Goal: Information Seeking & Learning: Learn about a topic

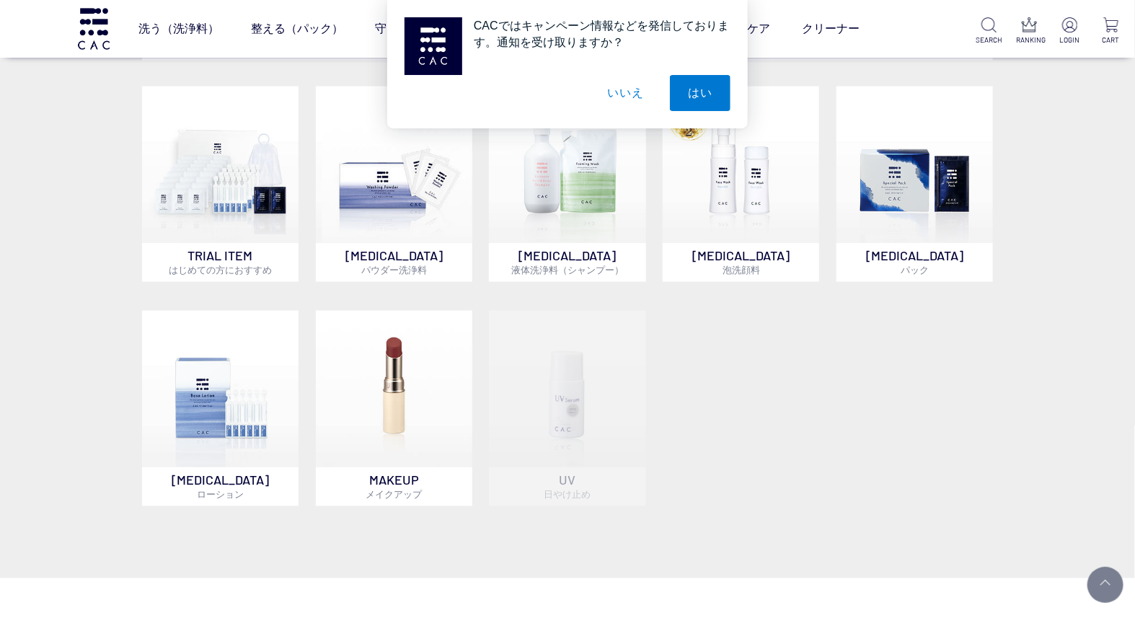
scroll to position [1042, 0]
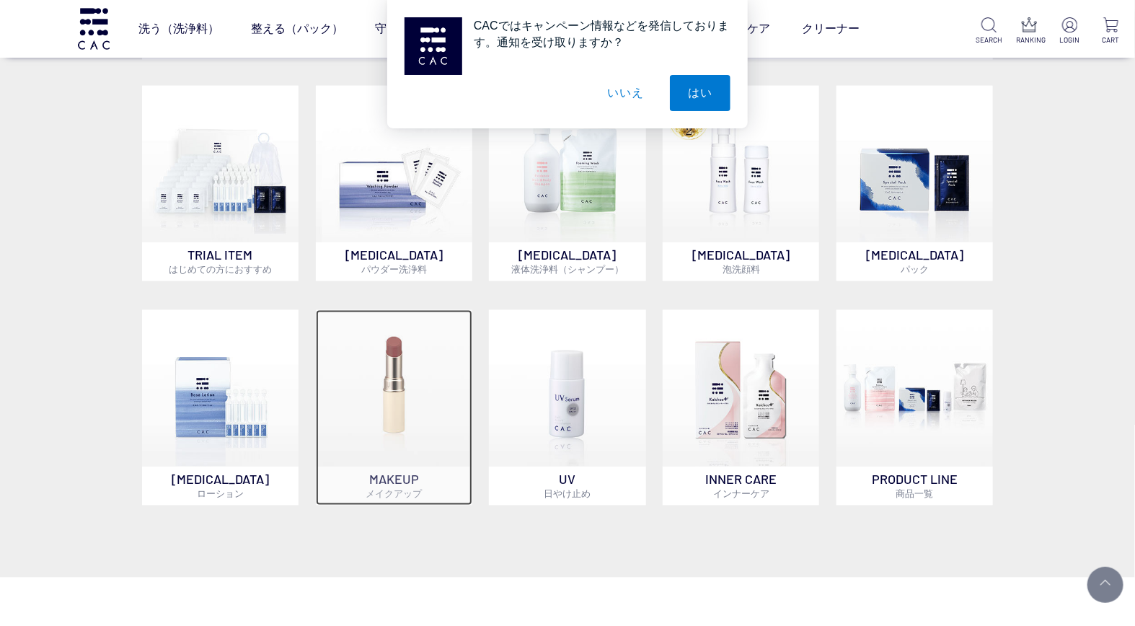
click at [421, 423] on img at bounding box center [394, 388] width 157 height 157
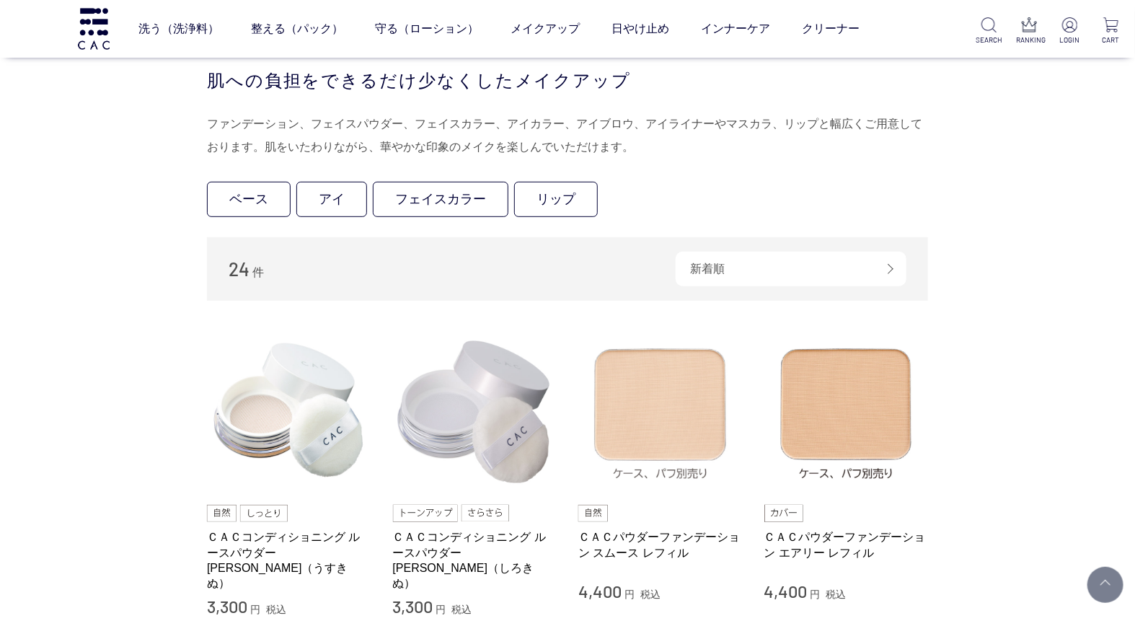
scroll to position [400, 0]
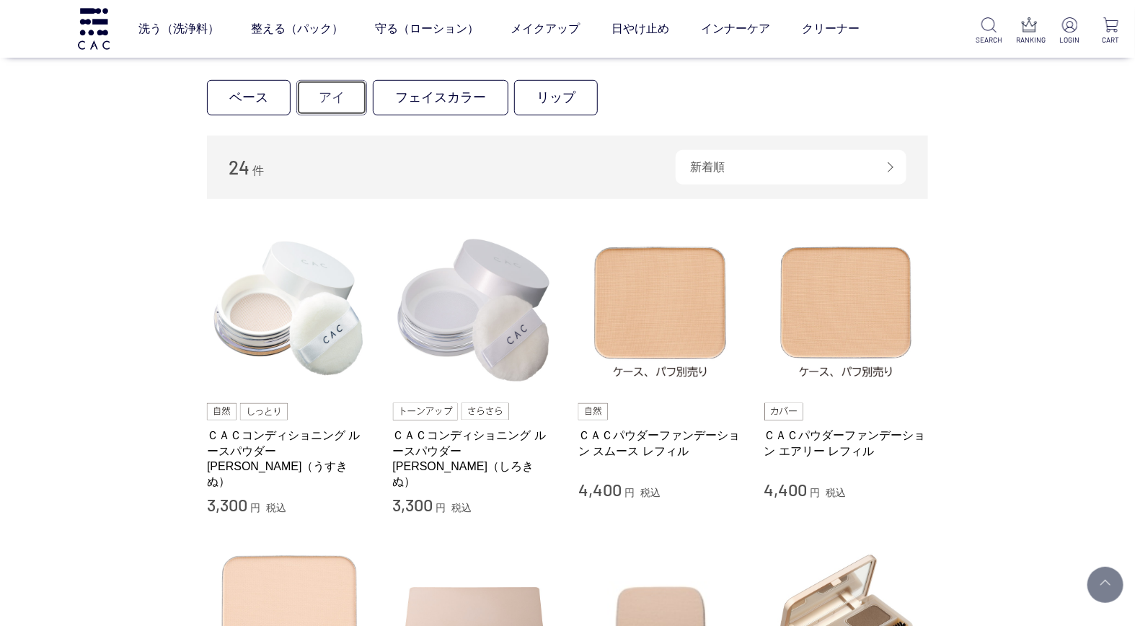
click at [323, 103] on link "アイ" at bounding box center [331, 97] width 71 height 35
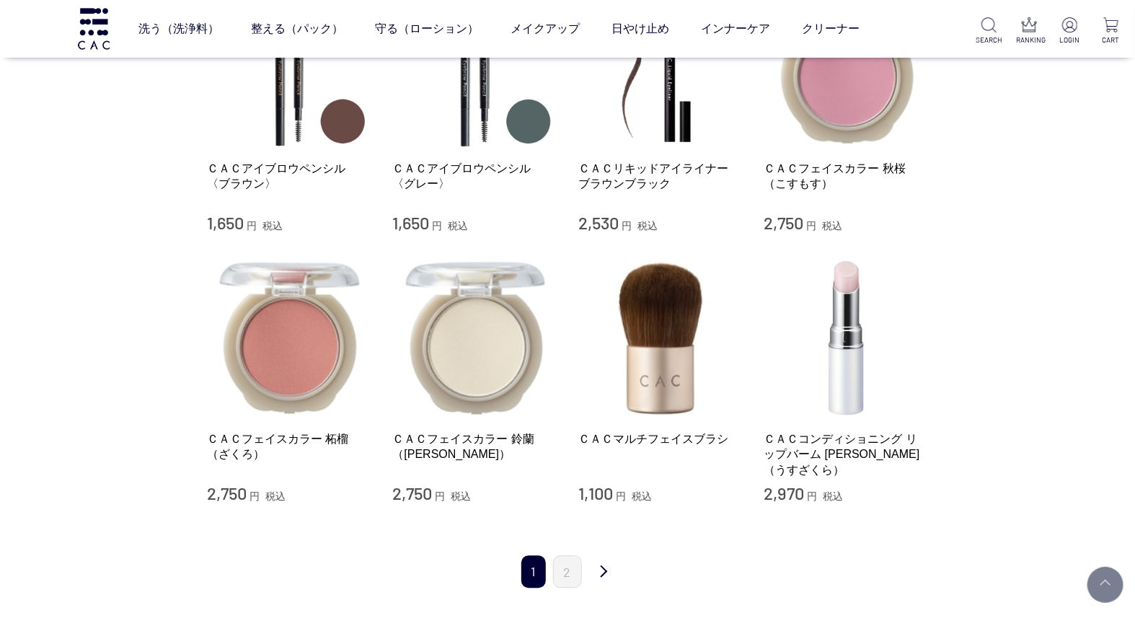
scroll to position [1523, 0]
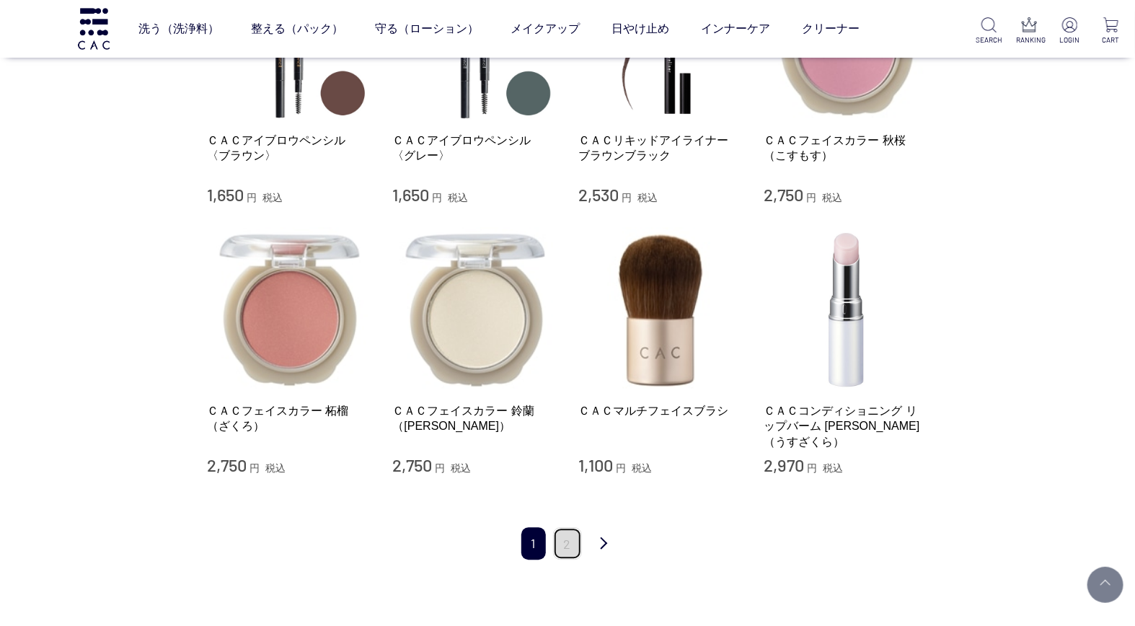
click at [568, 527] on link "2" at bounding box center [567, 543] width 29 height 32
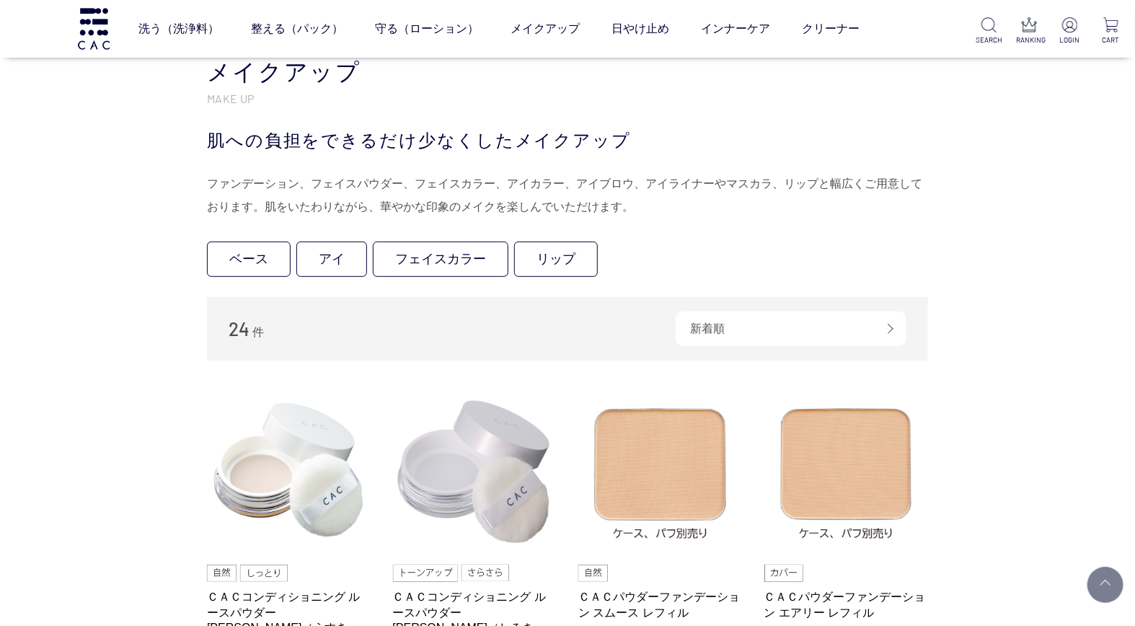
scroll to position [160, 0]
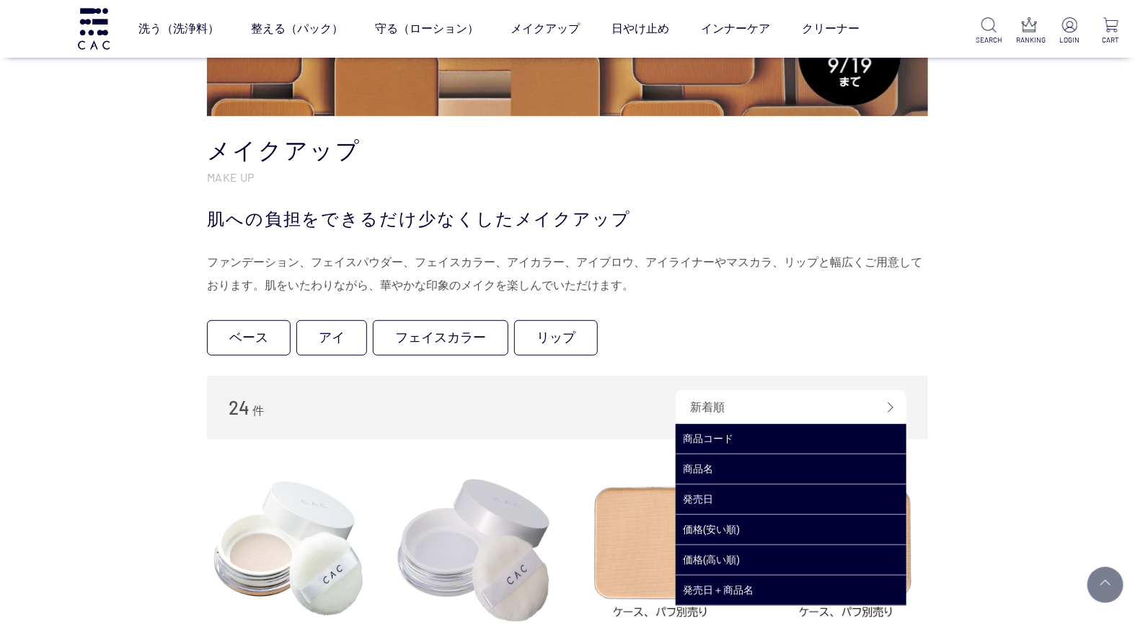
click at [773, 410] on div "新着順" at bounding box center [791, 407] width 231 height 35
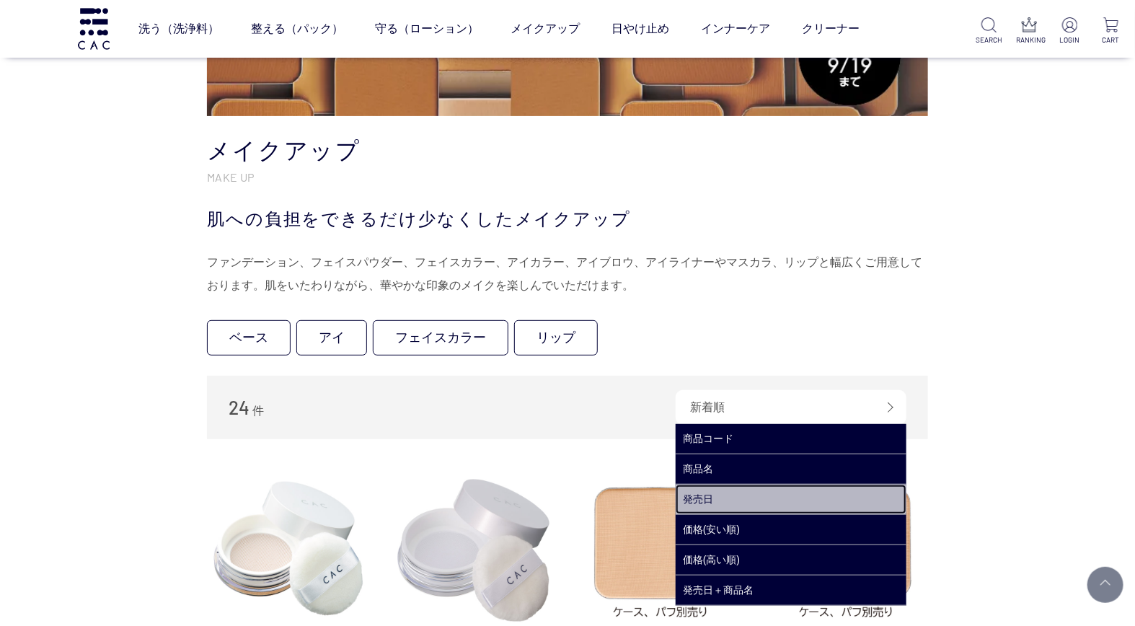
click at [746, 498] on link "発売日" at bounding box center [791, 500] width 231 height 30
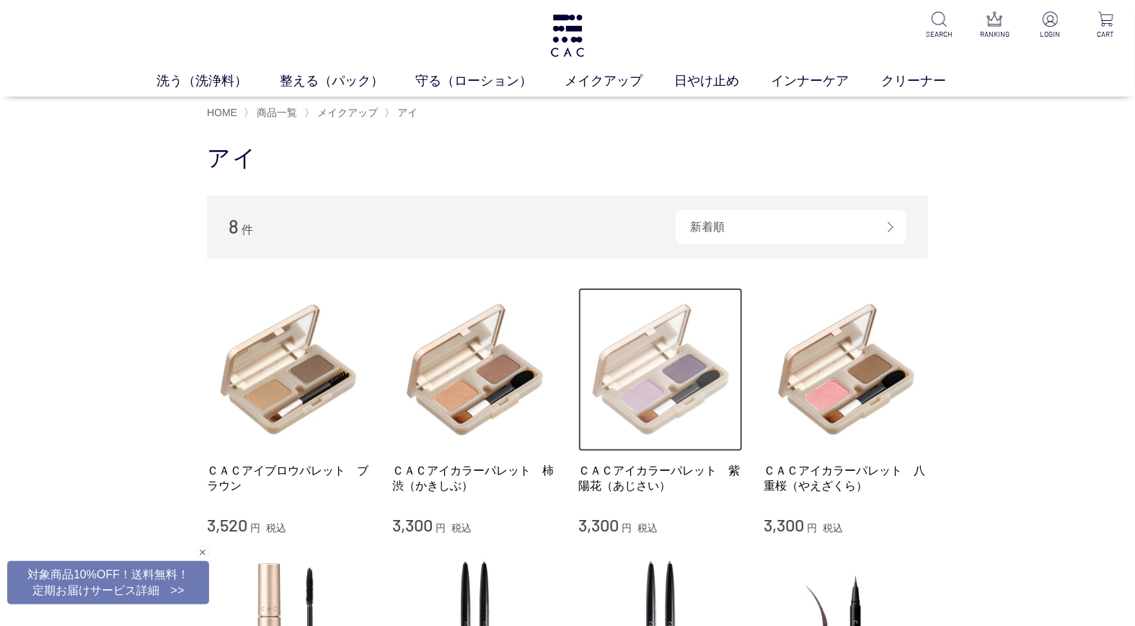
click at [680, 390] on img at bounding box center [661, 370] width 164 height 164
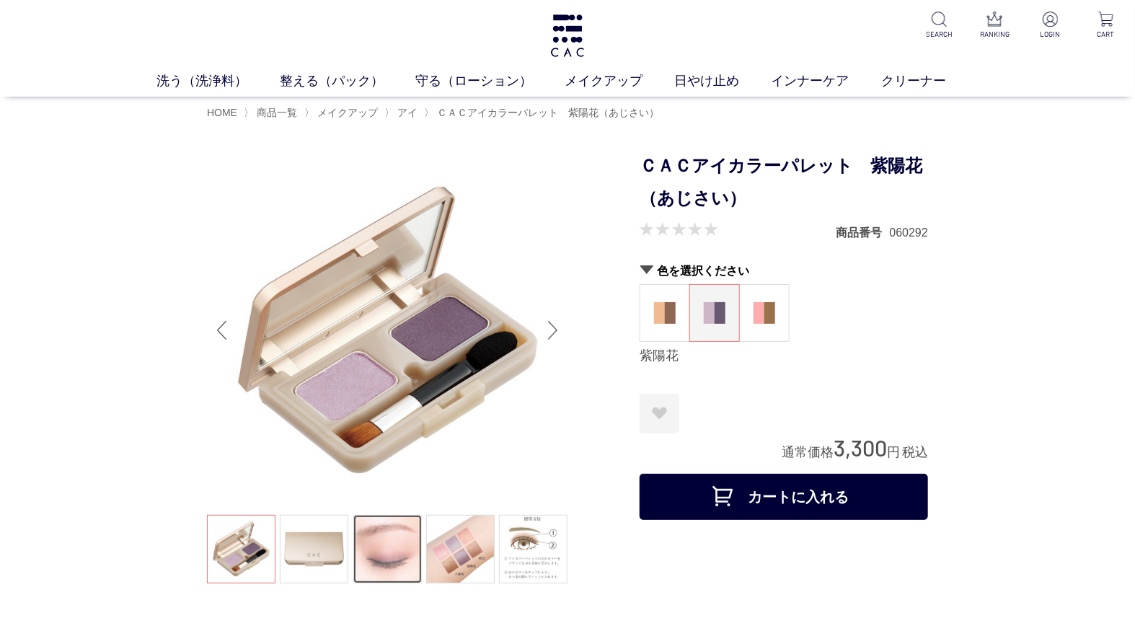
click at [390, 544] on link at bounding box center [387, 549] width 69 height 69
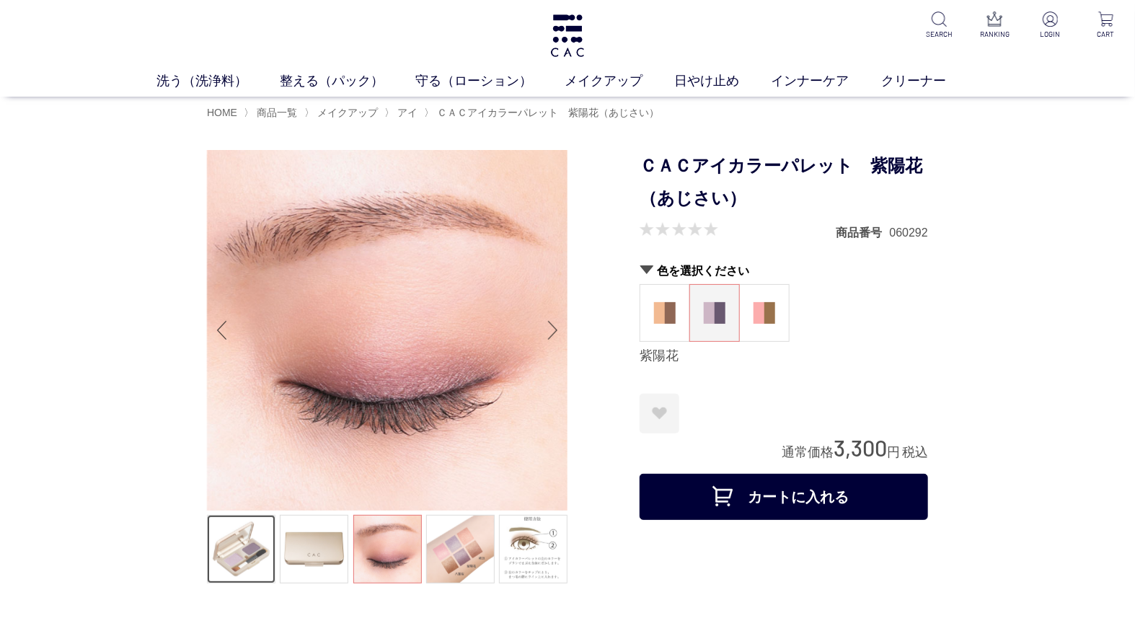
click at [239, 560] on link at bounding box center [241, 549] width 69 height 69
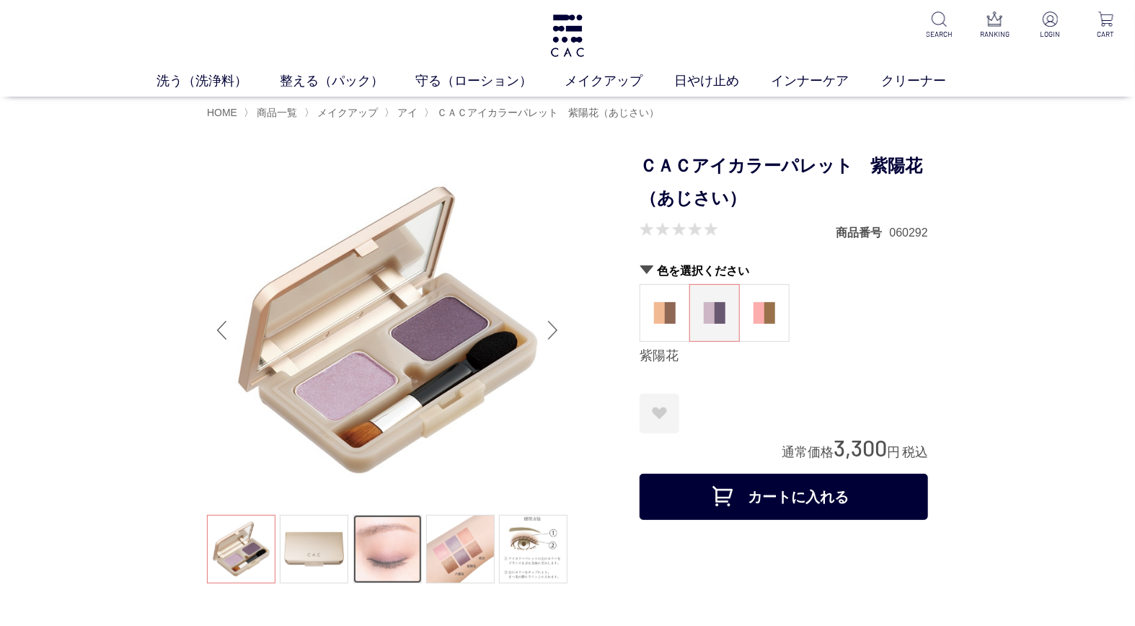
click at [383, 573] on link at bounding box center [387, 549] width 69 height 69
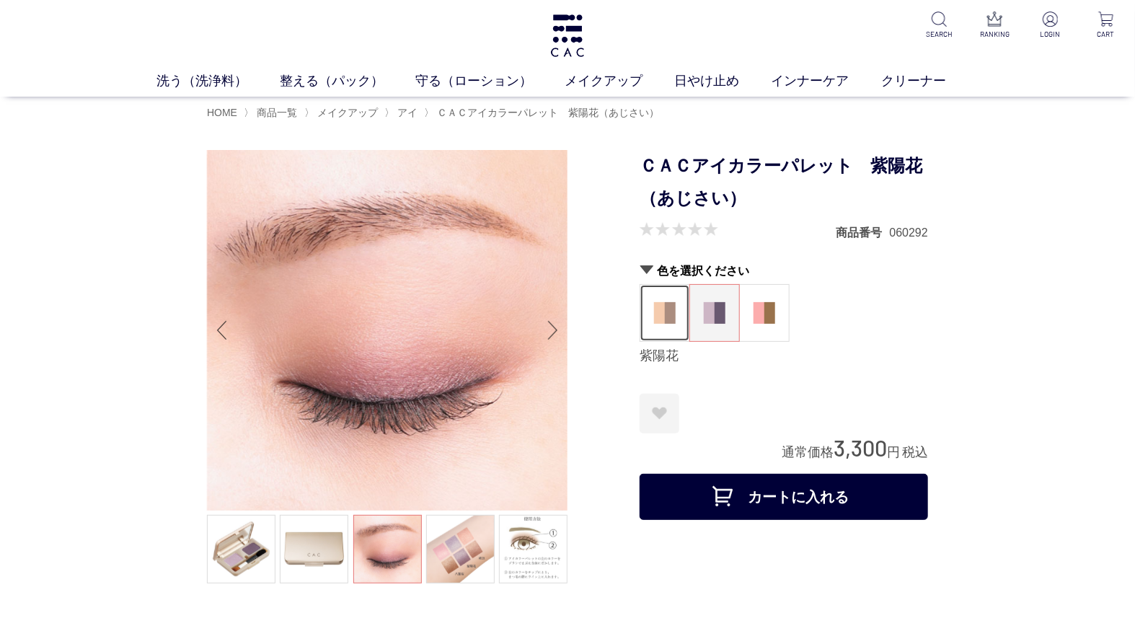
click at [664, 312] on img at bounding box center [665, 313] width 22 height 22
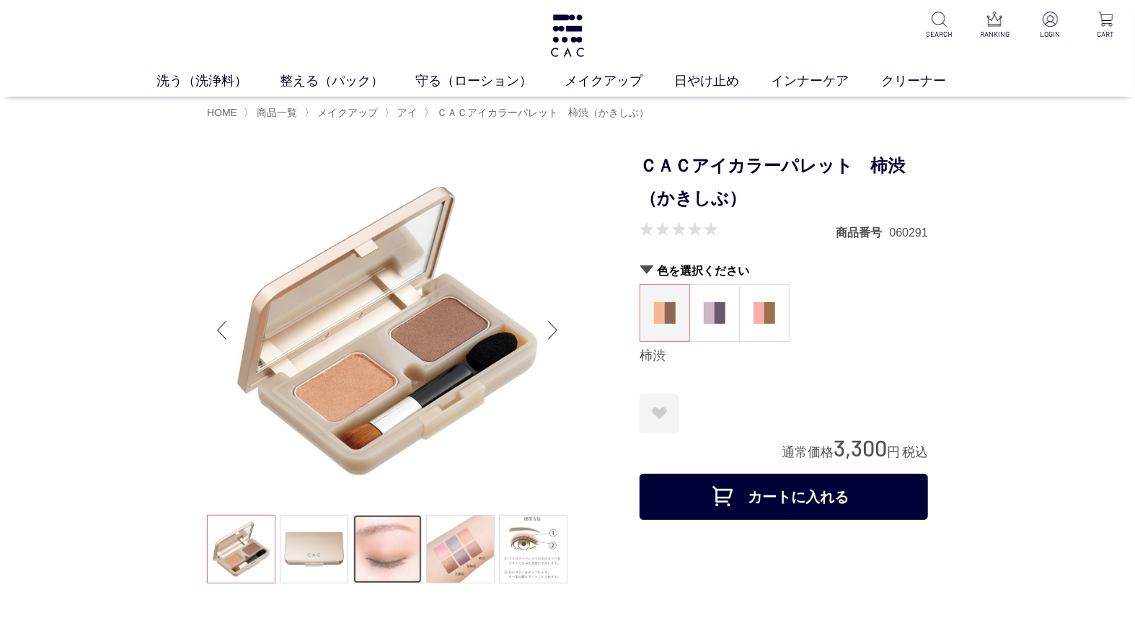
click at [390, 550] on link at bounding box center [387, 549] width 69 height 69
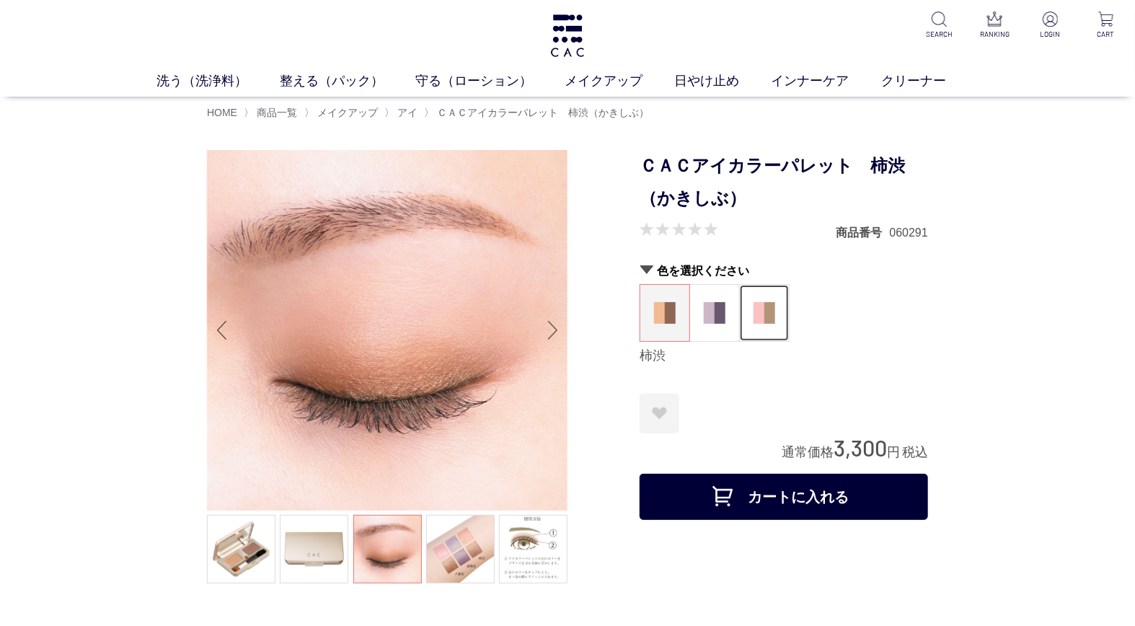
click at [774, 319] on figure at bounding box center [764, 313] width 49 height 56
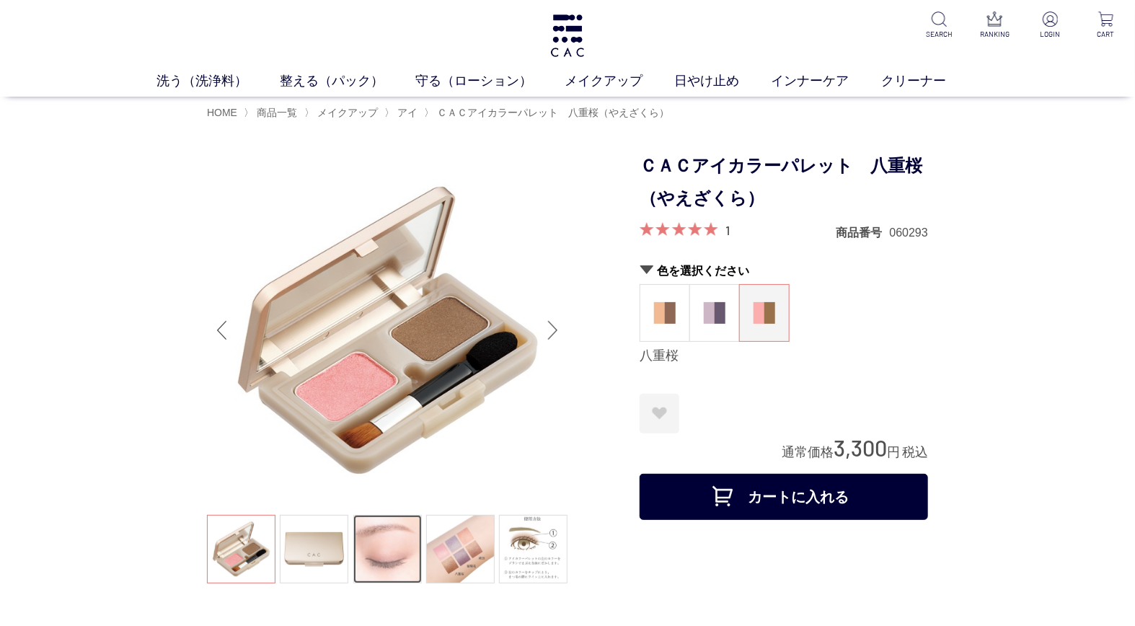
click at [408, 558] on link at bounding box center [387, 549] width 69 height 69
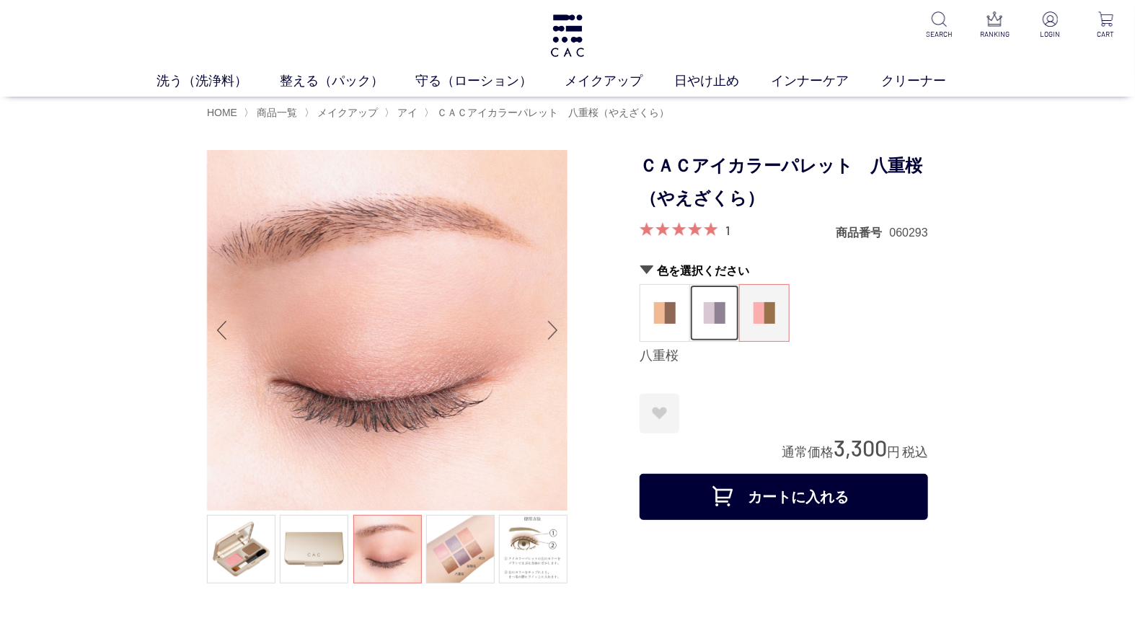
click at [720, 317] on img at bounding box center [715, 313] width 22 height 22
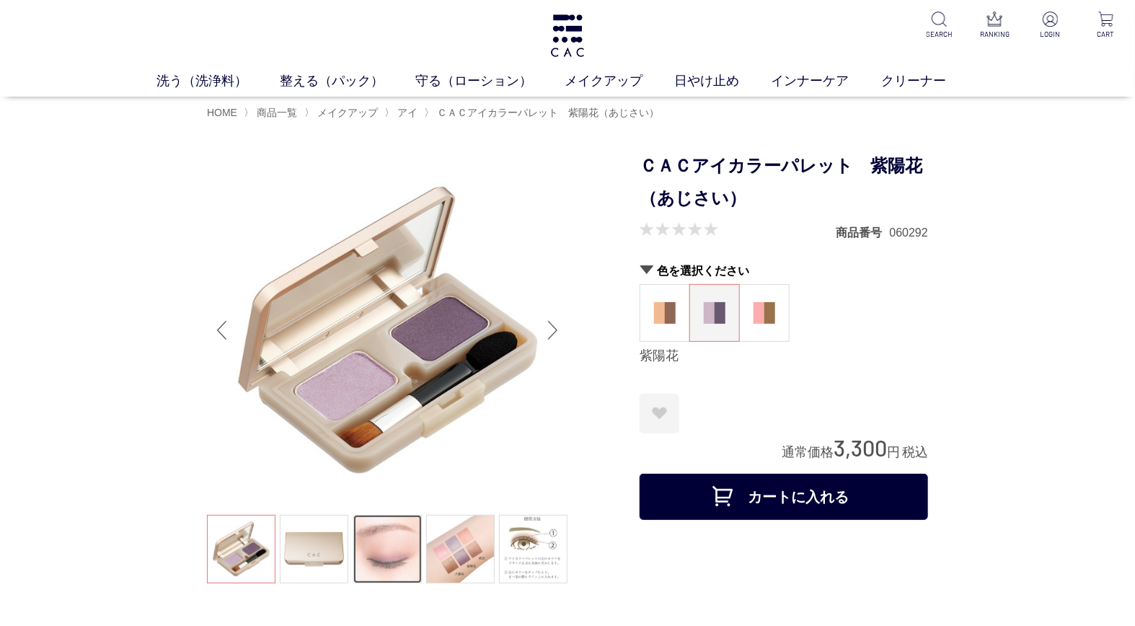
click at [378, 567] on link at bounding box center [387, 549] width 69 height 69
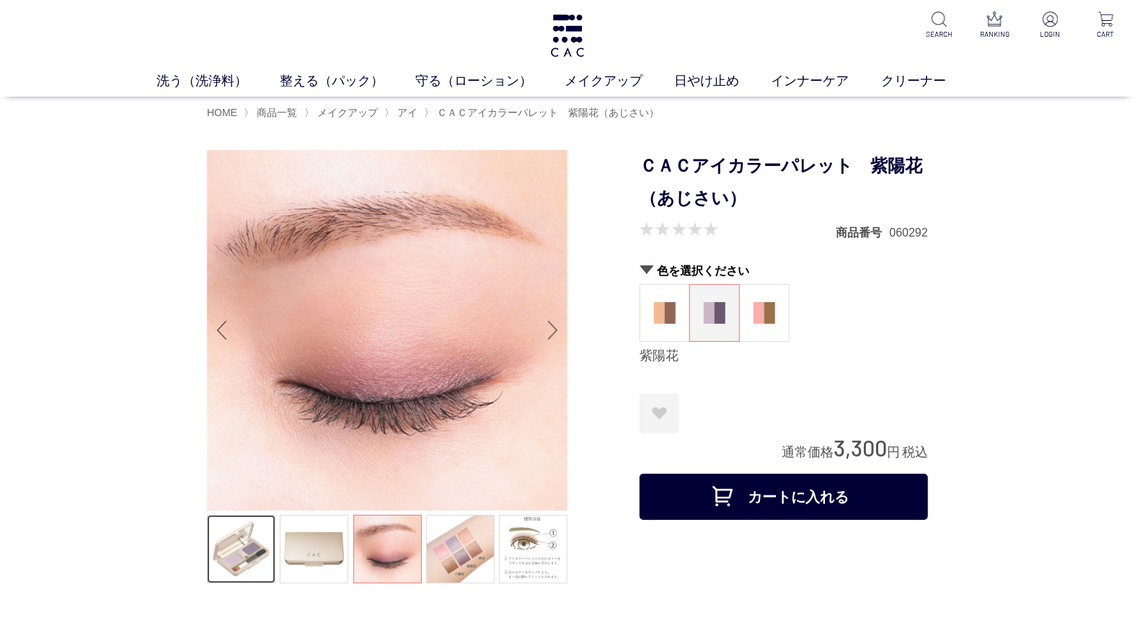
click at [250, 547] on link at bounding box center [241, 549] width 69 height 69
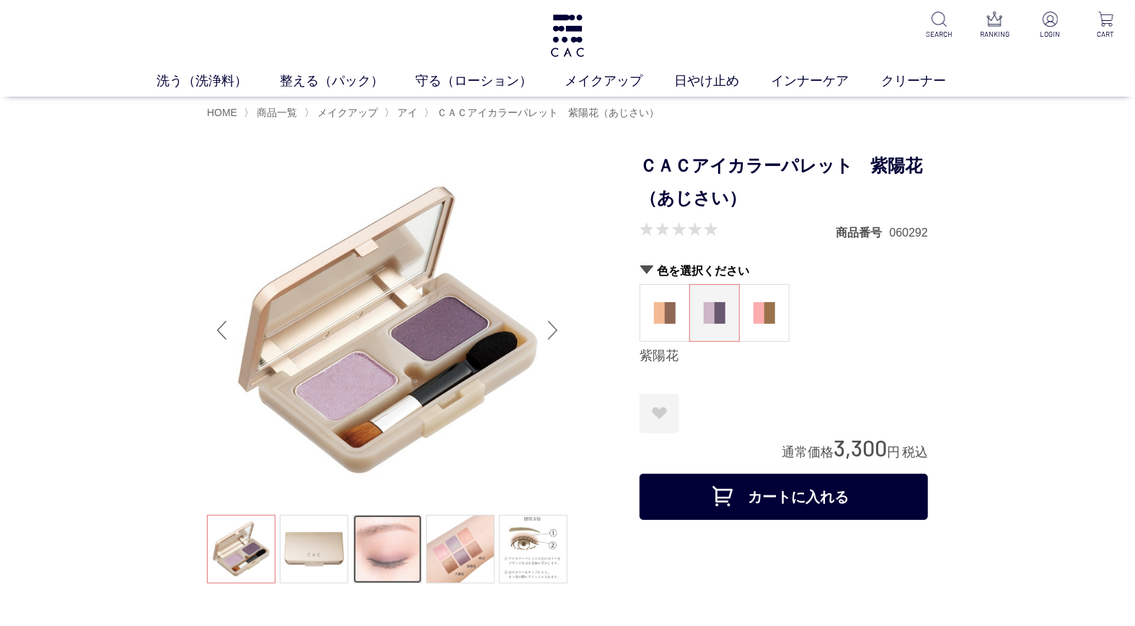
click at [382, 547] on link at bounding box center [387, 549] width 69 height 69
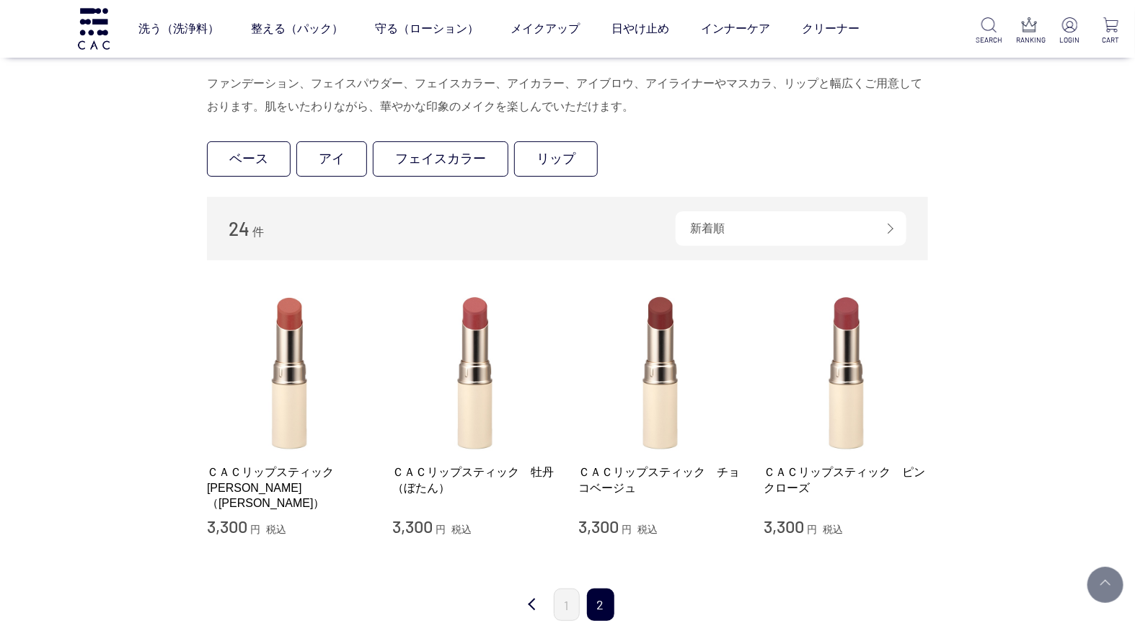
scroll to position [80, 0]
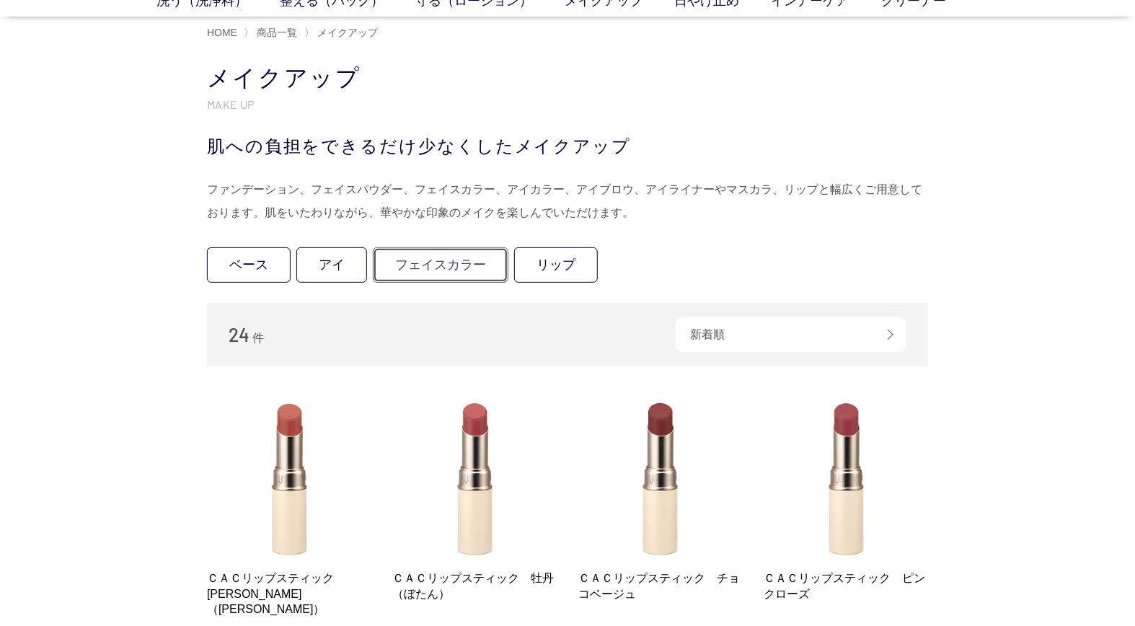
click at [460, 267] on link "フェイスカラー" at bounding box center [441, 264] width 136 height 35
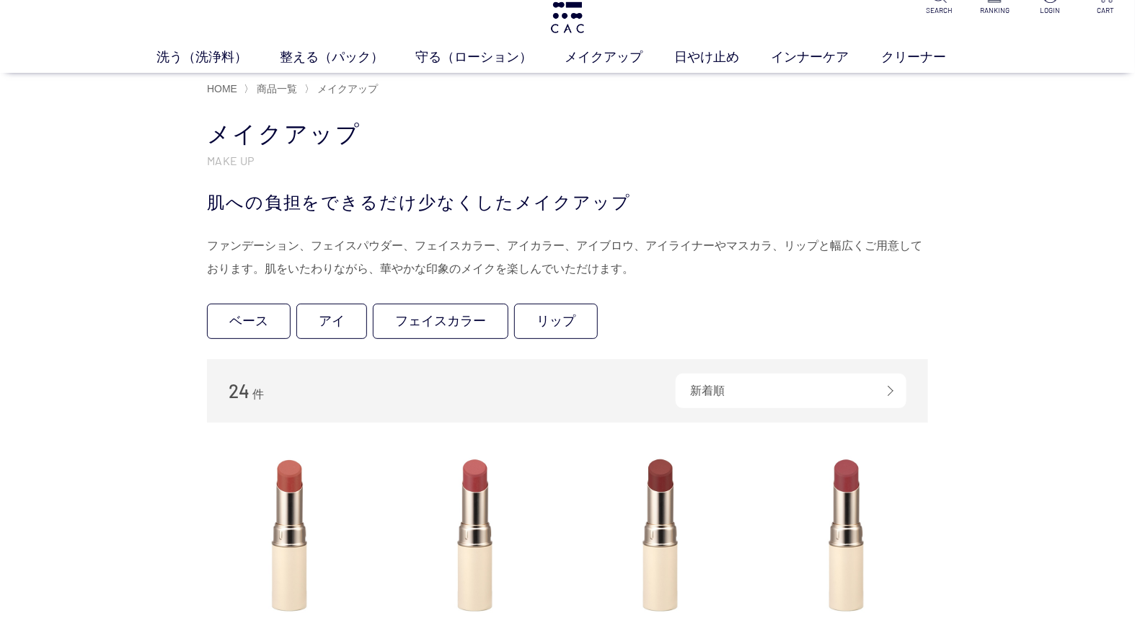
scroll to position [0, 0]
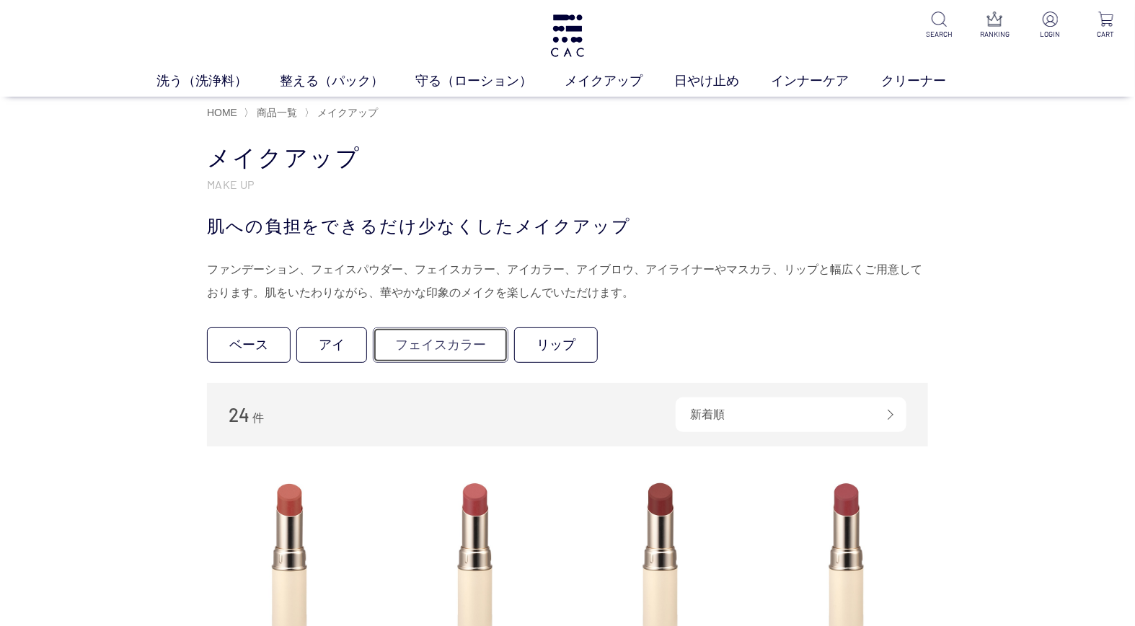
click at [439, 342] on link "フェイスカラー" at bounding box center [441, 345] width 136 height 35
click at [206, 343] on div "買い物かご 買い物かご内の商品 買い物かごは空です... カテゴリから探す 商品一覧 スキンケア メイクアップ ベース アイ フェイスカラー リップ その他 …" at bounding box center [567, 515] width 765 height 744
click at [227, 339] on link "ベース" at bounding box center [249, 345] width 84 height 35
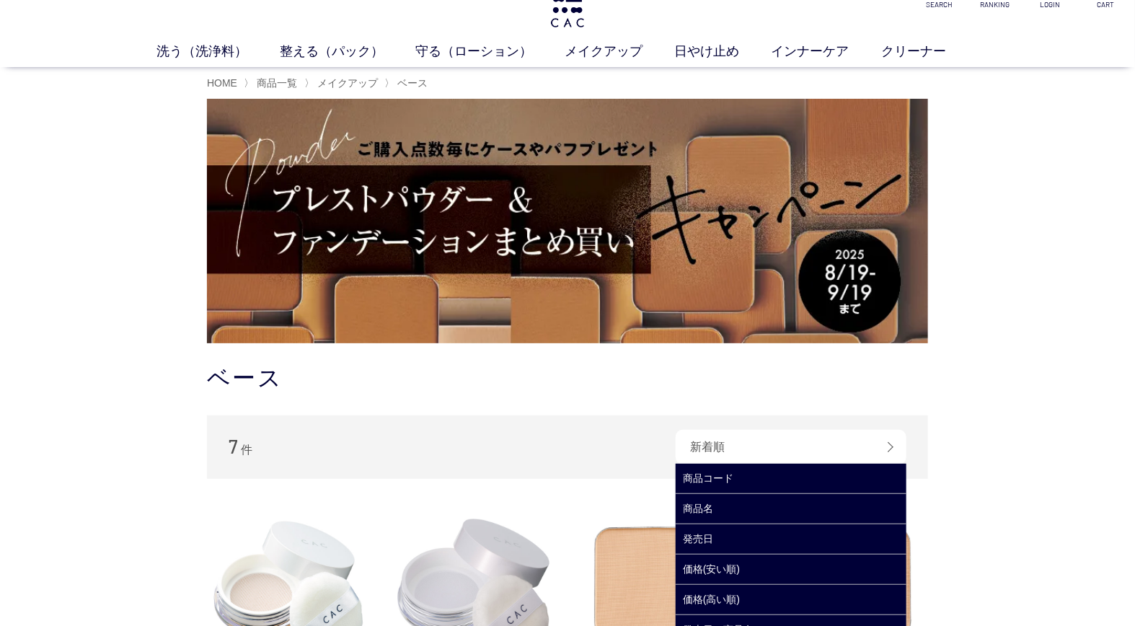
scroll to position [80, 0]
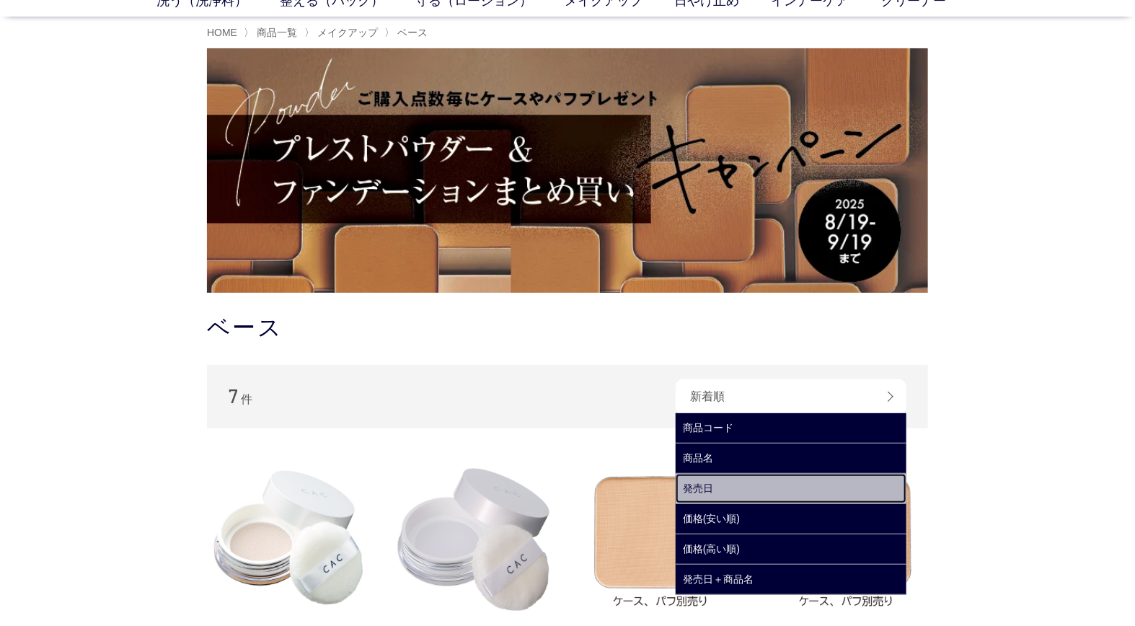
click at [755, 480] on link "発売日" at bounding box center [791, 489] width 231 height 30
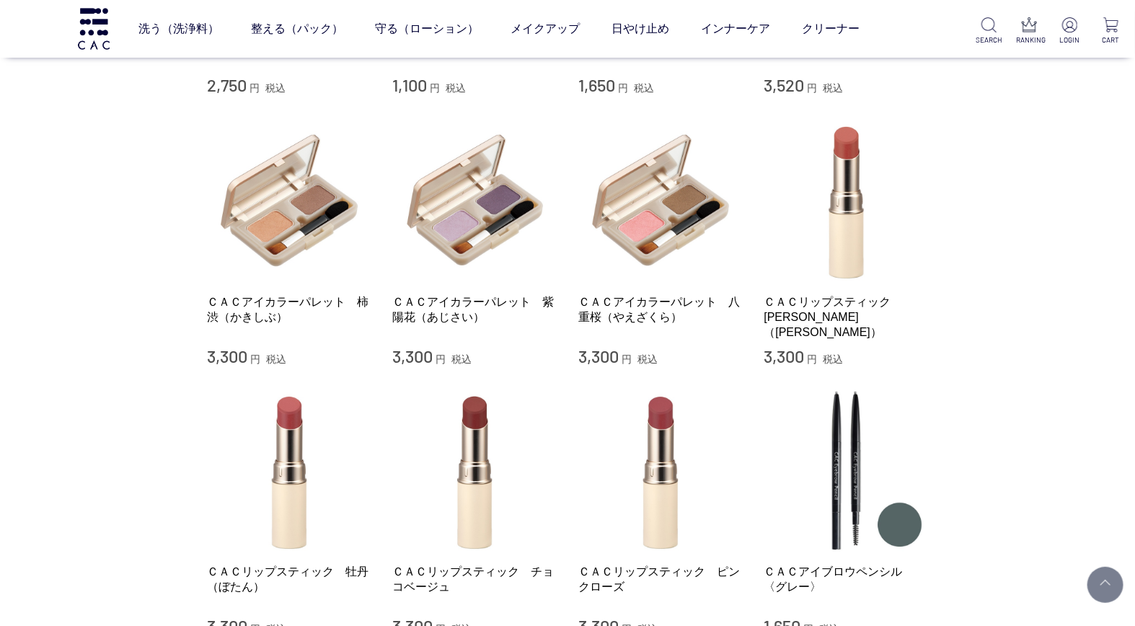
scroll to position [882, 0]
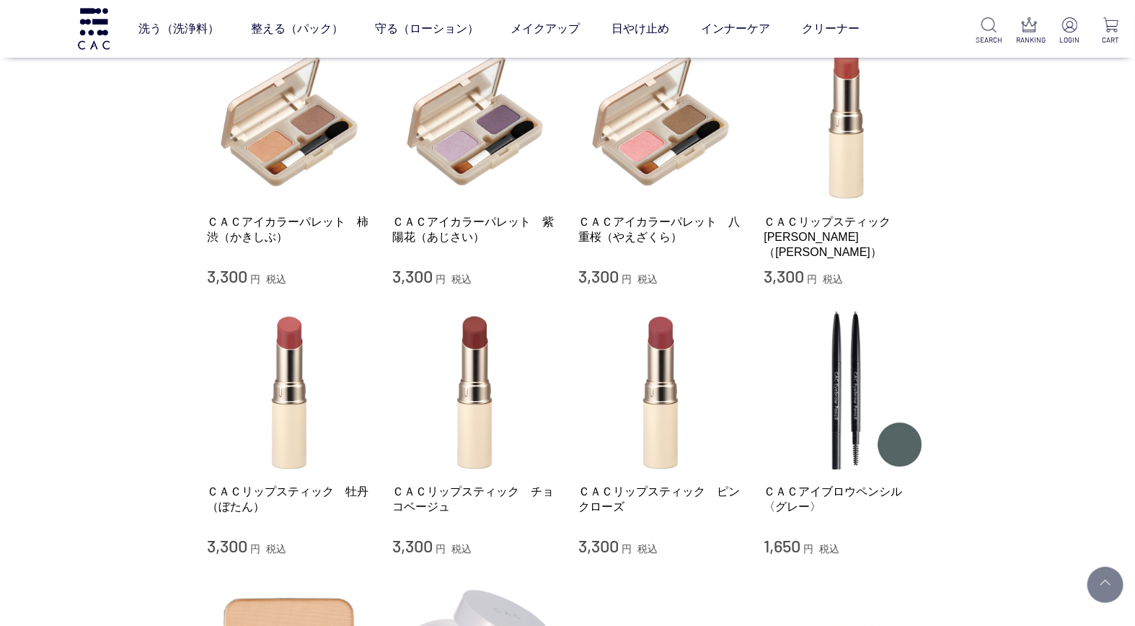
drag, startPoint x: 79, startPoint y: 345, endPoint x: 0, endPoint y: 495, distance: 169.7
drag, startPoint x: 0, startPoint y: 495, endPoint x: 1027, endPoint y: 248, distance: 1055.8
click at [1027, 248] on div "買い物かご 買い物かご内の商品 買い物かごは空です... カテゴリから探す 商品一覧 スキンケア メイクアップ ベース アイ フェイスカラー リップ その他 …" at bounding box center [567, 90] width 1135 height 1881
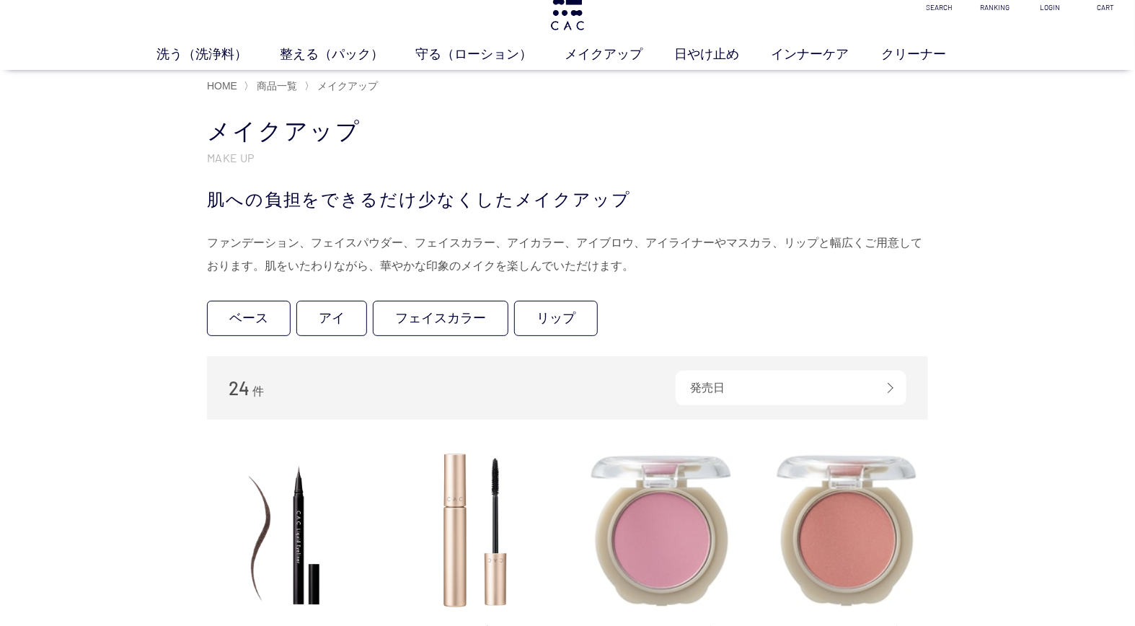
scroll to position [0, 0]
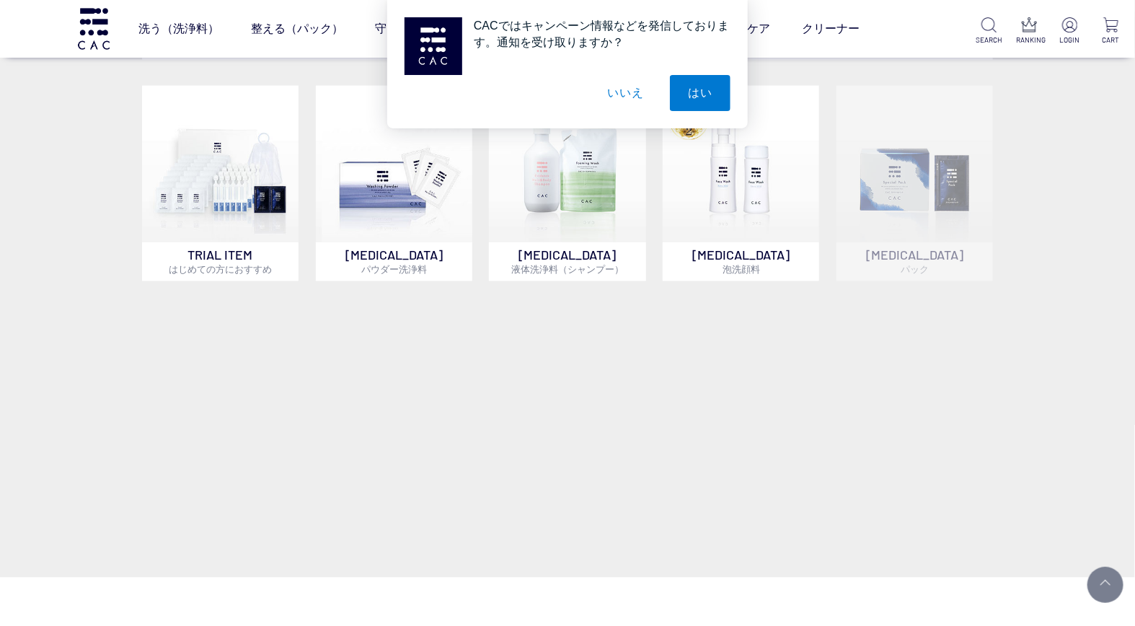
click at [618, 94] on button "いいえ" at bounding box center [626, 93] width 72 height 36
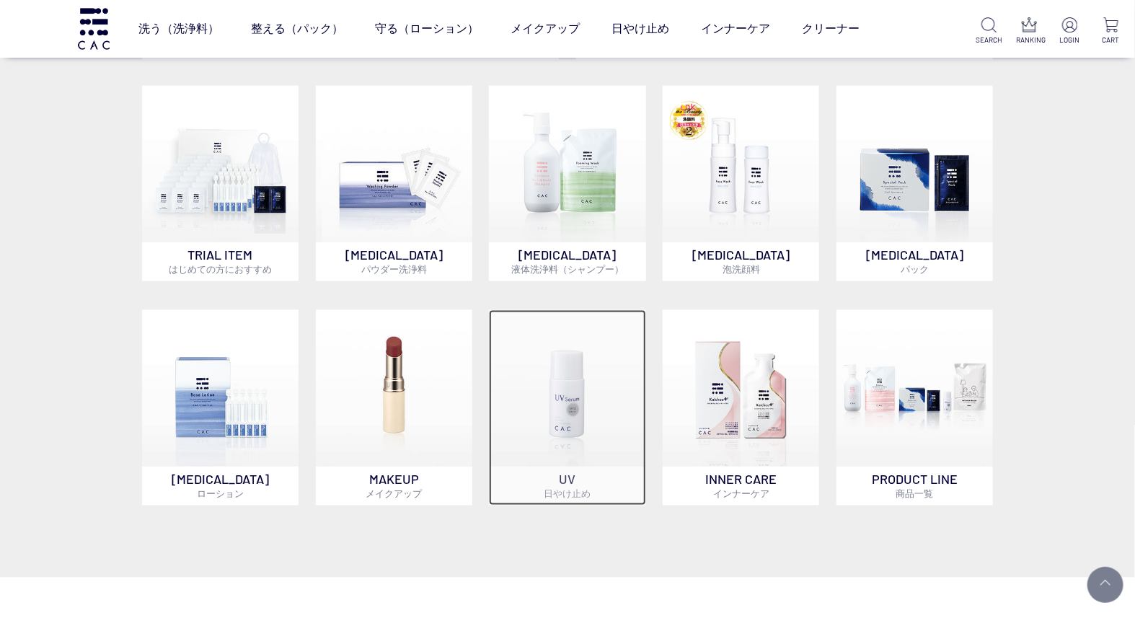
click at [571, 426] on img at bounding box center [567, 388] width 157 height 157
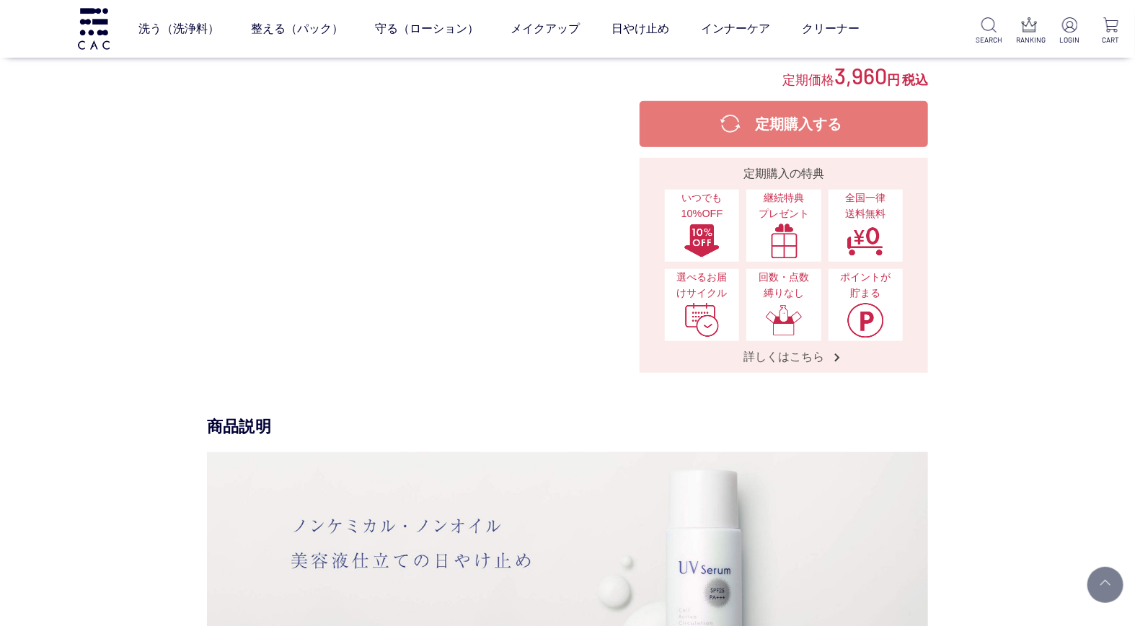
scroll to position [480, 0]
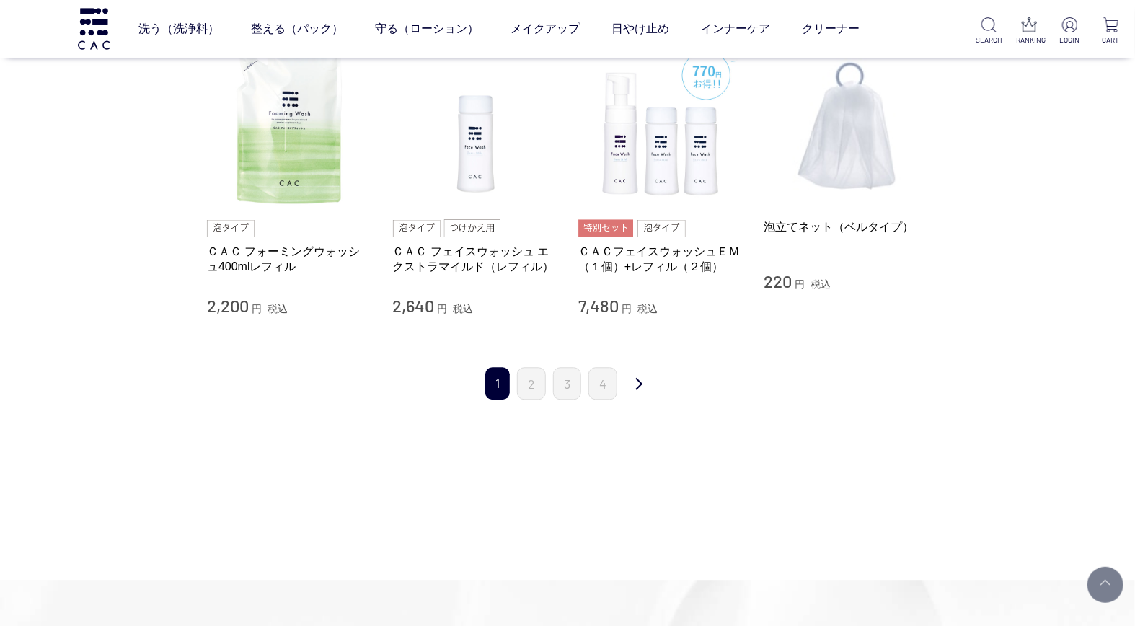
scroll to position [1523, 0]
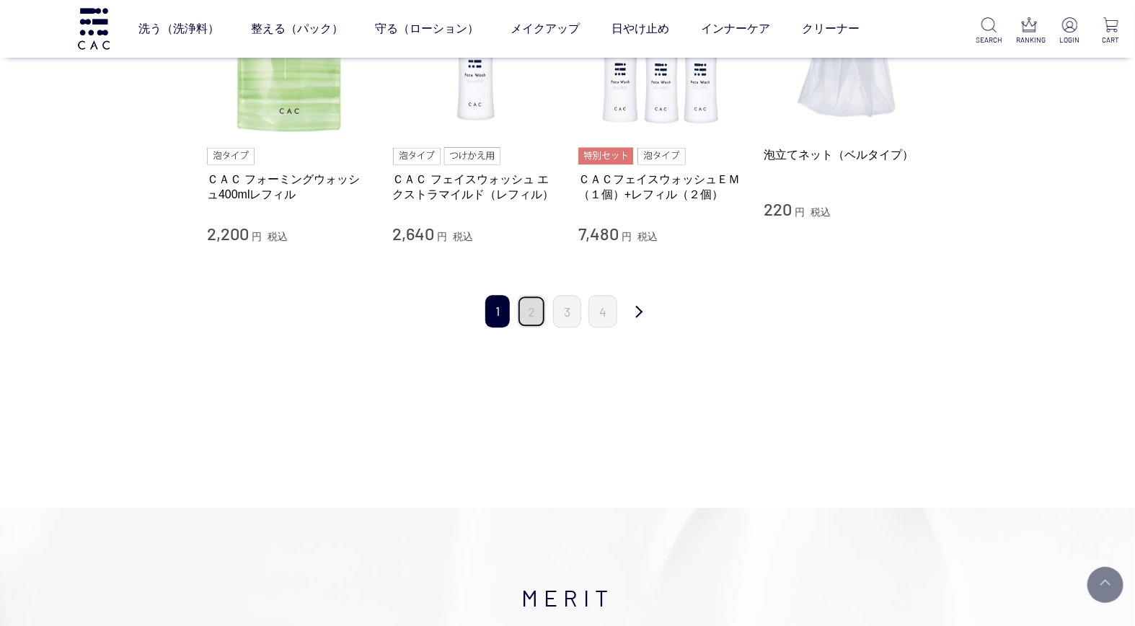
click at [535, 321] on link "2" at bounding box center [531, 311] width 29 height 32
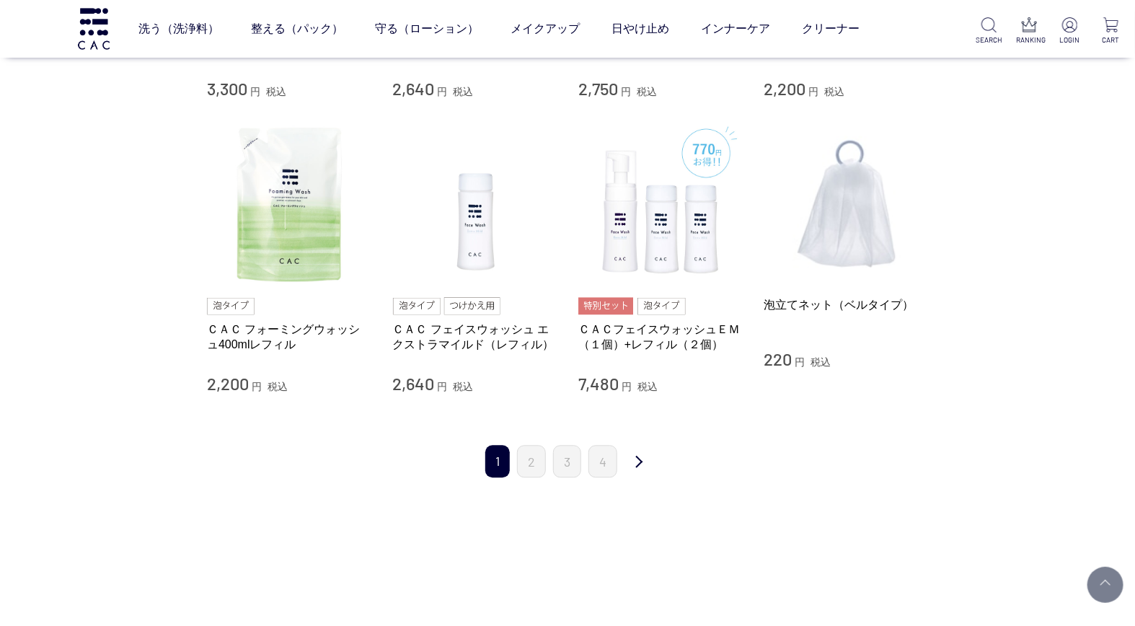
scroll to position [1362, 0]
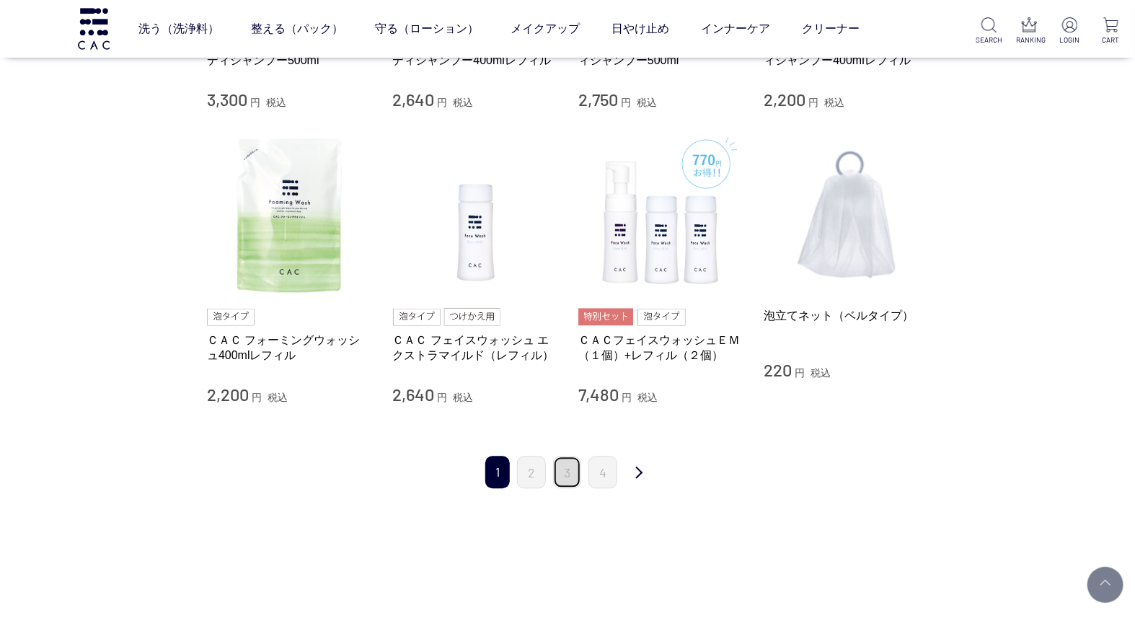
click at [566, 460] on link "3" at bounding box center [567, 472] width 28 height 32
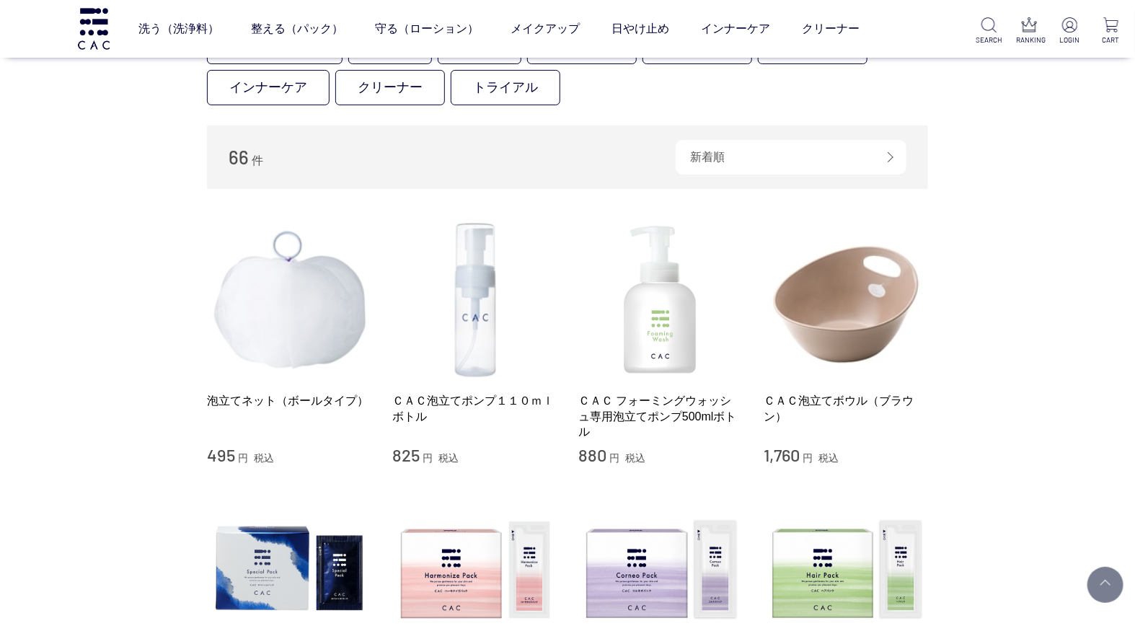
scroll to position [80, 0]
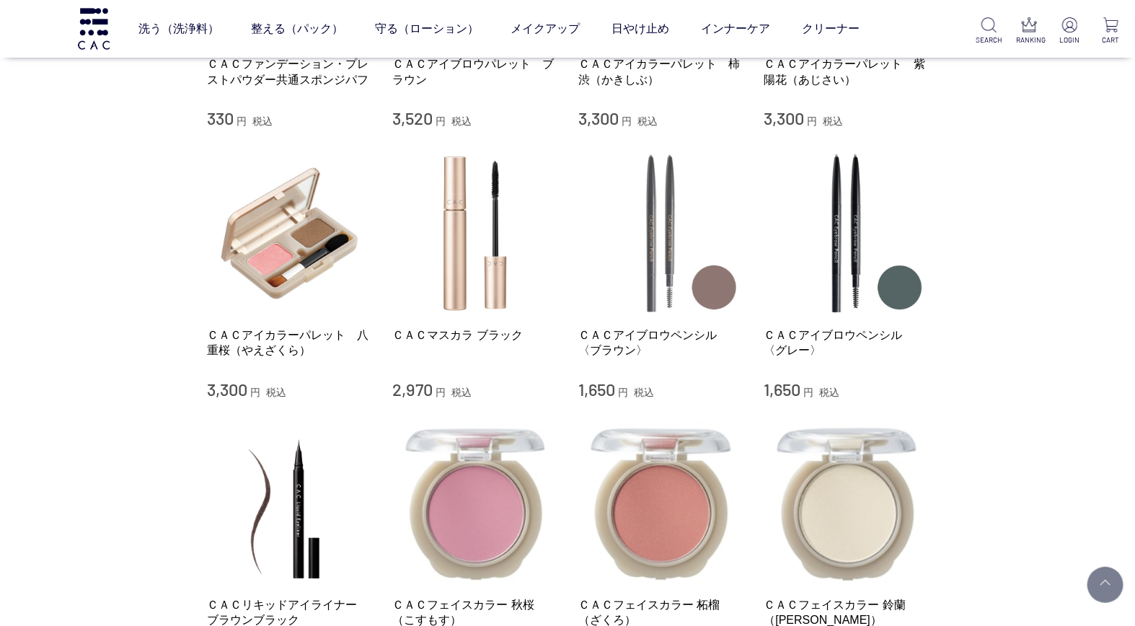
scroll to position [1042, 0]
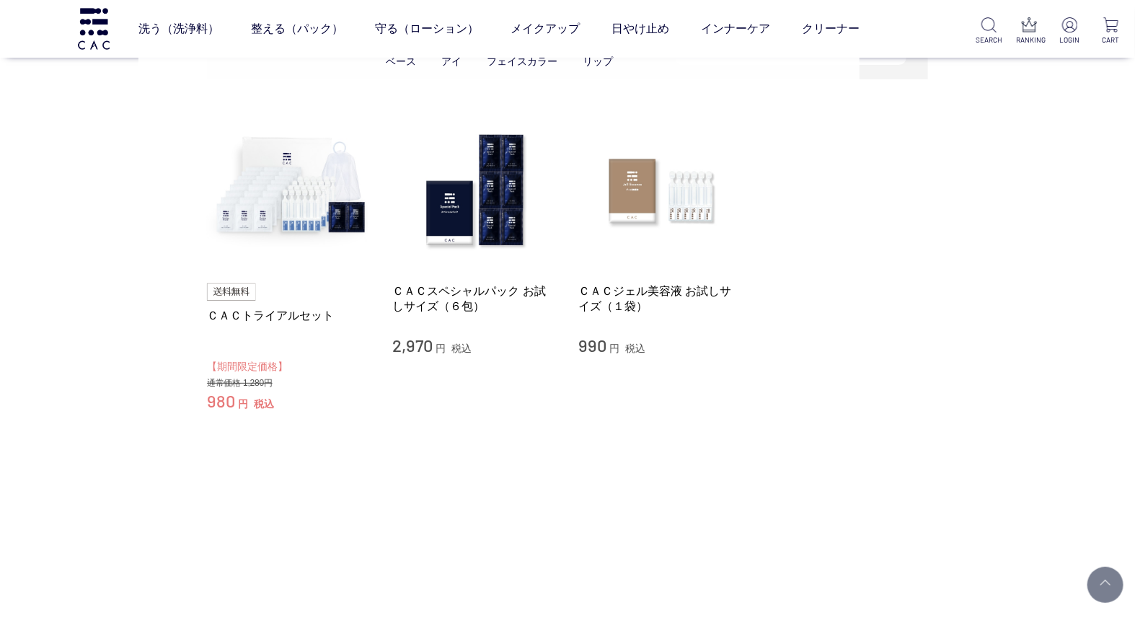
scroll to position [80, 0]
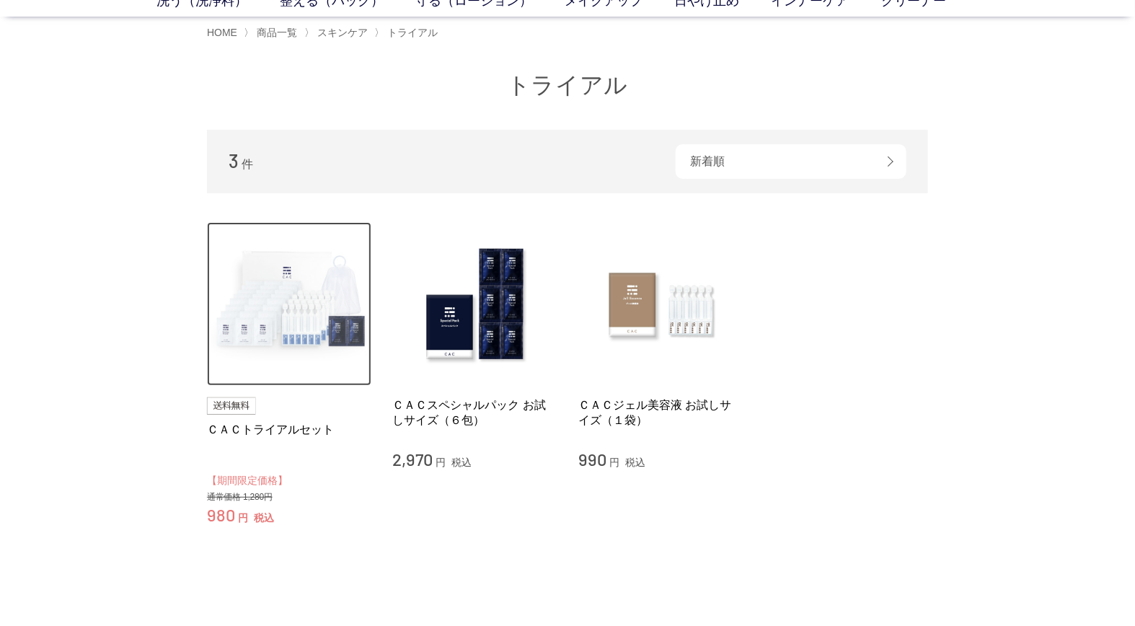
click at [297, 372] on img at bounding box center [289, 304] width 164 height 164
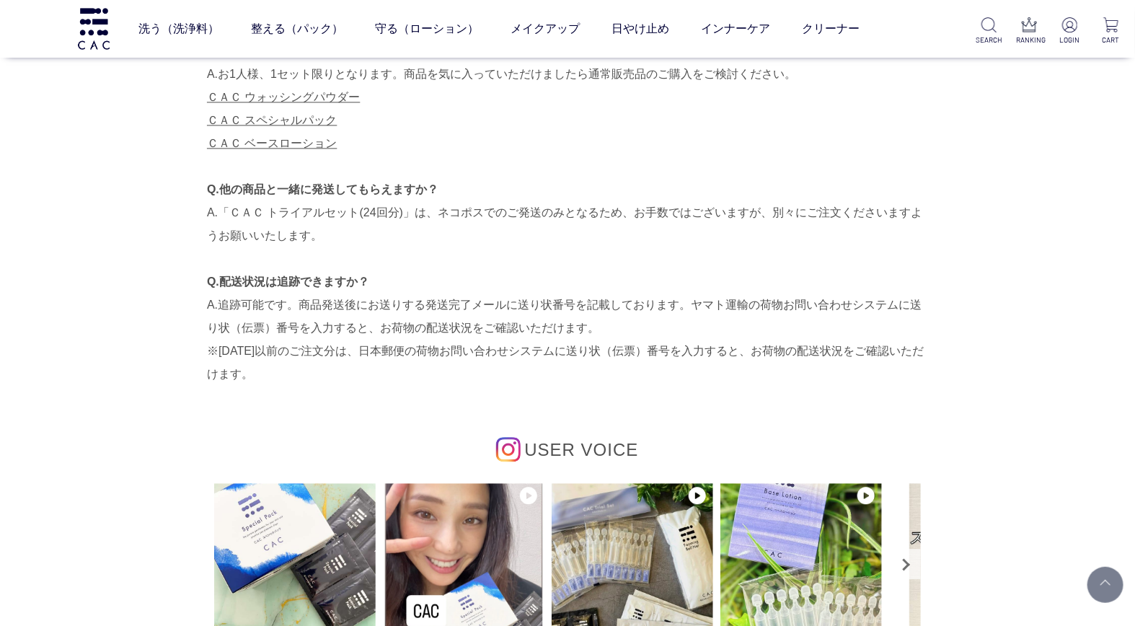
scroll to position [4328, 0]
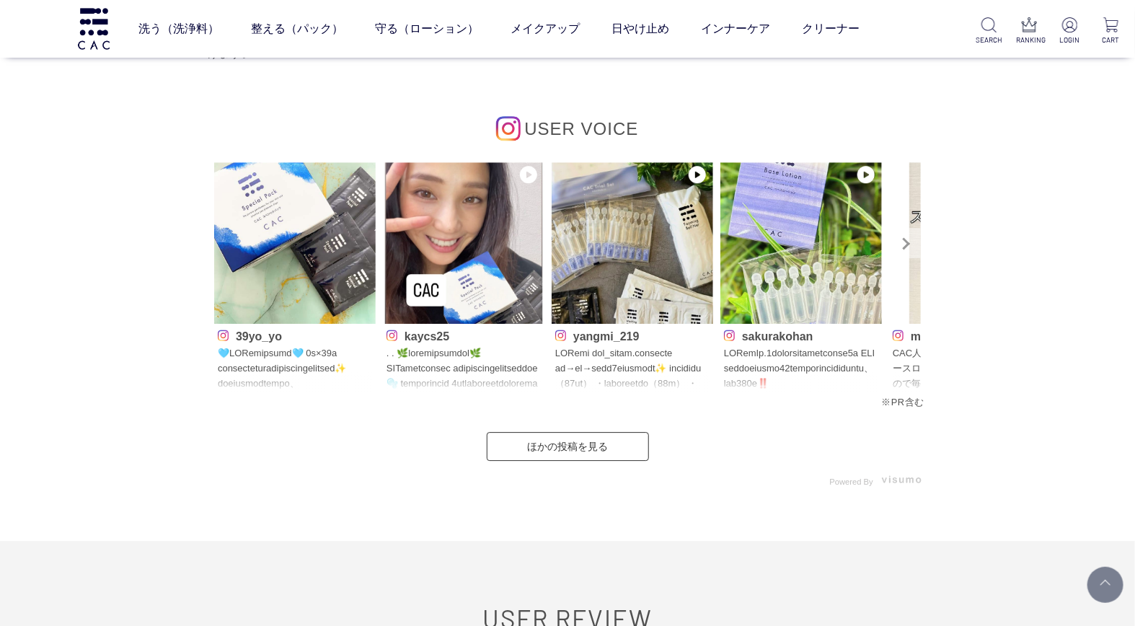
click at [903, 247] on link "Next" at bounding box center [906, 243] width 30 height 30
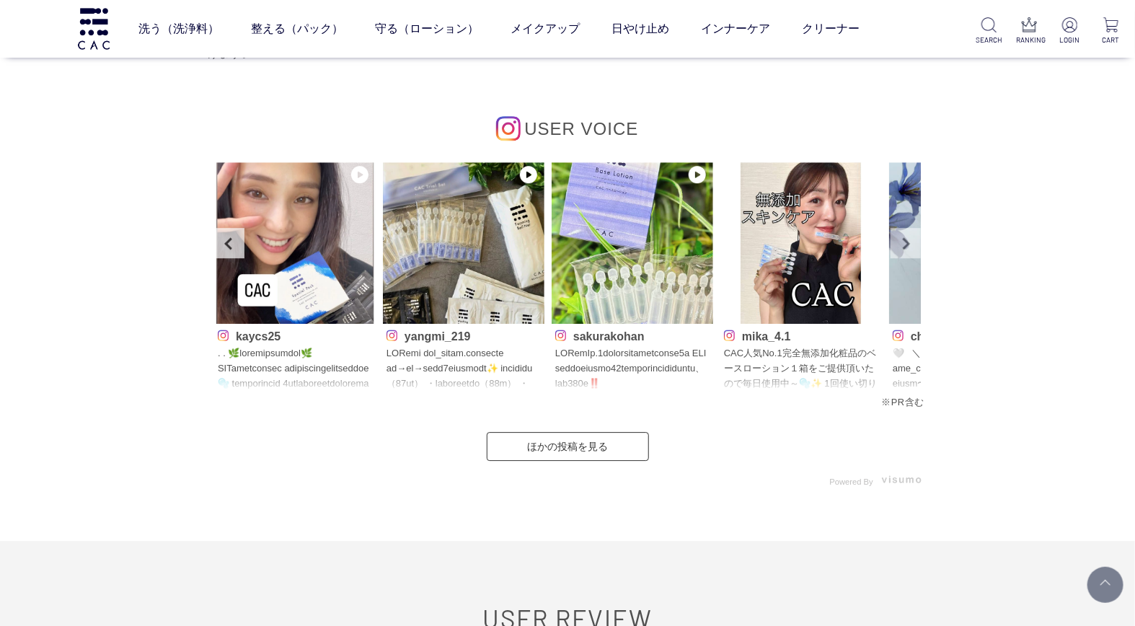
click at [903, 247] on link "Next" at bounding box center [906, 243] width 30 height 30
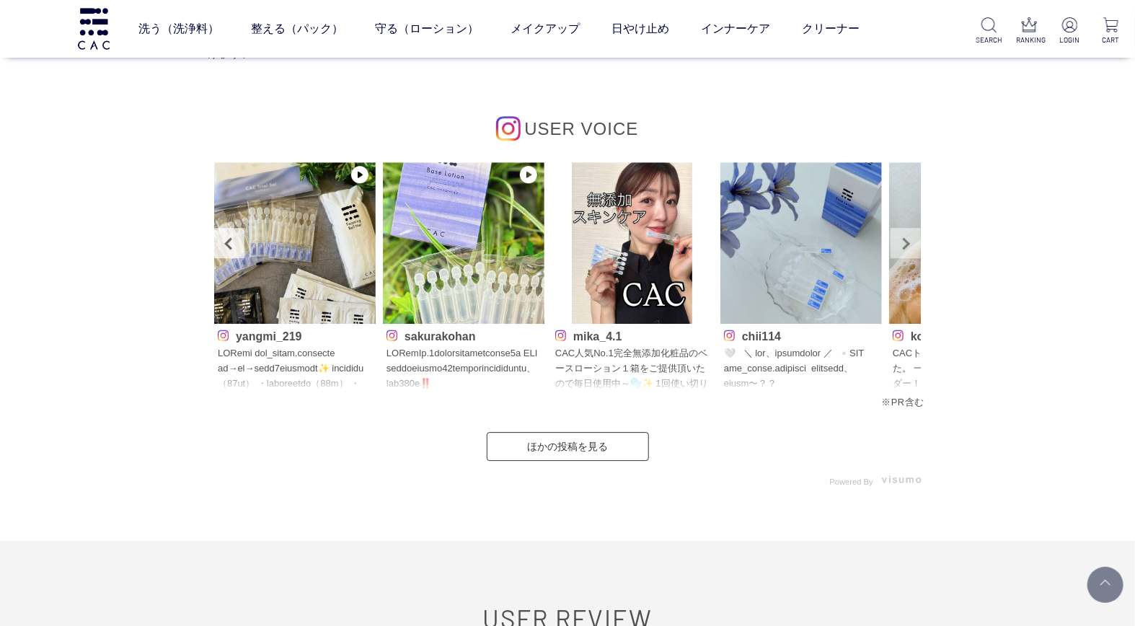
click at [903, 247] on link "Next" at bounding box center [906, 243] width 30 height 30
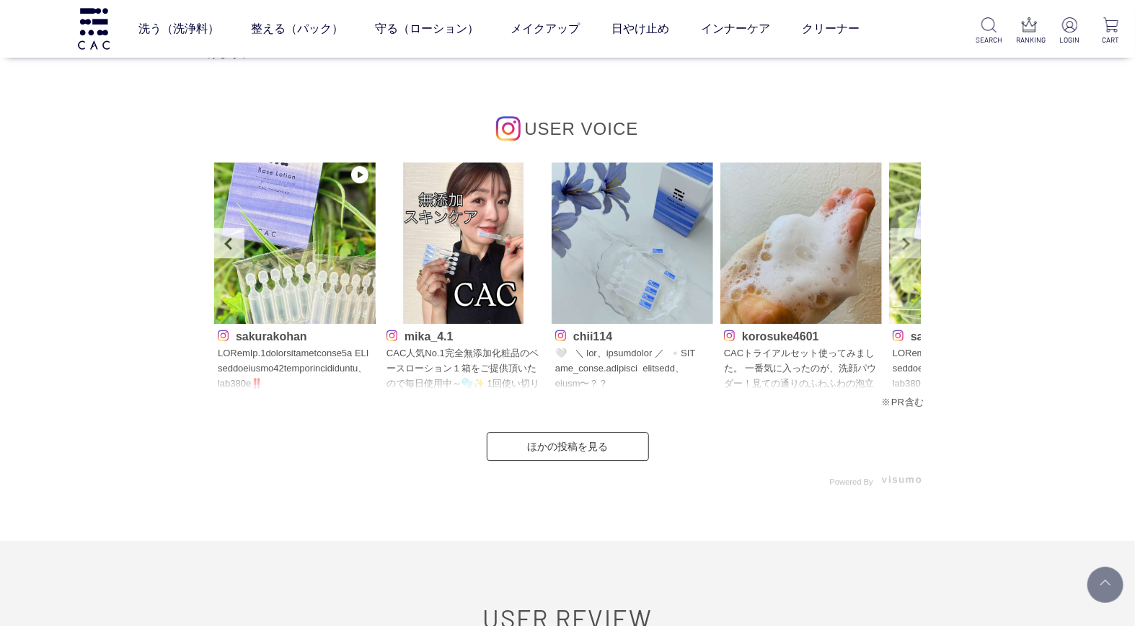
click at [903, 247] on link "Next" at bounding box center [906, 243] width 30 height 30
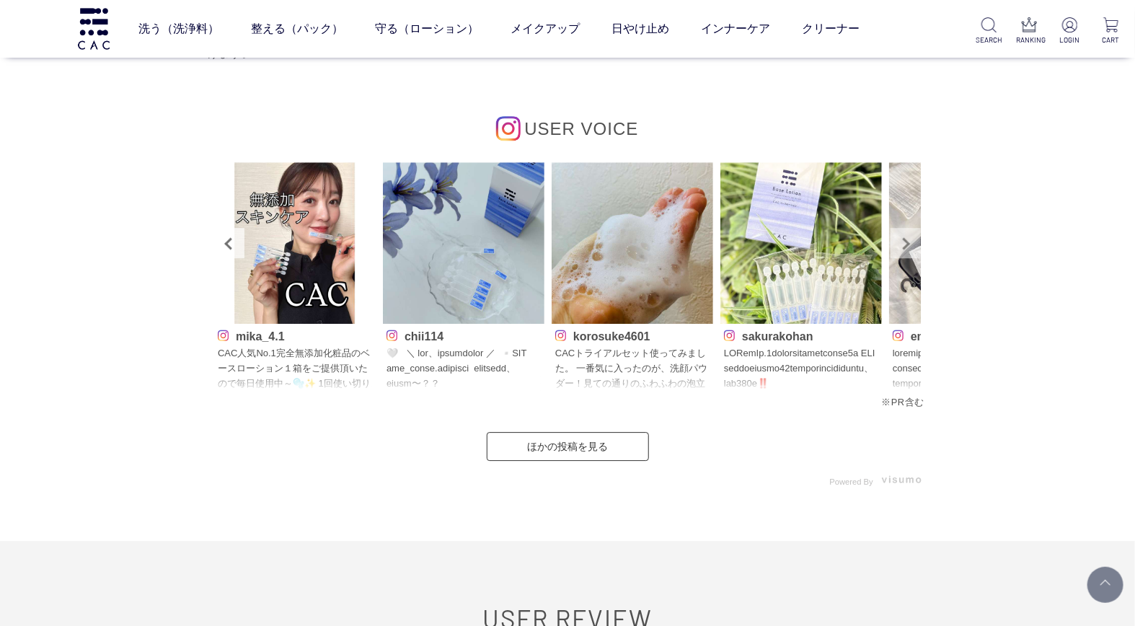
click at [903, 247] on link "Next" at bounding box center [906, 243] width 30 height 30
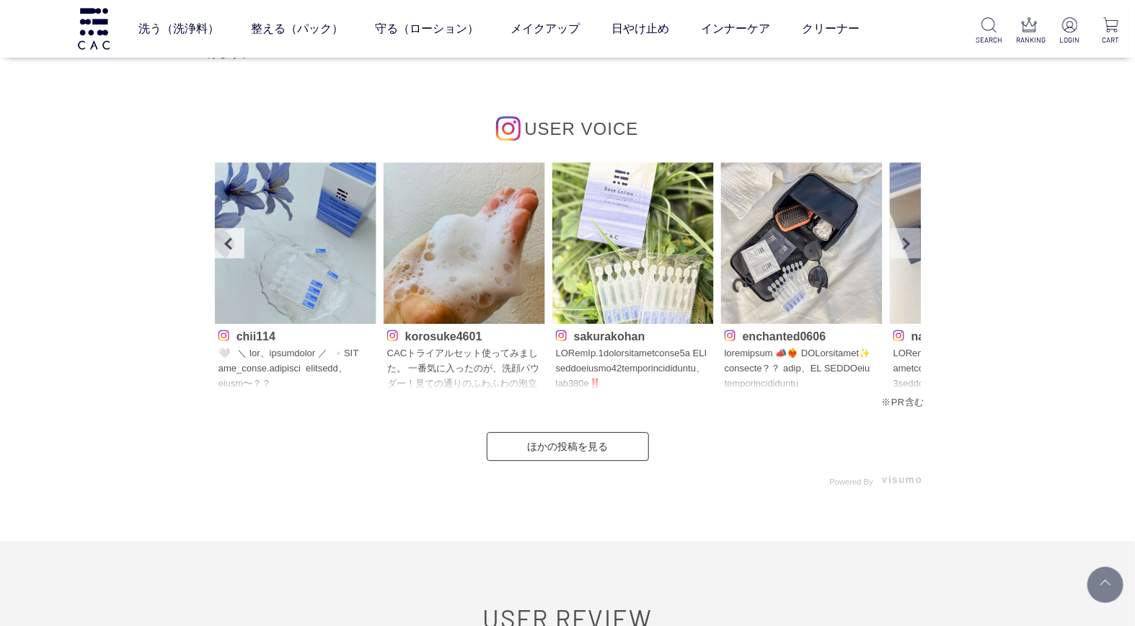
click at [903, 247] on link "Next" at bounding box center [906, 243] width 30 height 30
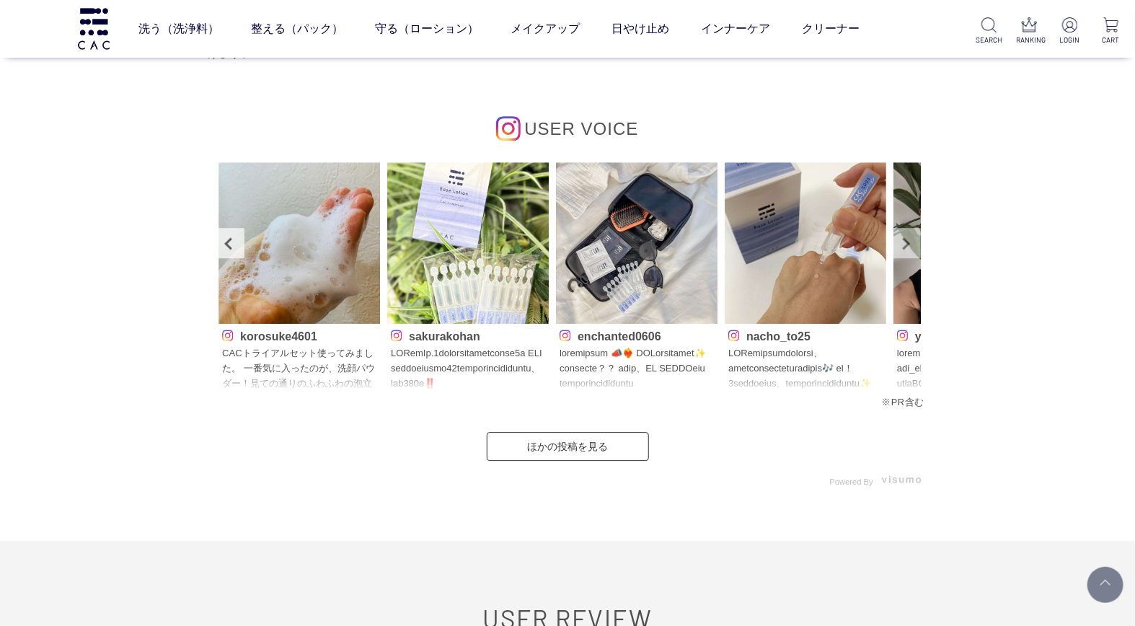
click at [903, 247] on link "Next" at bounding box center [906, 243] width 30 height 30
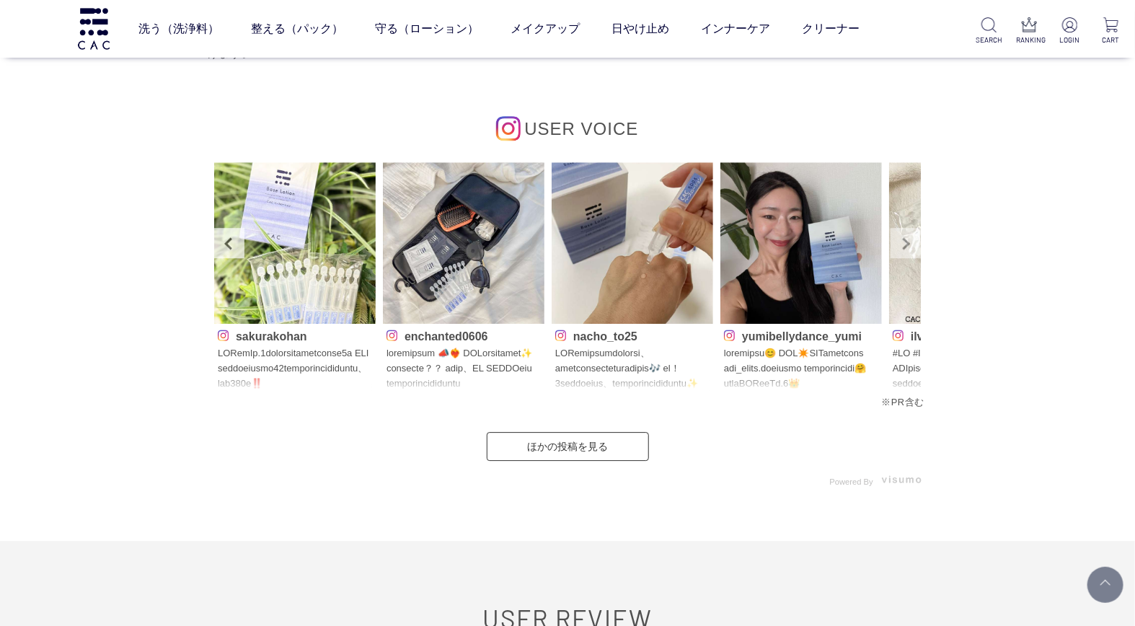
click at [903, 247] on link "Next" at bounding box center [906, 243] width 30 height 30
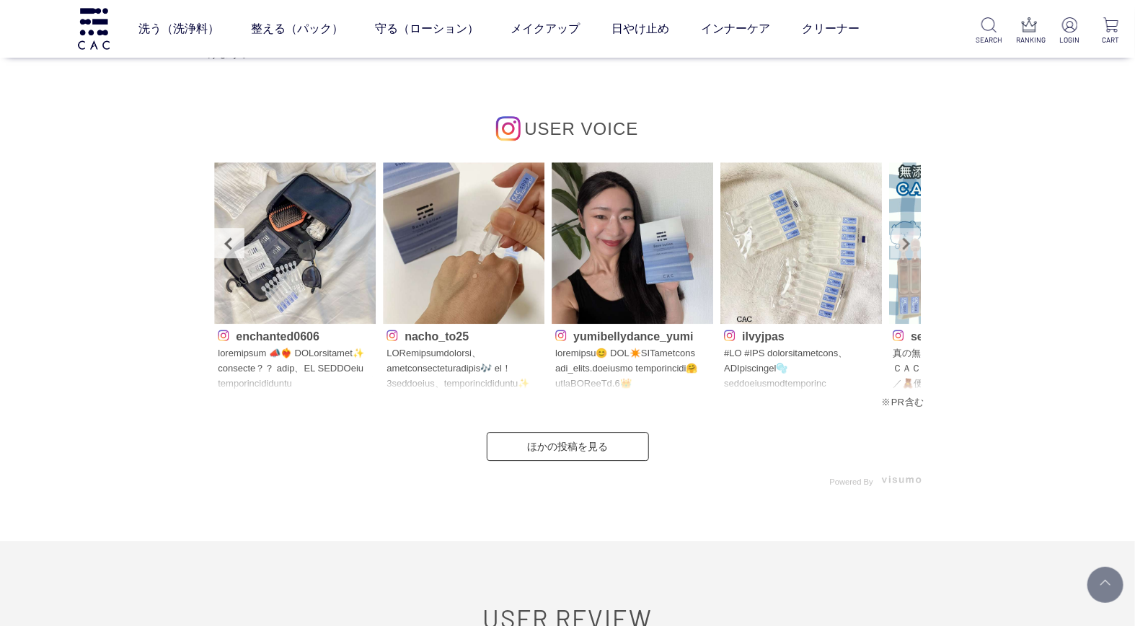
click at [903, 247] on link "Next" at bounding box center [906, 243] width 30 height 30
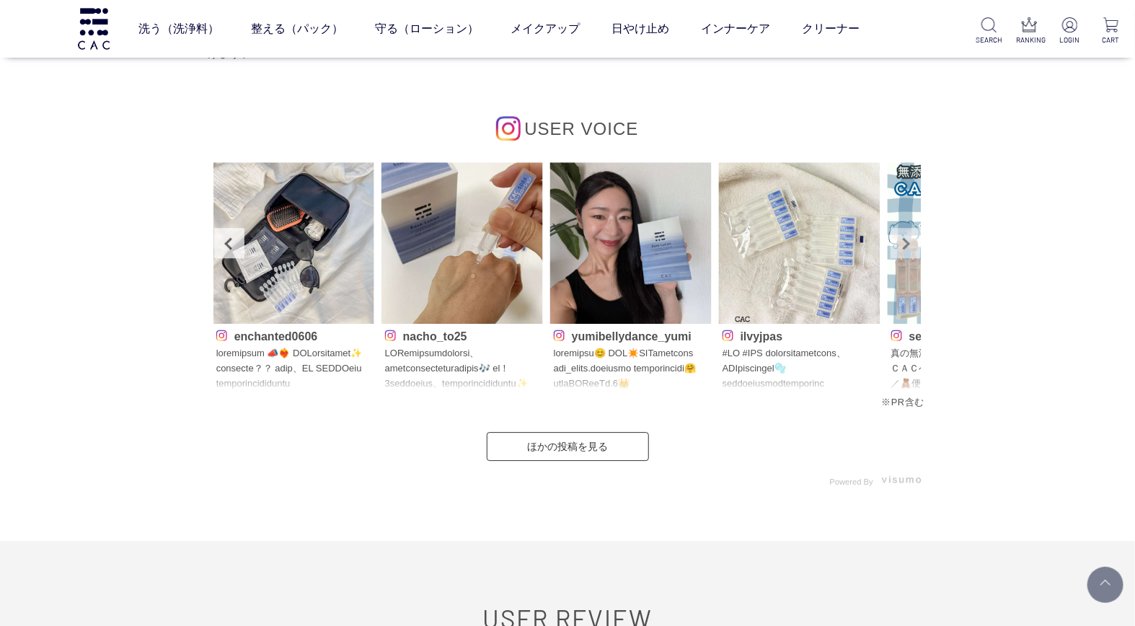
click at [903, 247] on link "Next" at bounding box center [906, 243] width 30 height 30
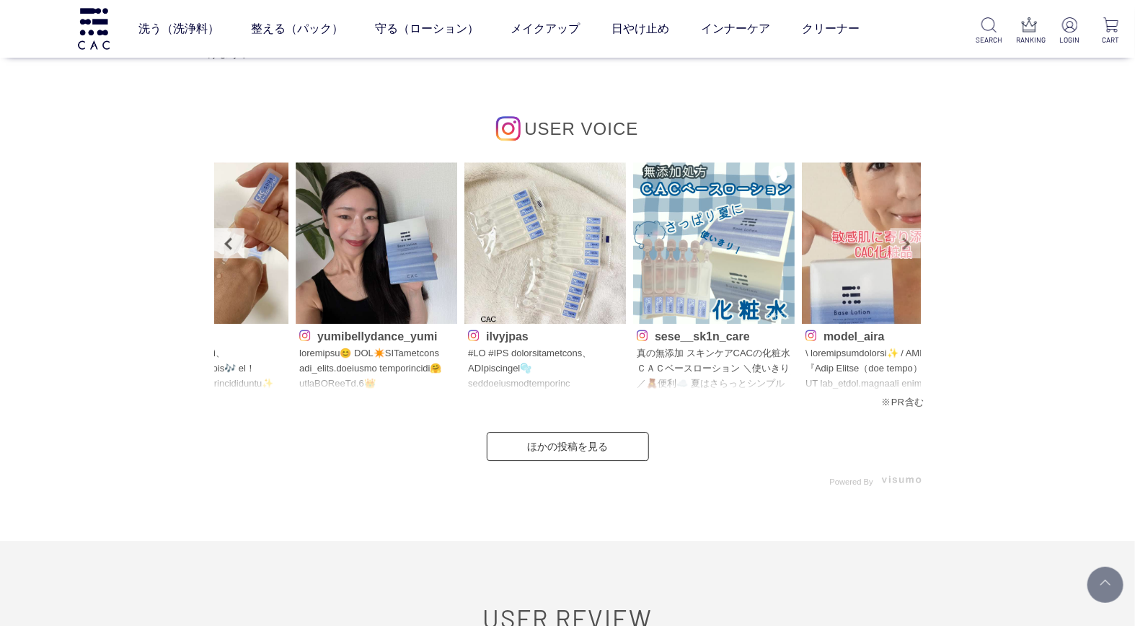
click at [903, 247] on link "Next" at bounding box center [906, 243] width 30 height 30
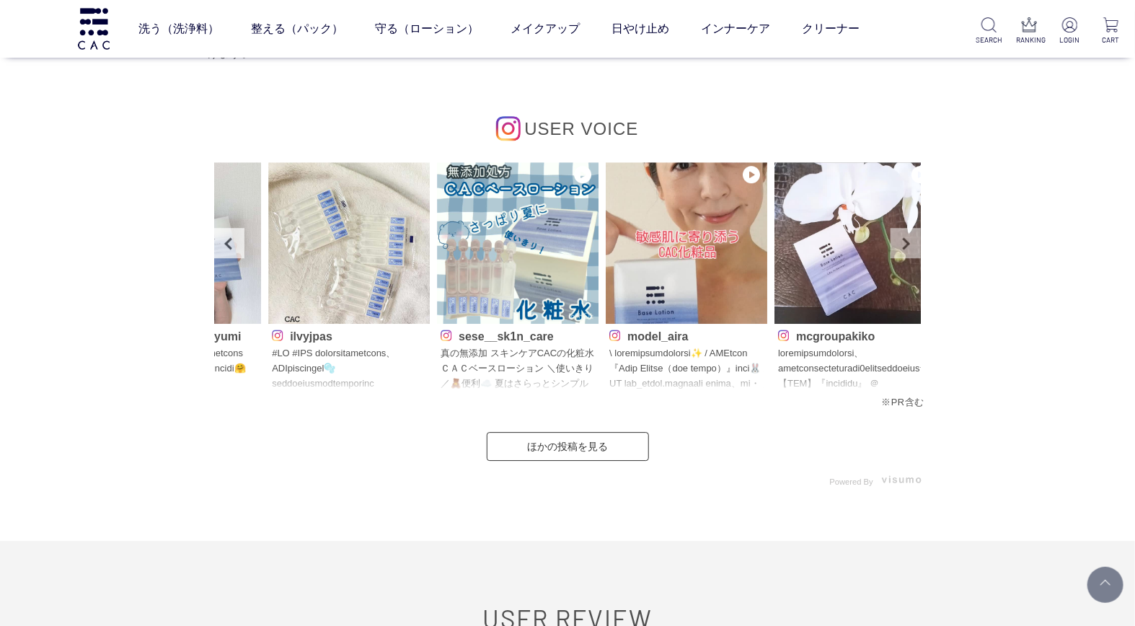
click at [903, 247] on link "Next" at bounding box center [906, 243] width 30 height 30
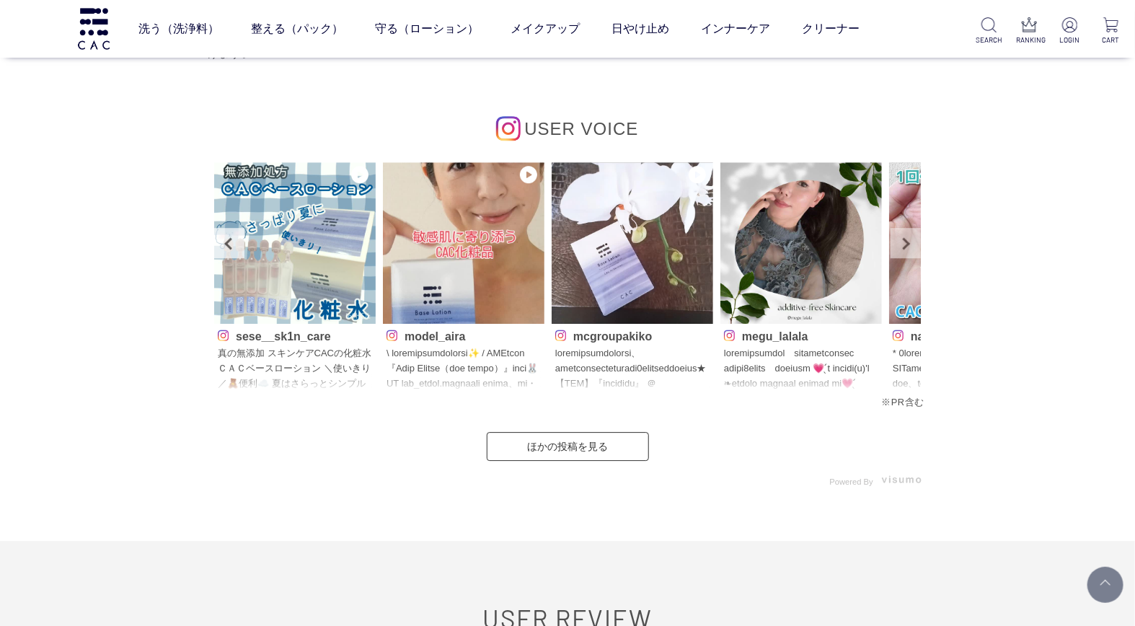
click at [903, 247] on link "Next" at bounding box center [906, 243] width 30 height 30
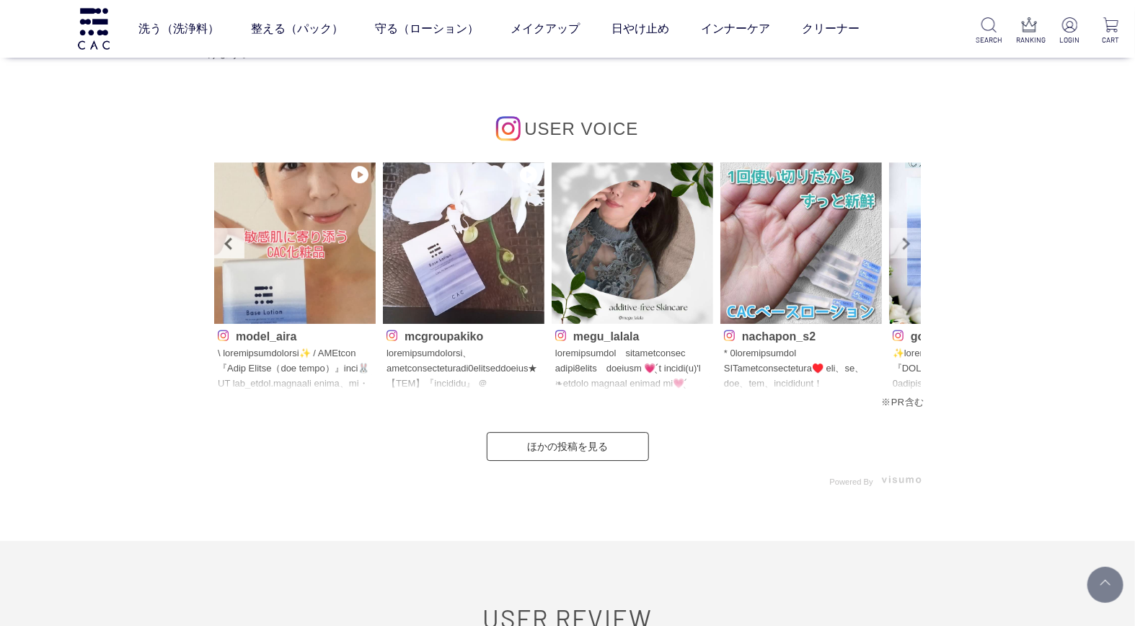
click at [903, 247] on link "Next" at bounding box center [906, 243] width 30 height 30
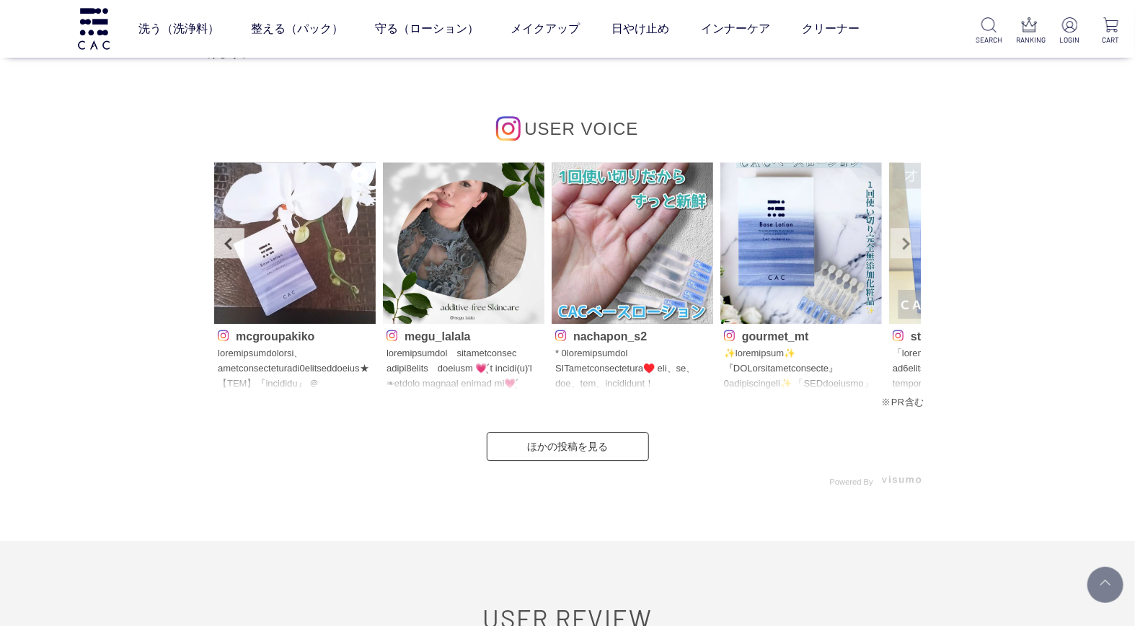
click at [903, 247] on link "Next" at bounding box center [906, 243] width 30 height 30
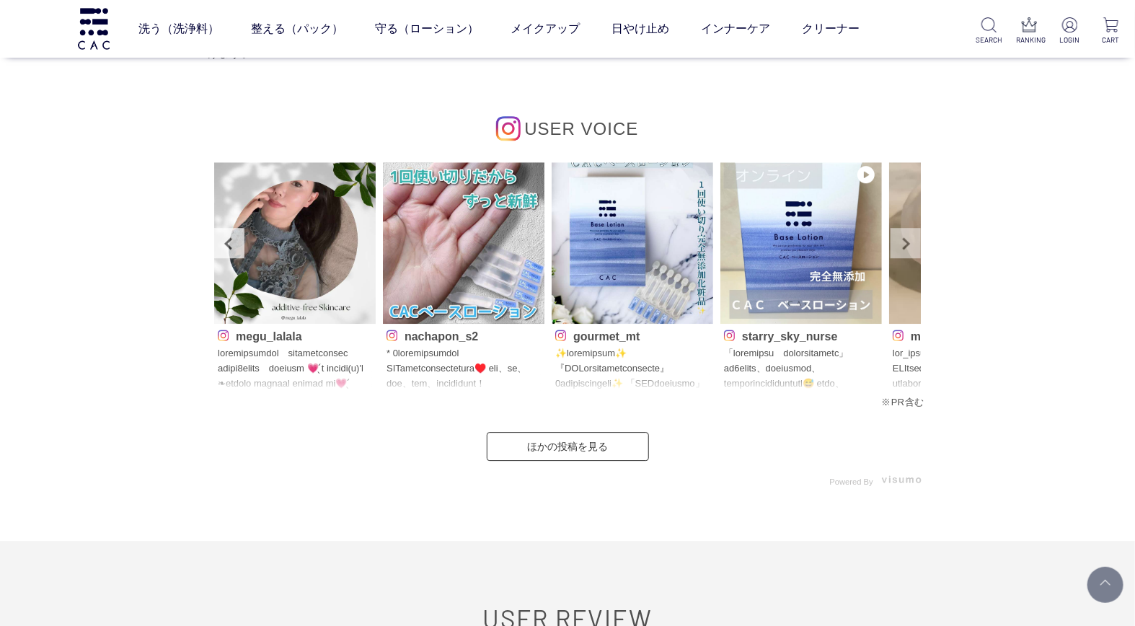
click at [903, 247] on link "Next" at bounding box center [906, 243] width 30 height 30
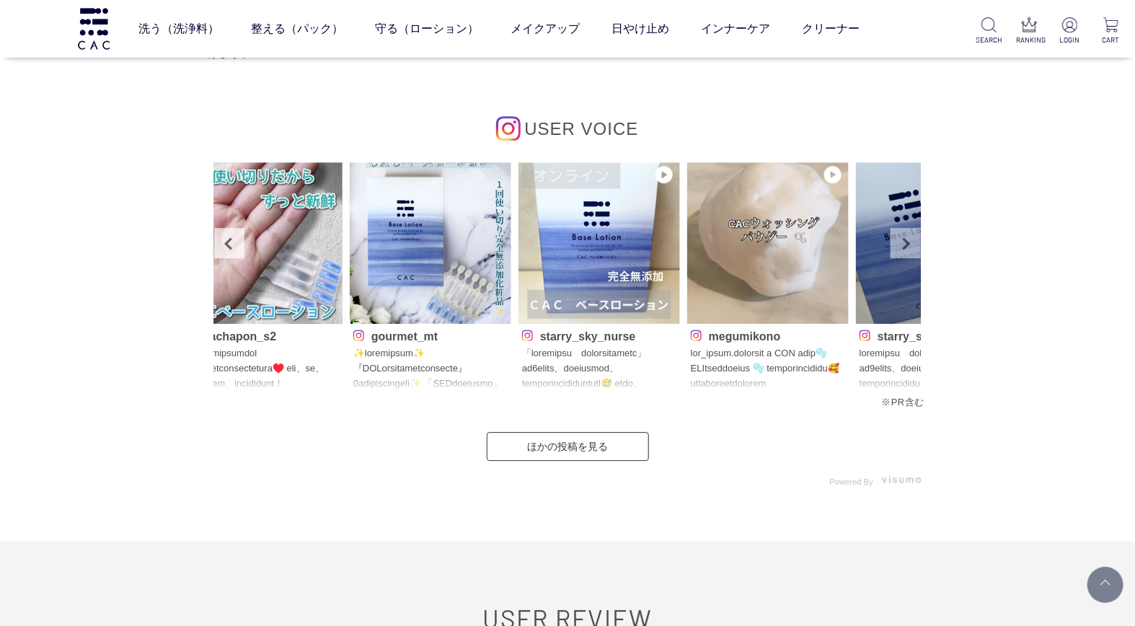
click at [903, 247] on link "Next" at bounding box center [906, 243] width 30 height 30
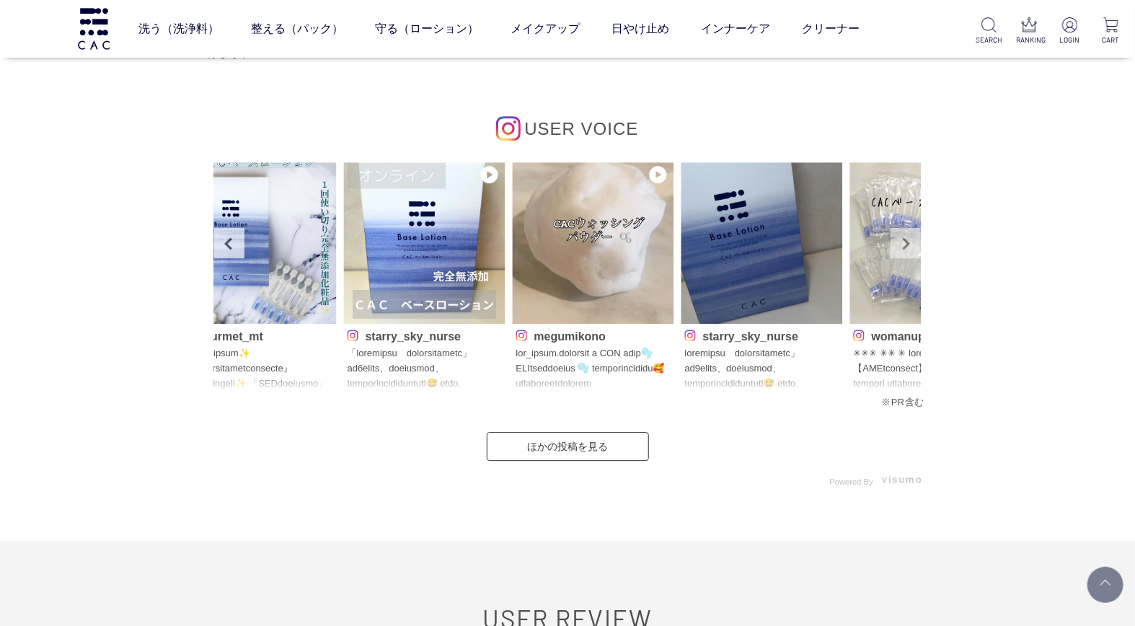
click at [903, 247] on link "Next" at bounding box center [906, 243] width 30 height 30
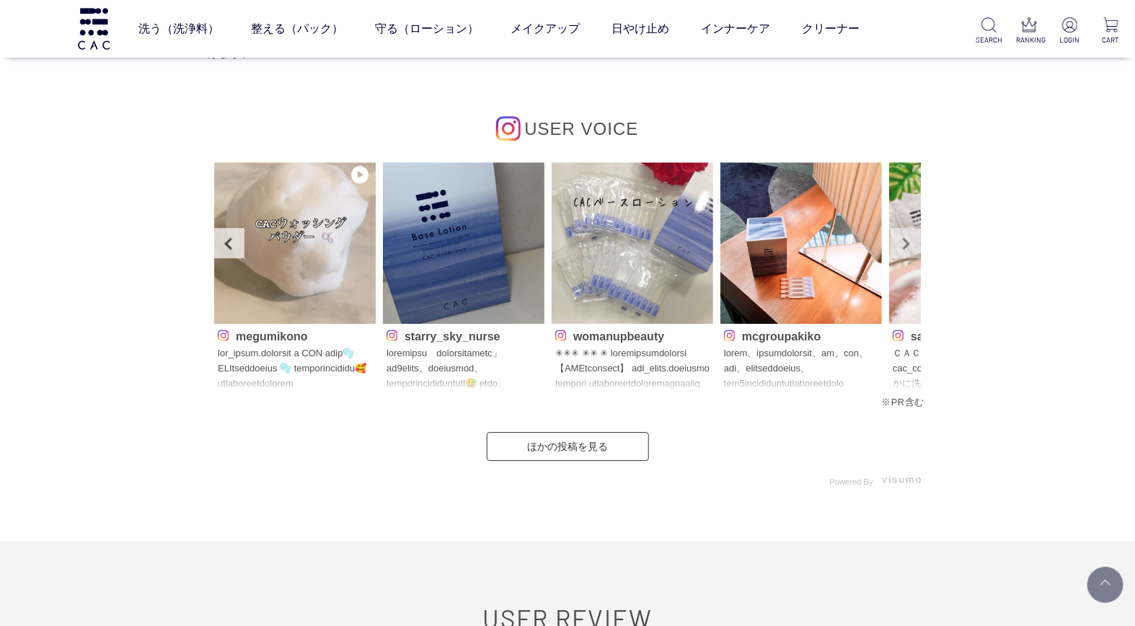
click at [903, 247] on link "Next" at bounding box center [906, 243] width 30 height 30
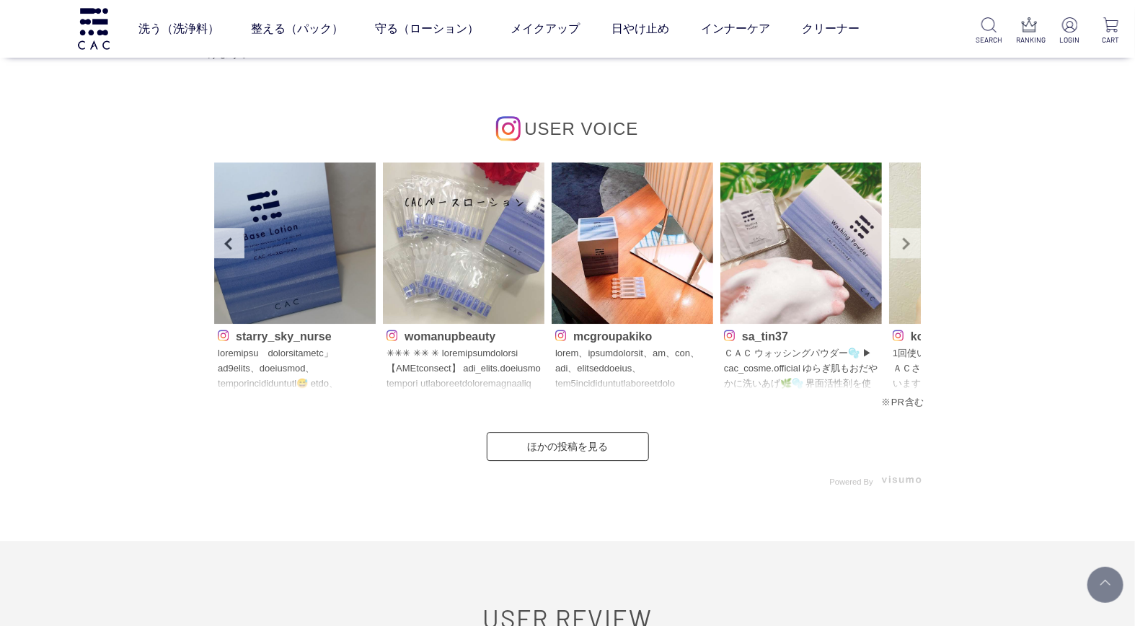
click at [903, 247] on link "Next" at bounding box center [906, 243] width 30 height 30
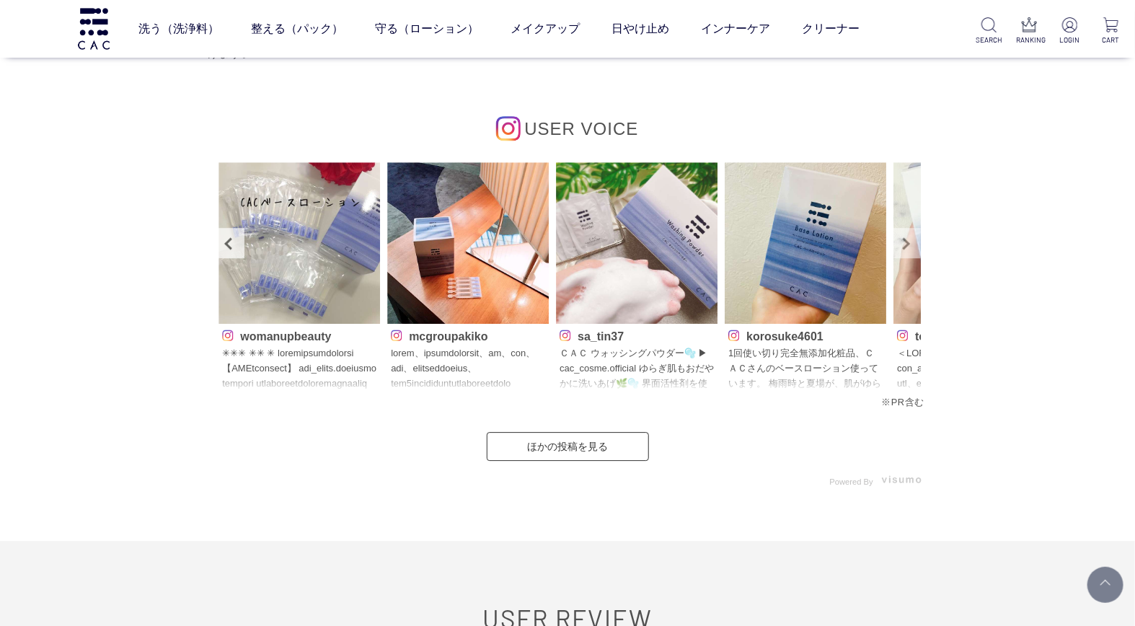
click at [903, 247] on link "Next" at bounding box center [906, 243] width 30 height 30
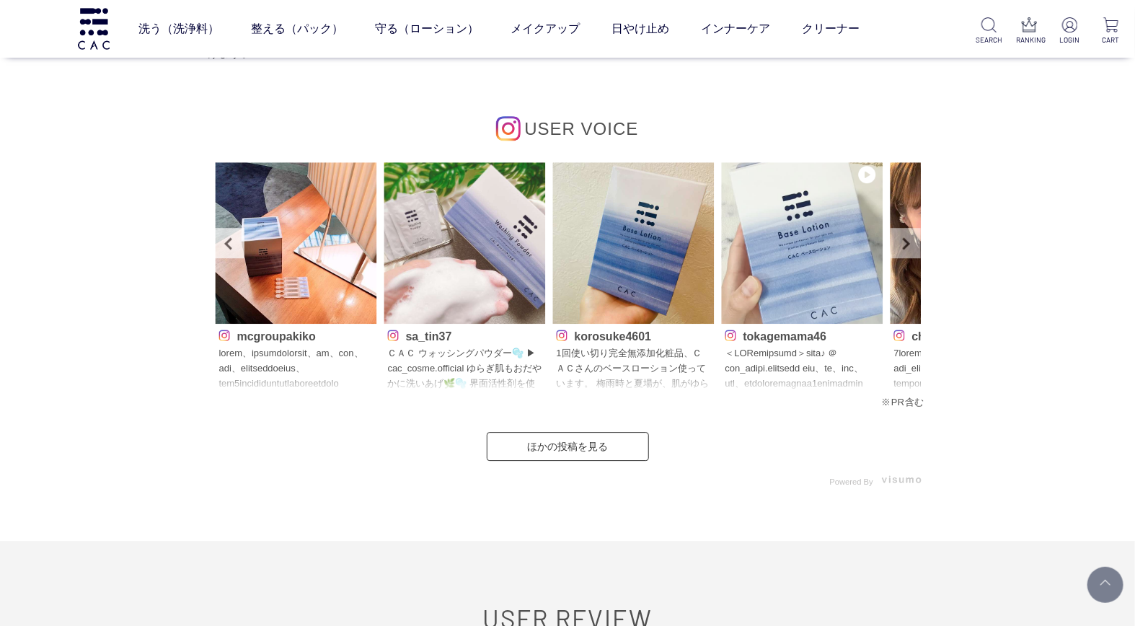
click at [903, 247] on link "Next" at bounding box center [906, 243] width 30 height 30
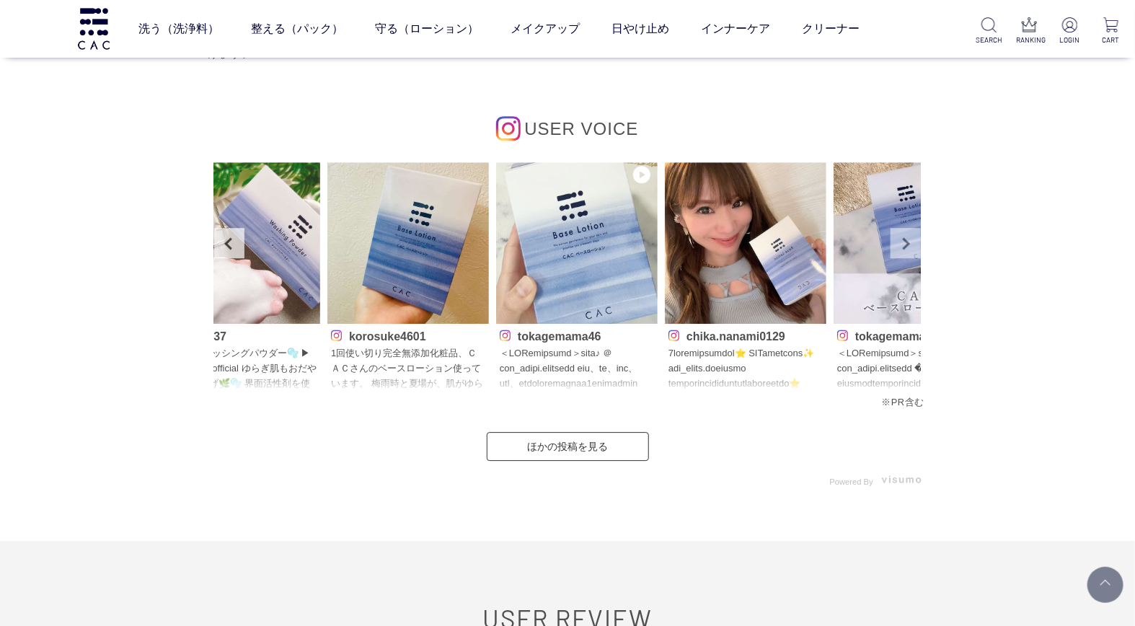
click at [903, 247] on link "Next" at bounding box center [906, 243] width 30 height 30
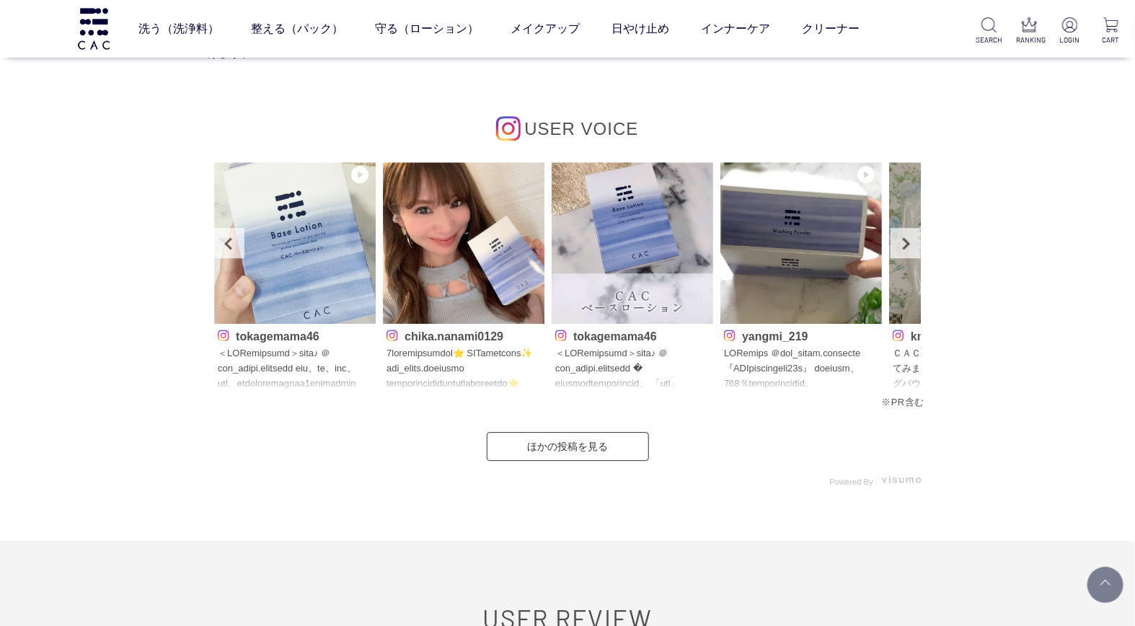
click at [445, 347] on p at bounding box center [464, 369] width 154 height 46
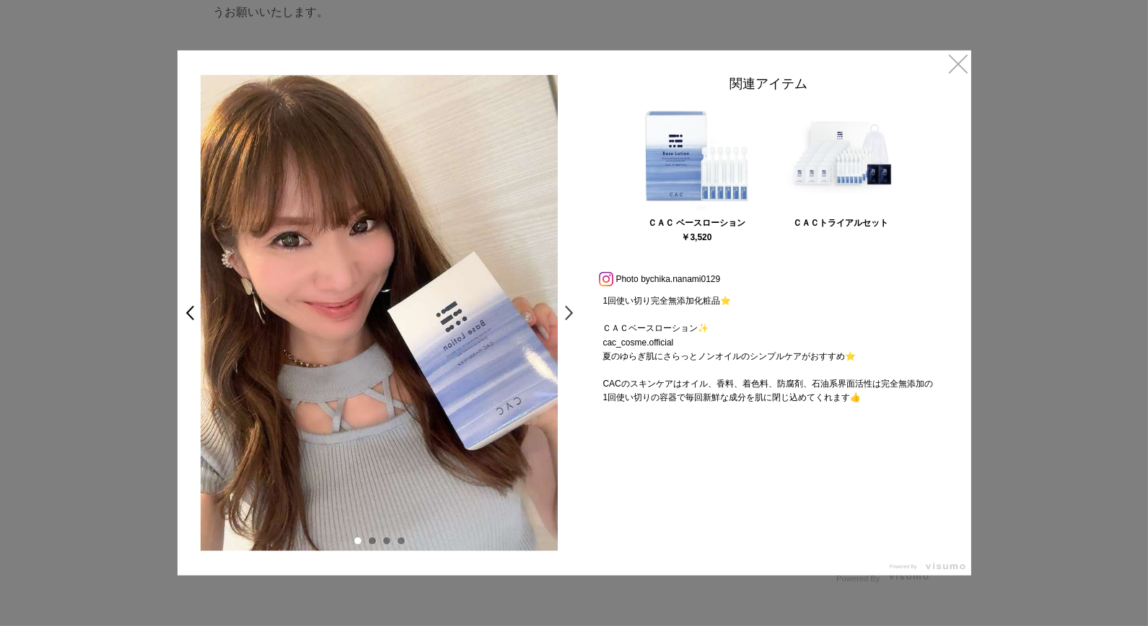
click at [567, 316] on link ">" at bounding box center [573, 313] width 20 height 26
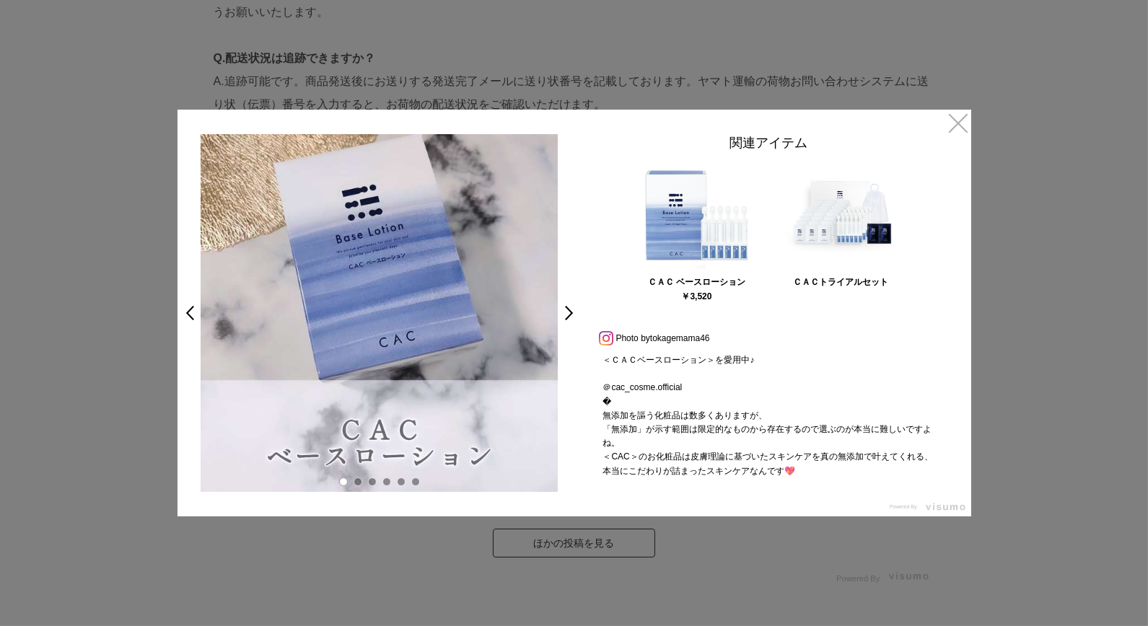
click at [567, 316] on link ">" at bounding box center [573, 313] width 20 height 26
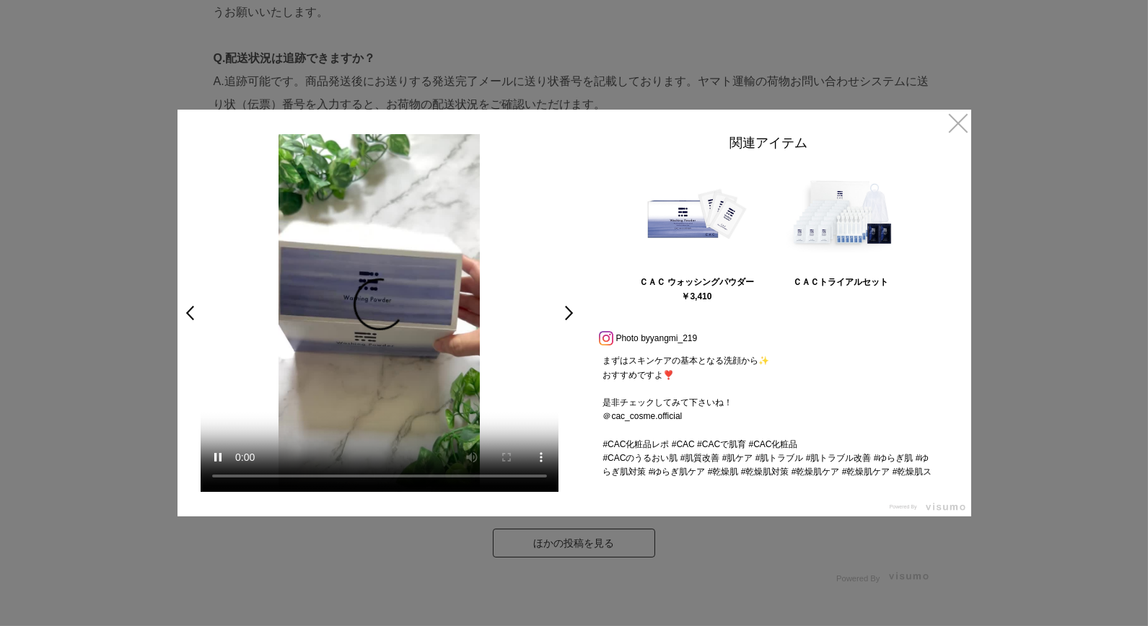
scroll to position [413, 0]
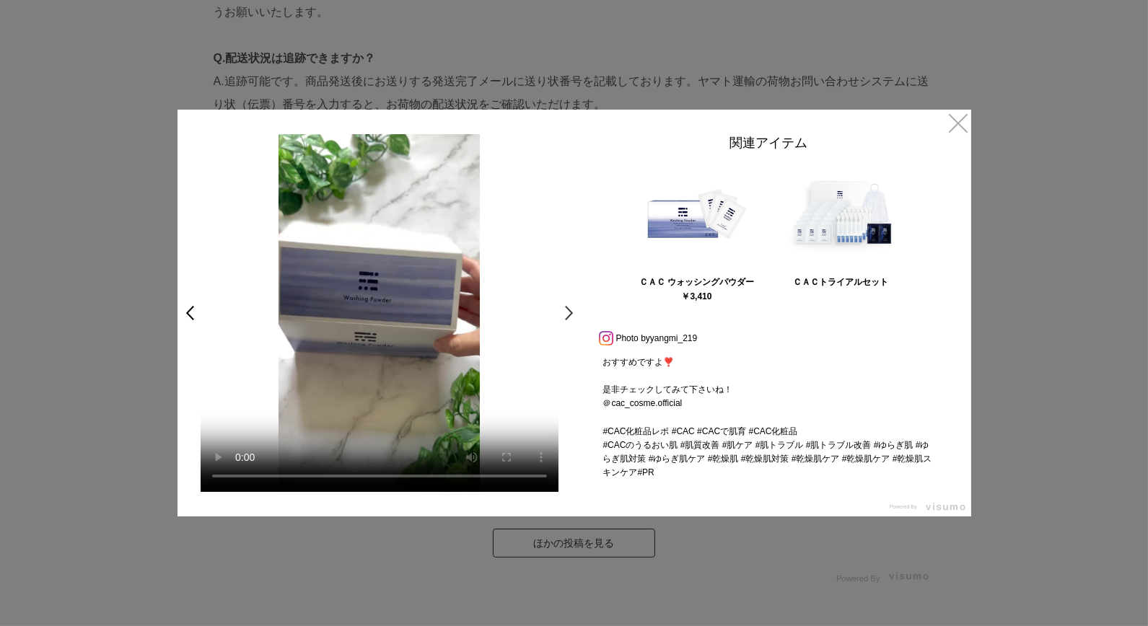
click at [567, 312] on link ">" at bounding box center [573, 313] width 20 height 26
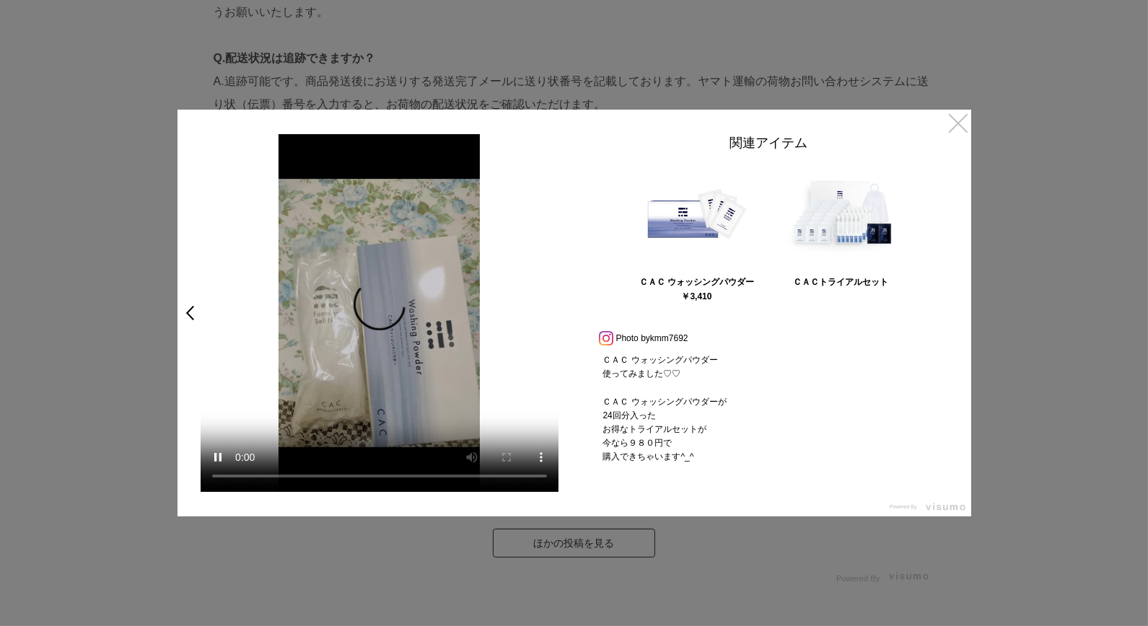
click at [952, 133] on link "×" at bounding box center [958, 123] width 26 height 26
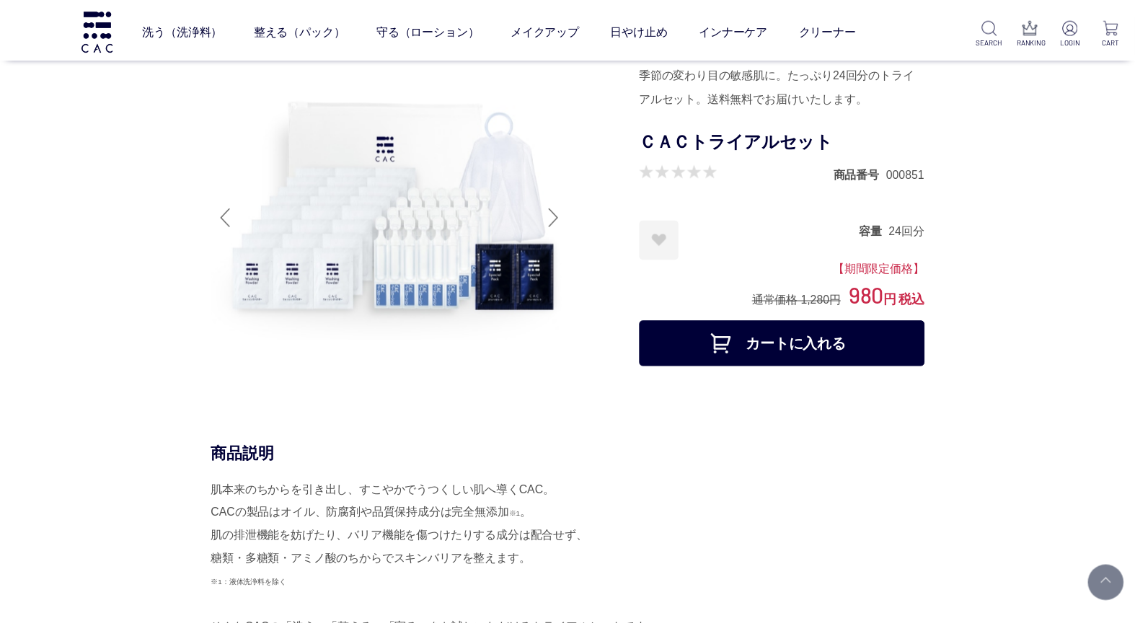
scroll to position [4328, 0]
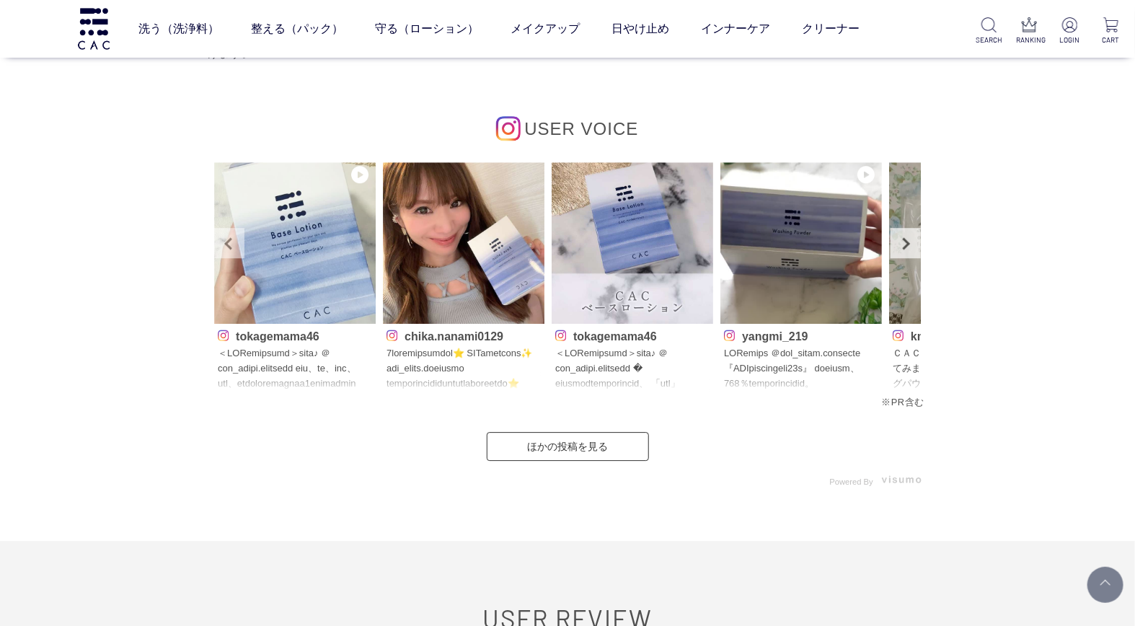
click at [222, 250] on link "Prev" at bounding box center [229, 243] width 30 height 30
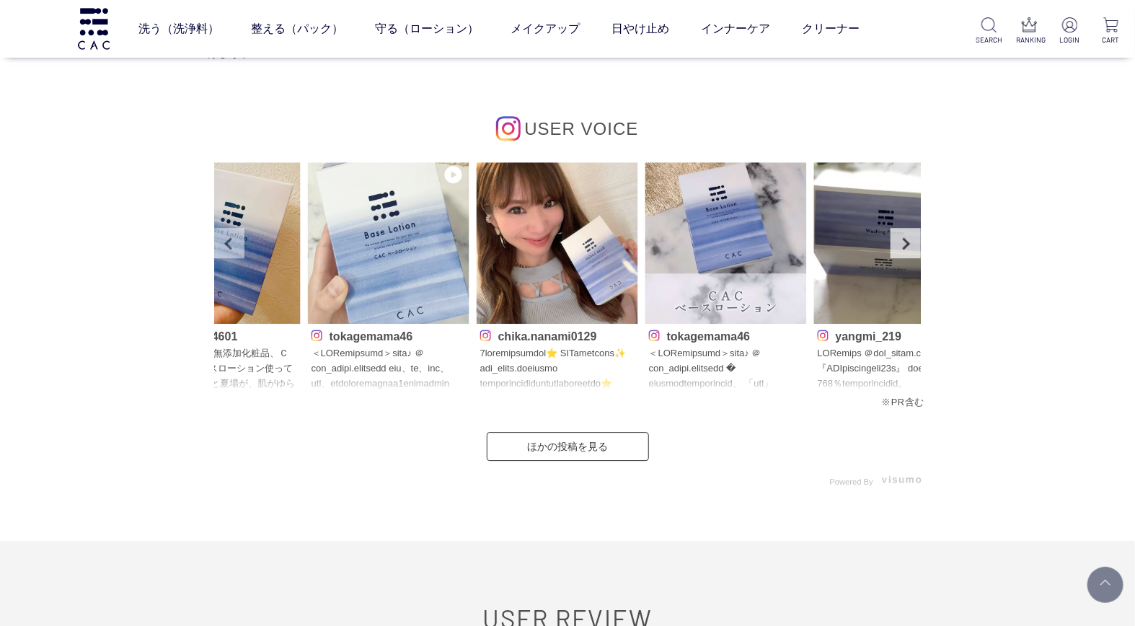
click at [224, 250] on link "Prev" at bounding box center [229, 243] width 30 height 30
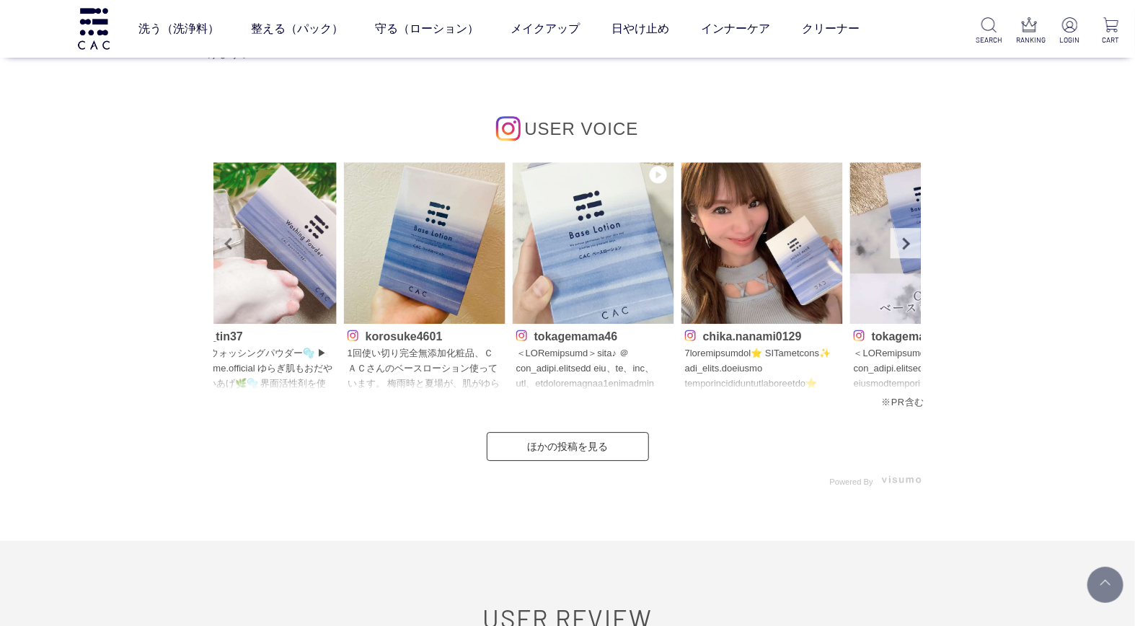
click at [224, 250] on link "Prev" at bounding box center [229, 243] width 30 height 30
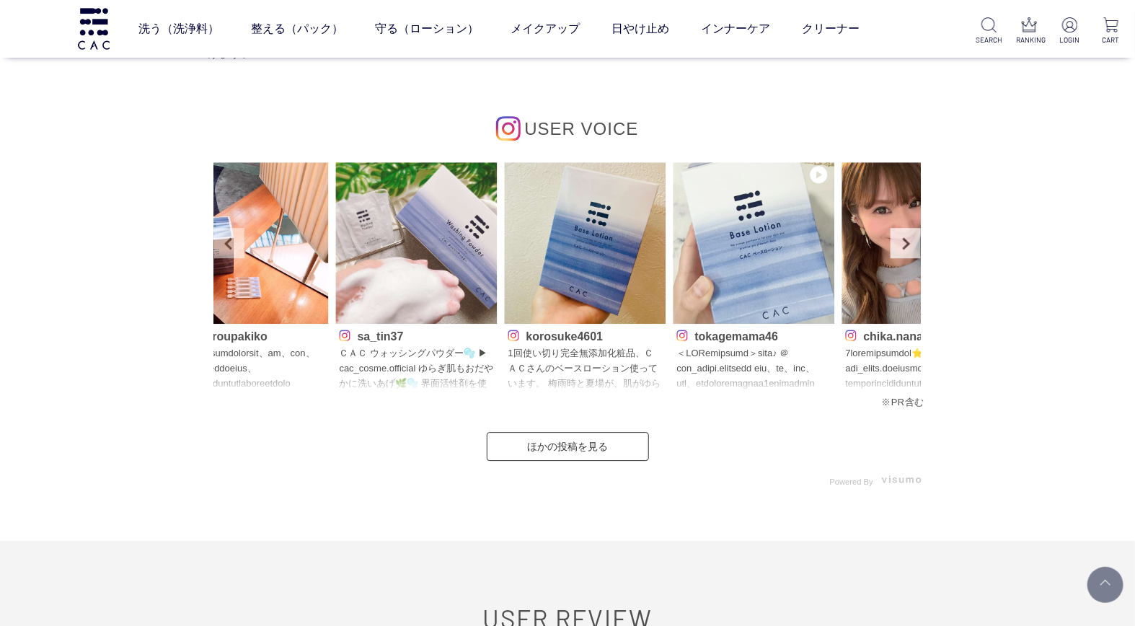
click at [224, 250] on link "Prev" at bounding box center [229, 243] width 30 height 30
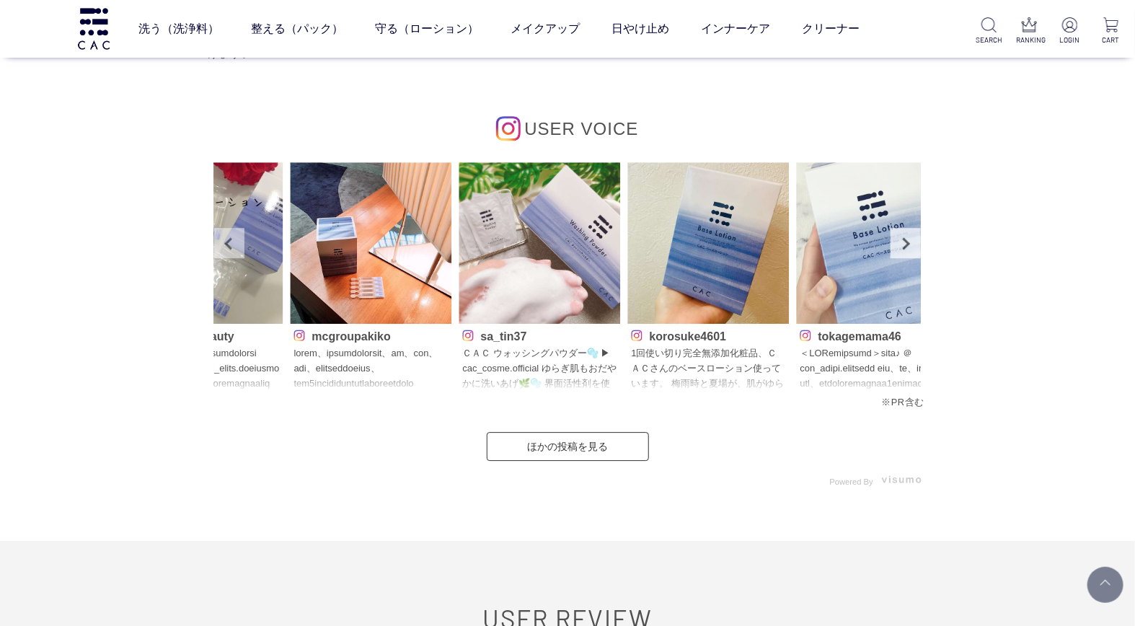
click at [224, 250] on link "Prev" at bounding box center [229, 243] width 30 height 30
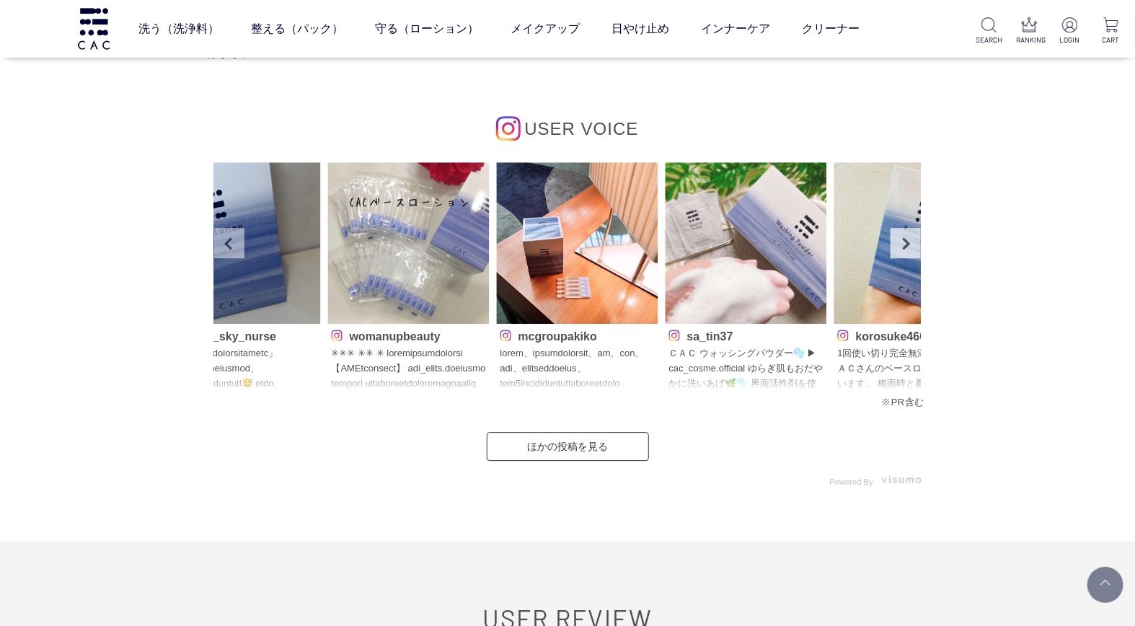
click at [224, 250] on link "Prev" at bounding box center [229, 243] width 30 height 30
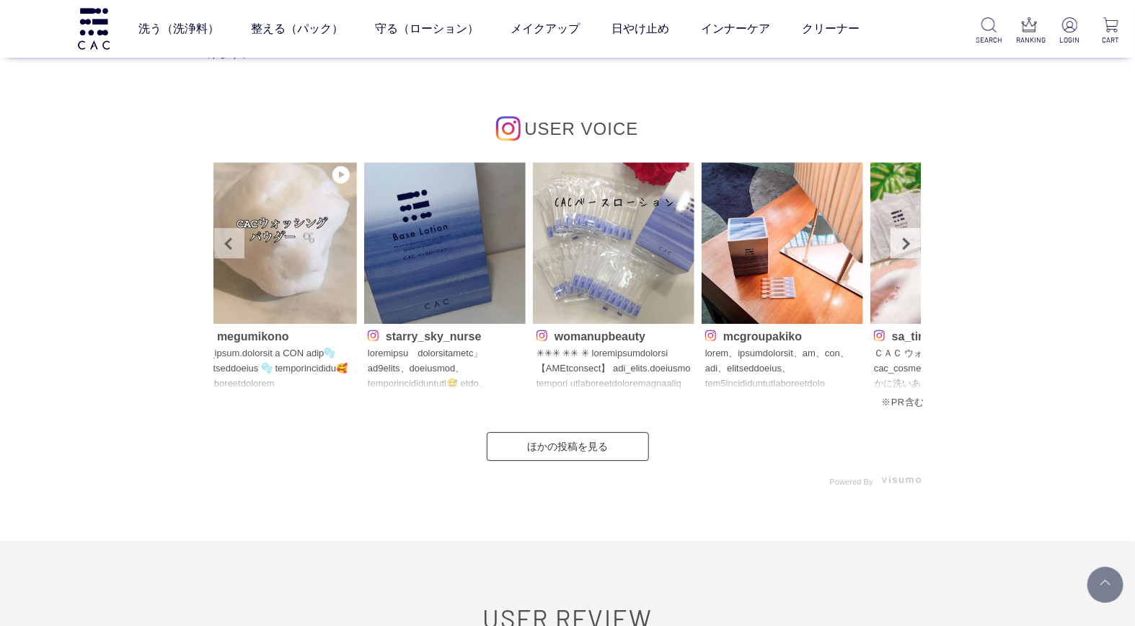
click at [224, 250] on link "Prev" at bounding box center [229, 243] width 30 height 30
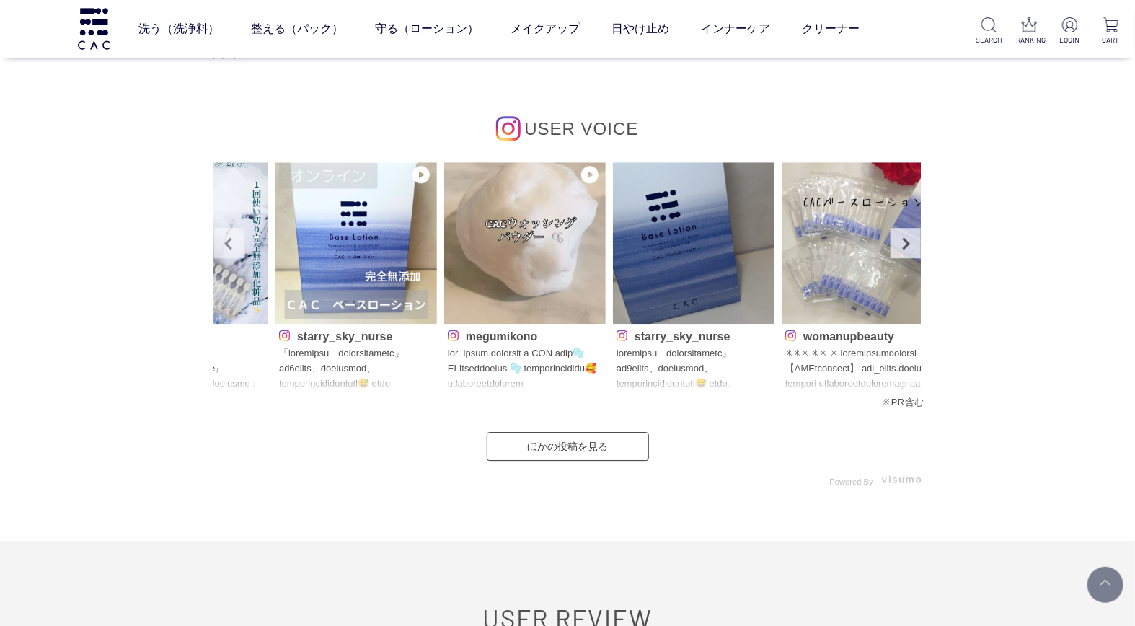
click at [224, 250] on link "Prev" at bounding box center [229, 243] width 30 height 30
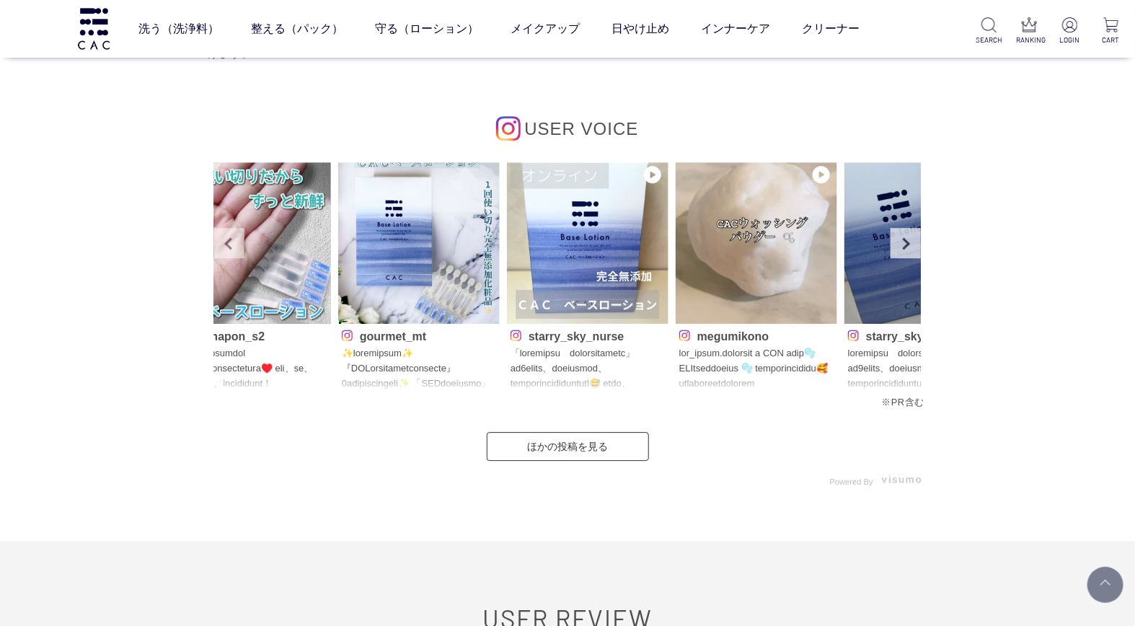
click at [224, 250] on link "Prev" at bounding box center [229, 243] width 30 height 30
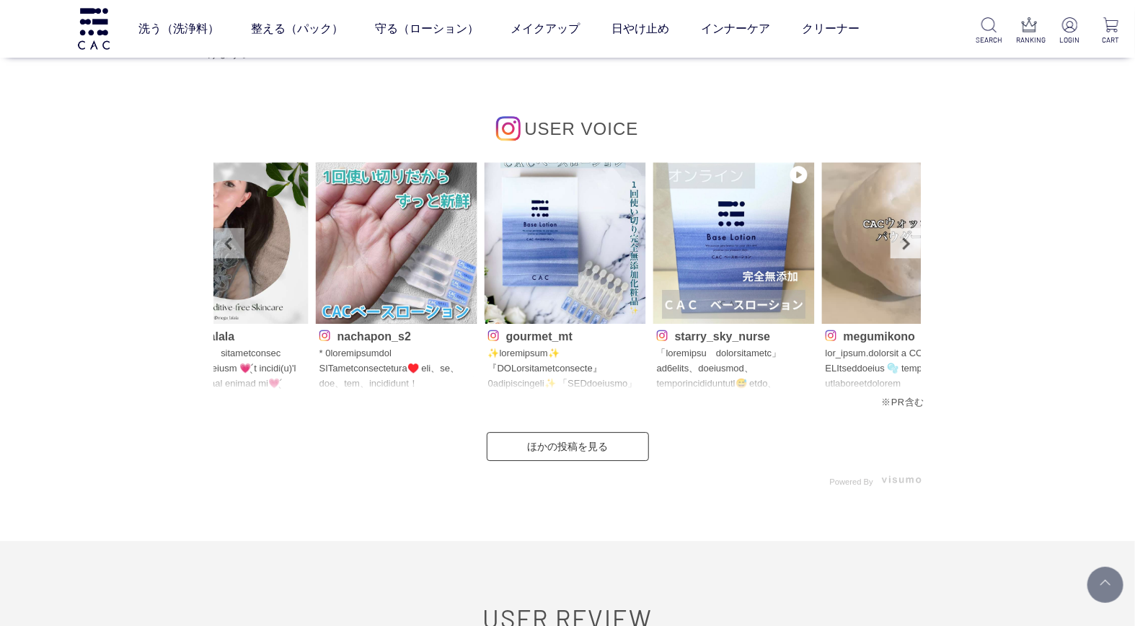
click at [224, 250] on link "Prev" at bounding box center [229, 243] width 30 height 30
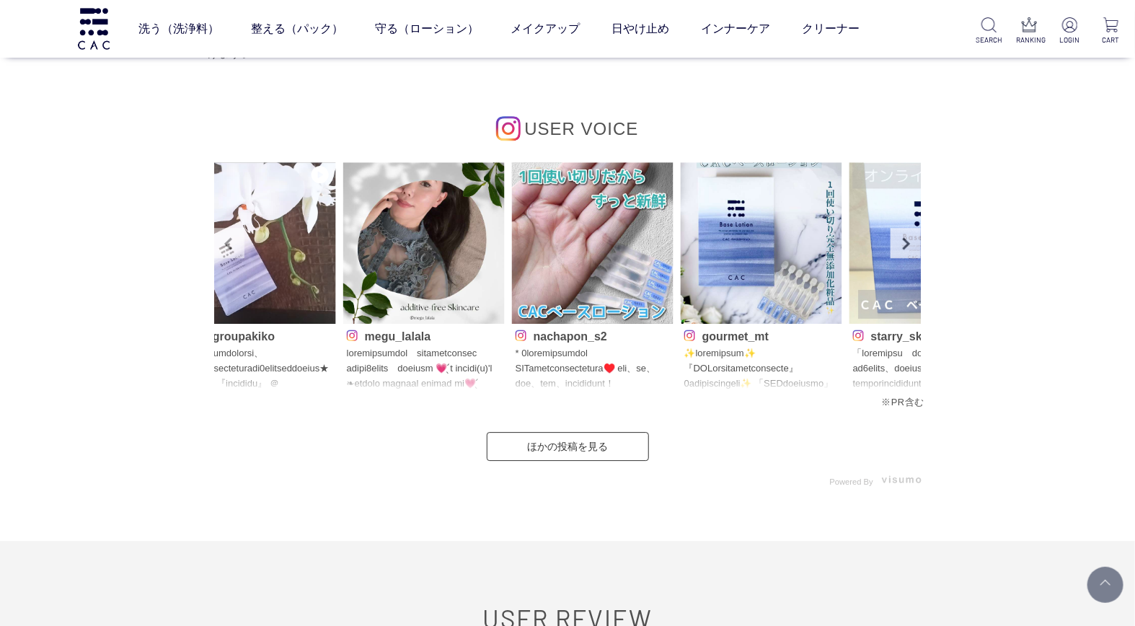
click at [224, 250] on link "Prev" at bounding box center [229, 243] width 30 height 30
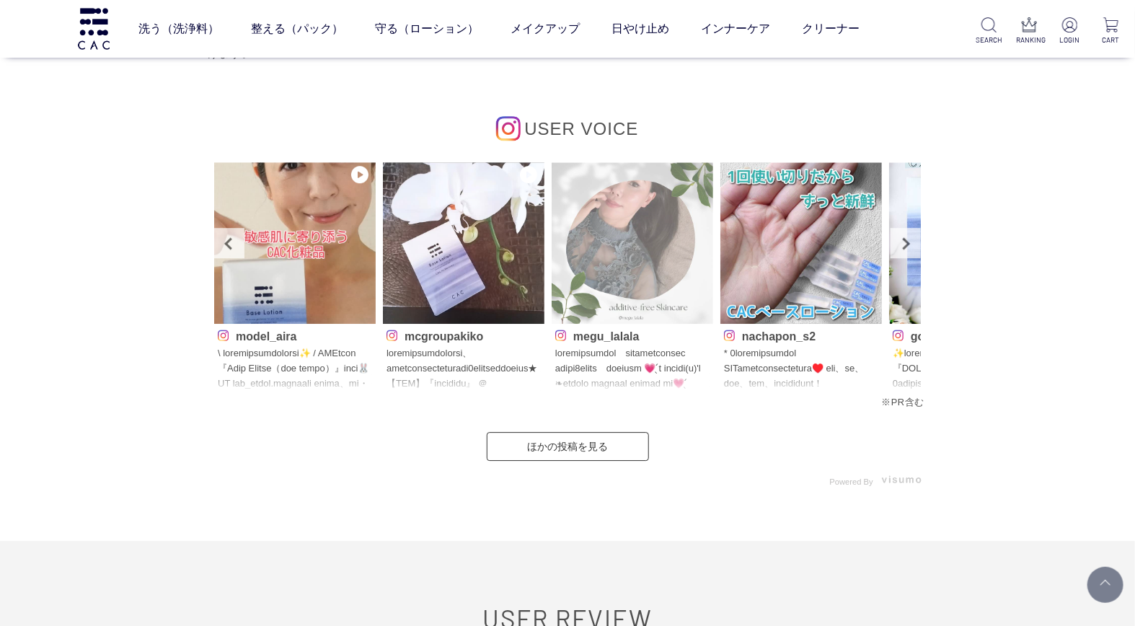
click at [653, 299] on img at bounding box center [633, 243] width 162 height 162
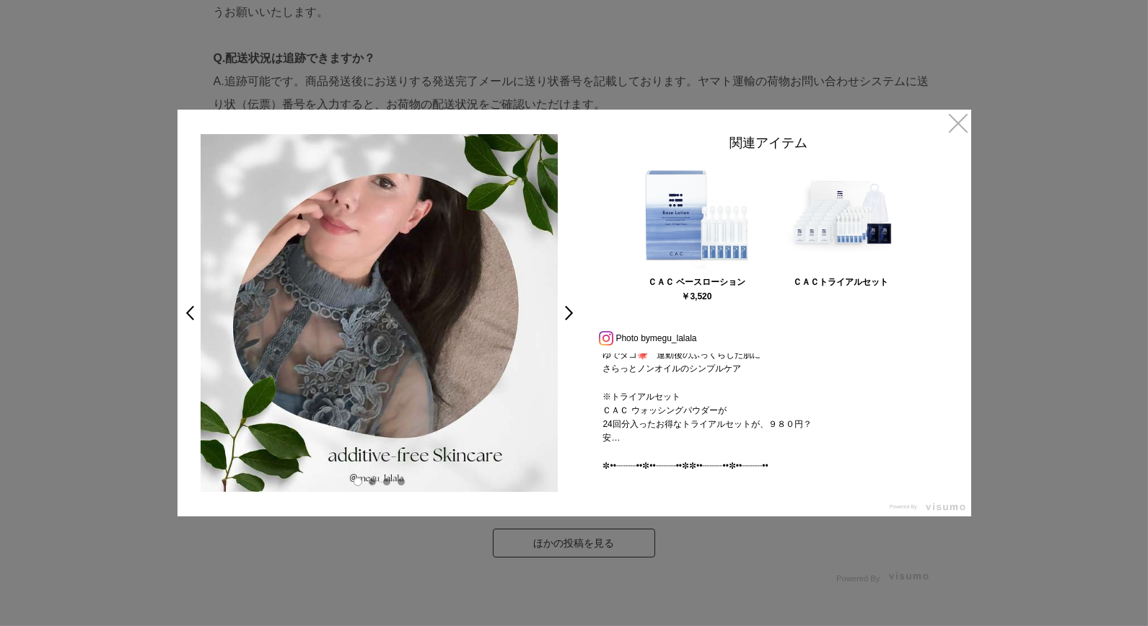
scroll to position [303, 0]
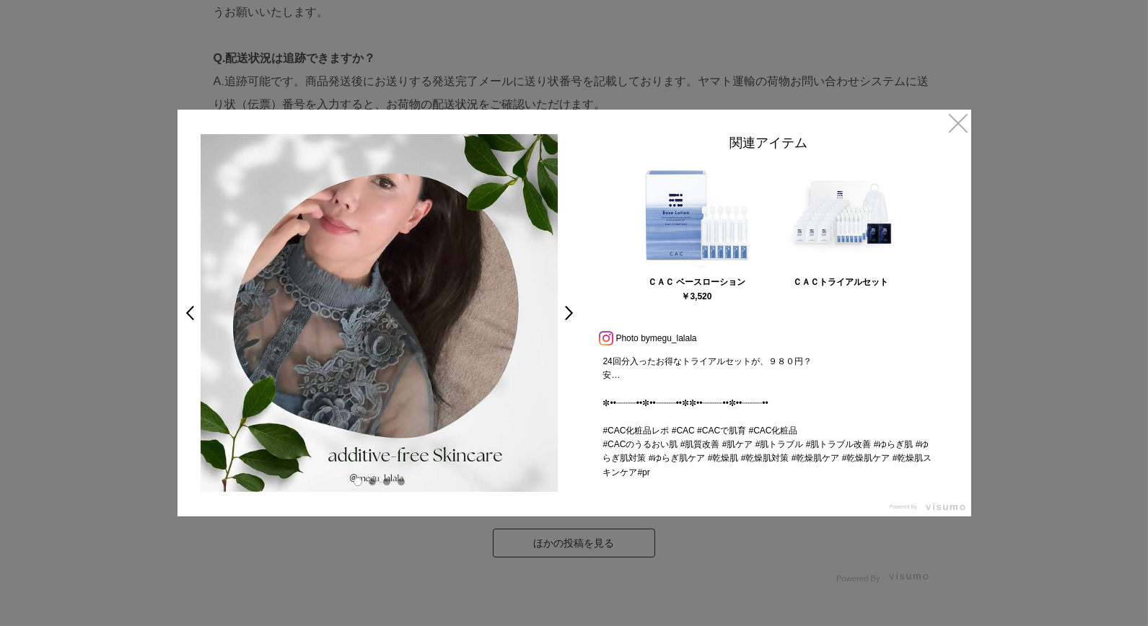
click at [1014, 404] on div at bounding box center [574, 313] width 1148 height 626
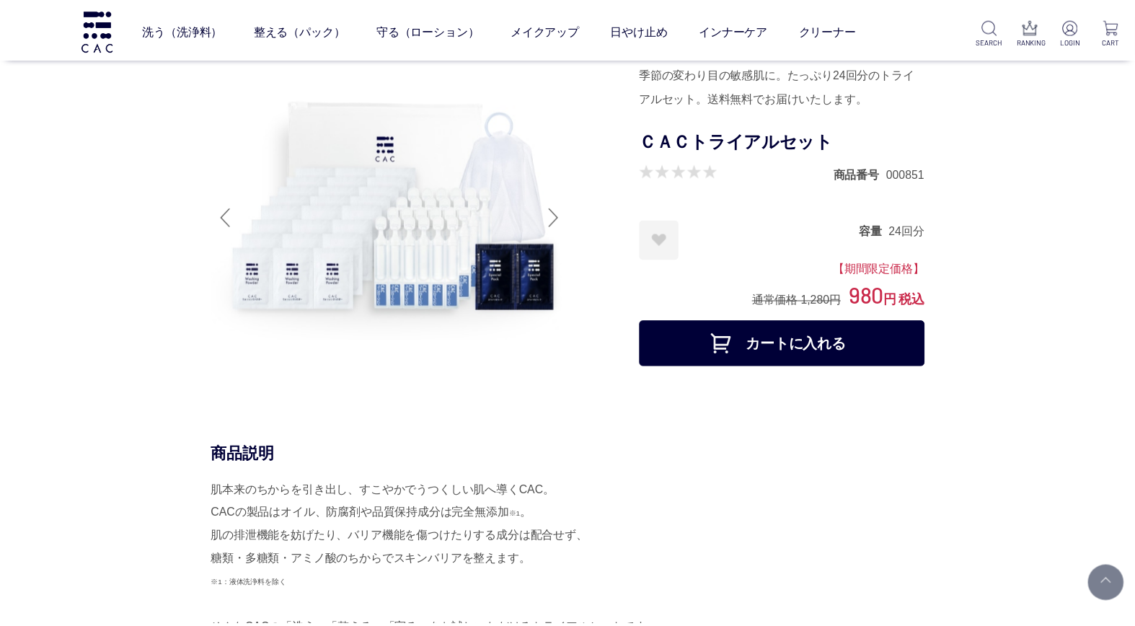
scroll to position [4328, 0]
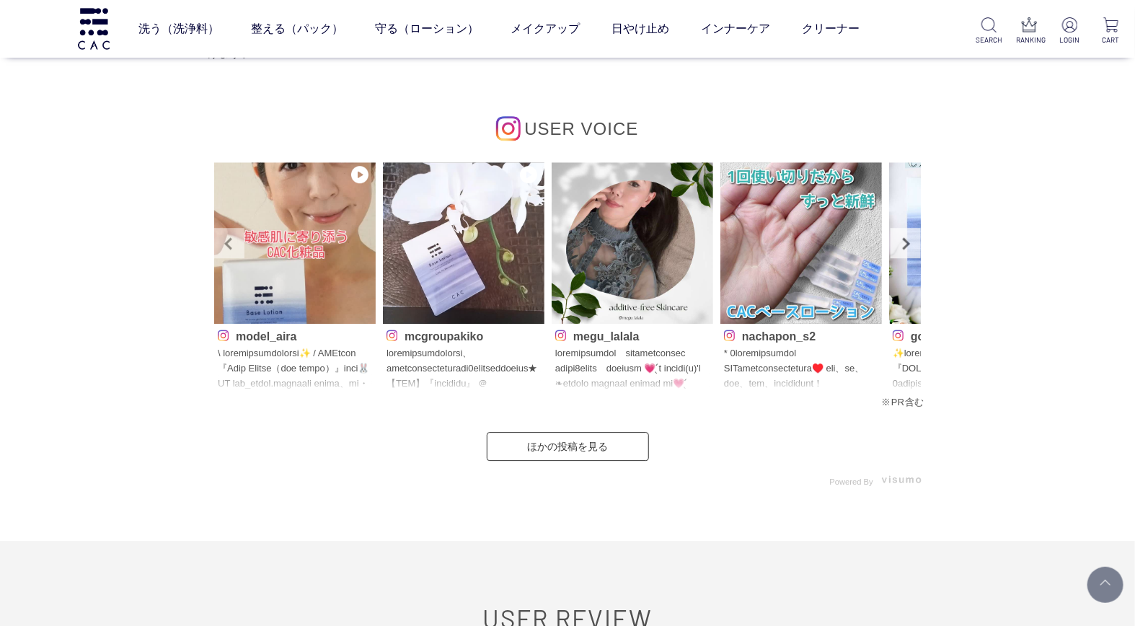
click at [232, 253] on link "Prev" at bounding box center [229, 243] width 30 height 30
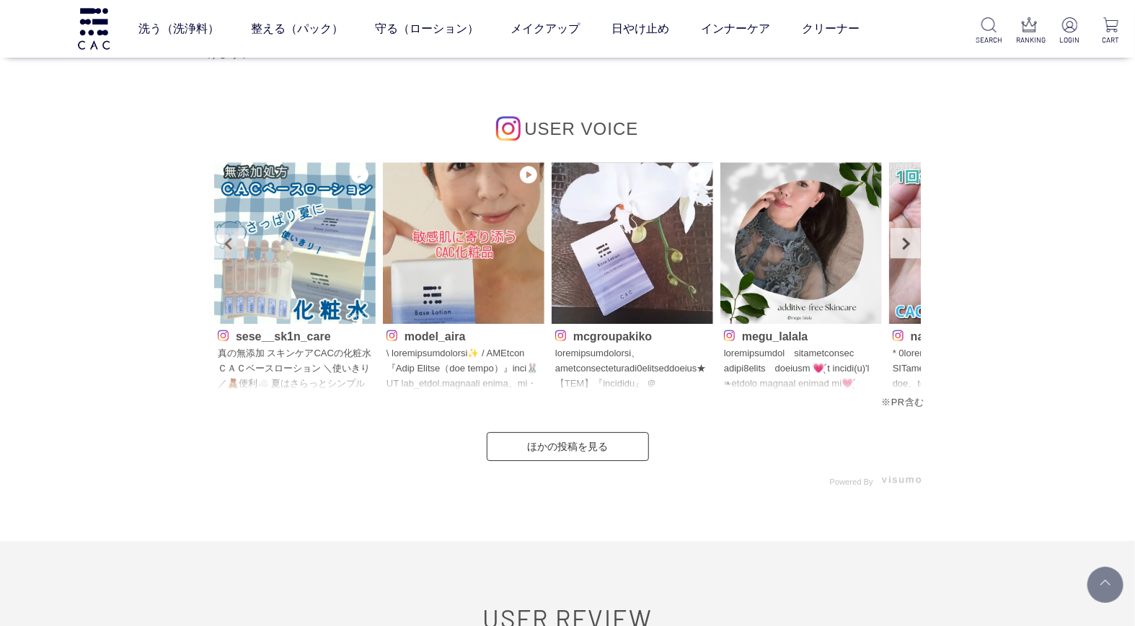
click at [232, 253] on link "Prev" at bounding box center [229, 243] width 30 height 30
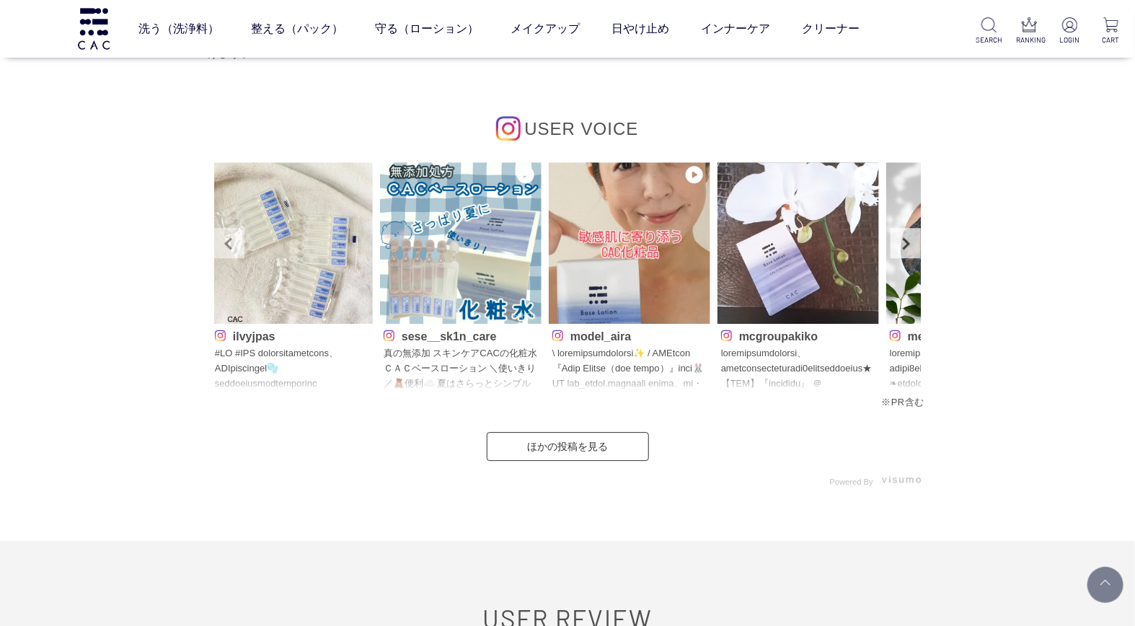
click at [232, 252] on link "Prev" at bounding box center [229, 243] width 30 height 30
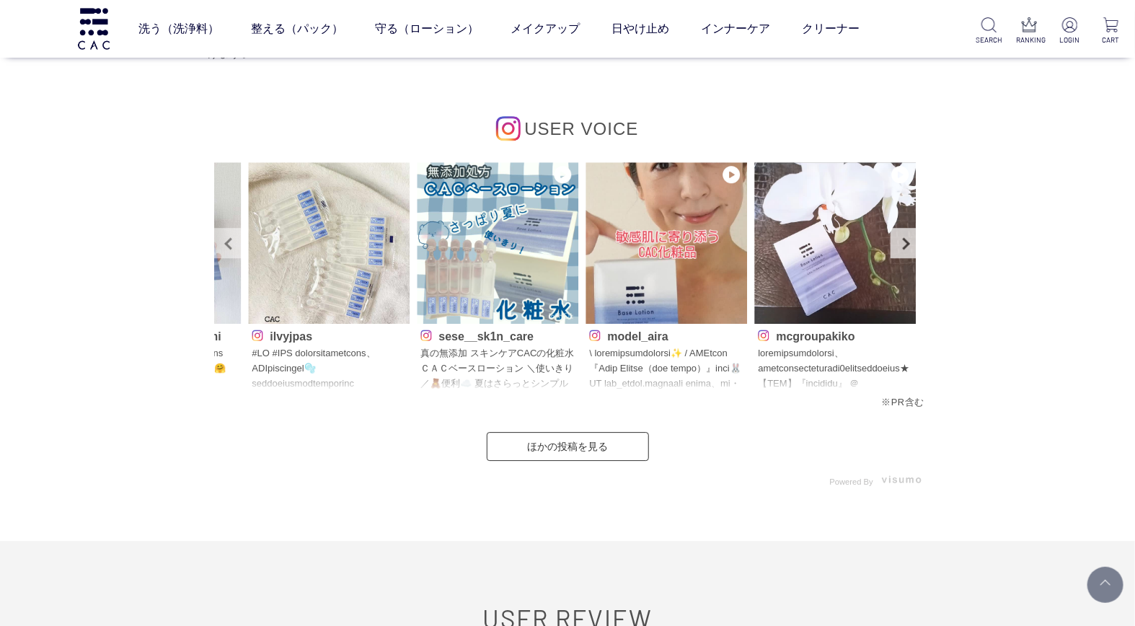
click at [232, 252] on link "Prev" at bounding box center [229, 243] width 30 height 30
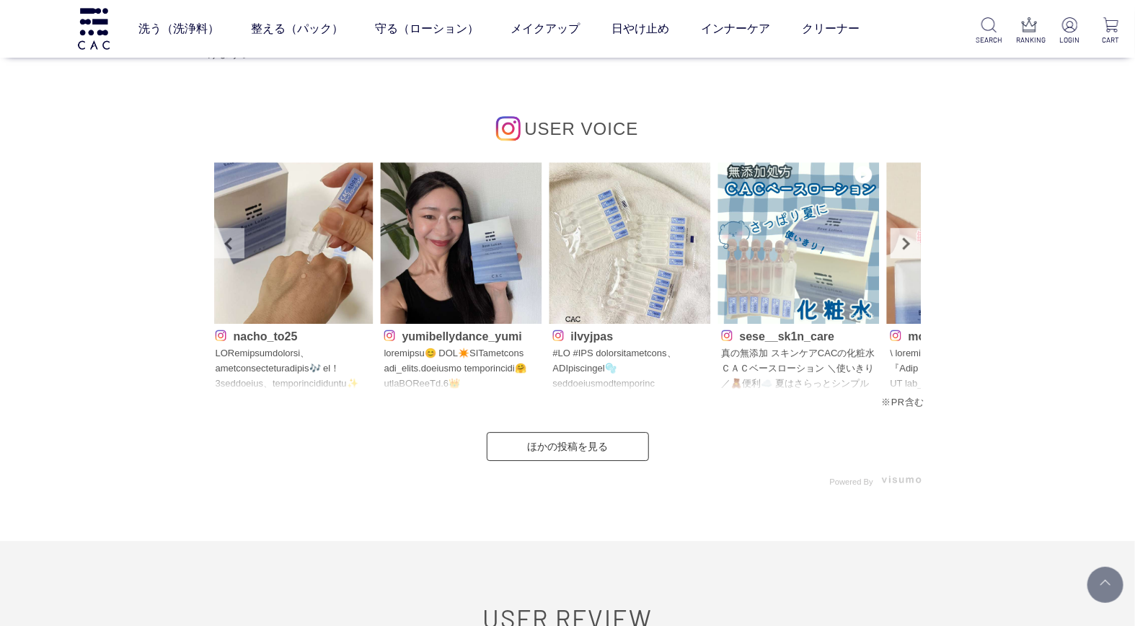
click at [232, 252] on link "Prev" at bounding box center [229, 243] width 30 height 30
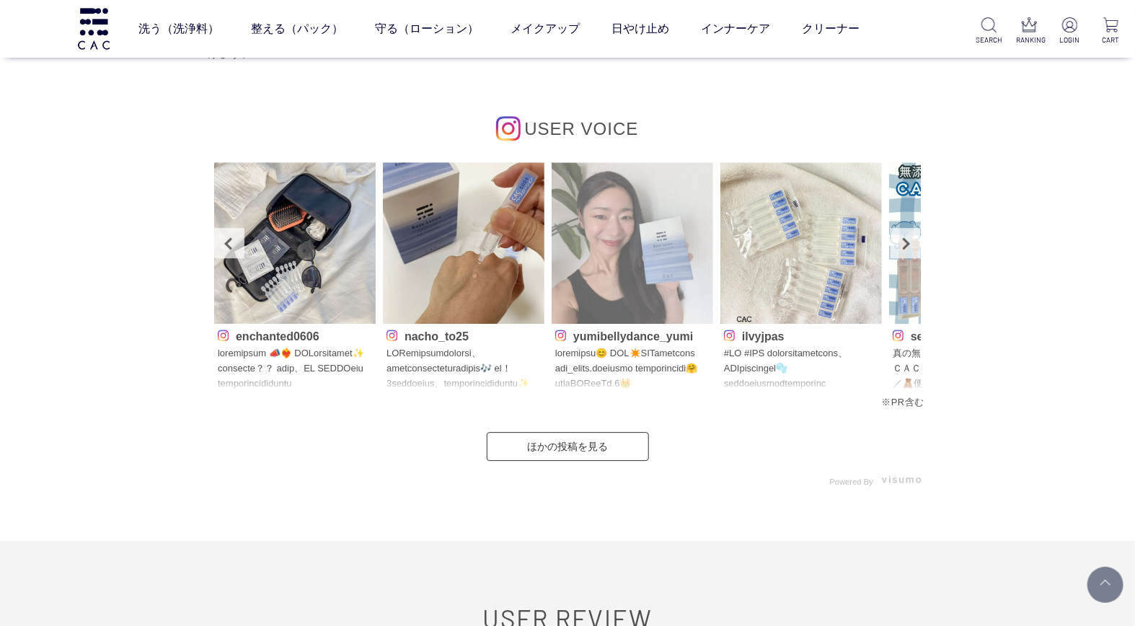
click at [676, 322] on img at bounding box center [633, 243] width 162 height 162
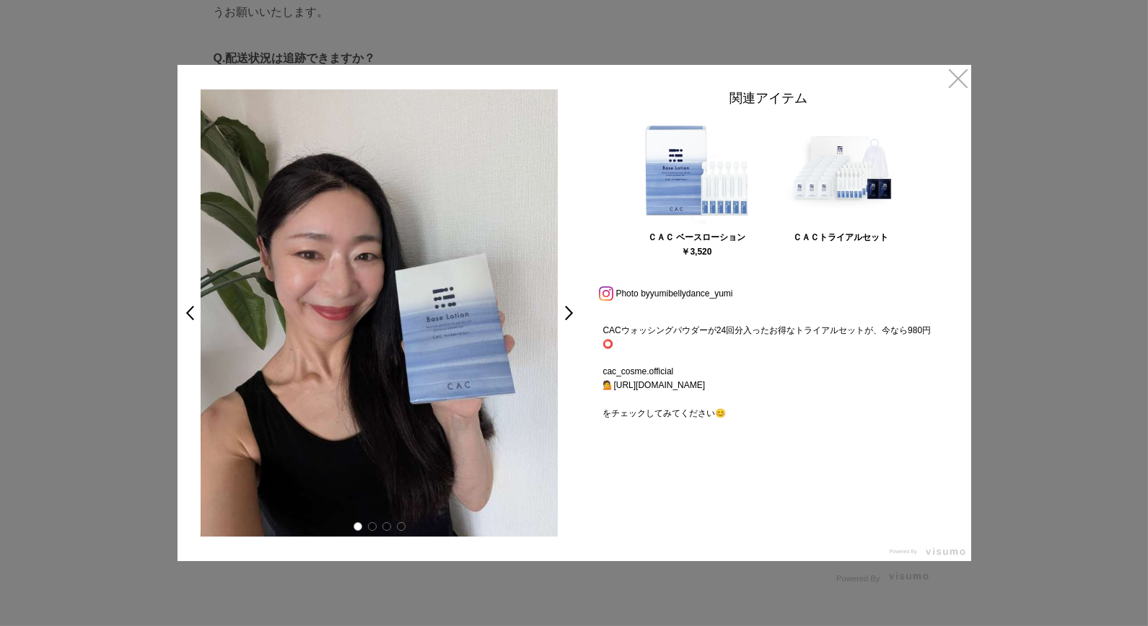
scroll to position [455, 0]
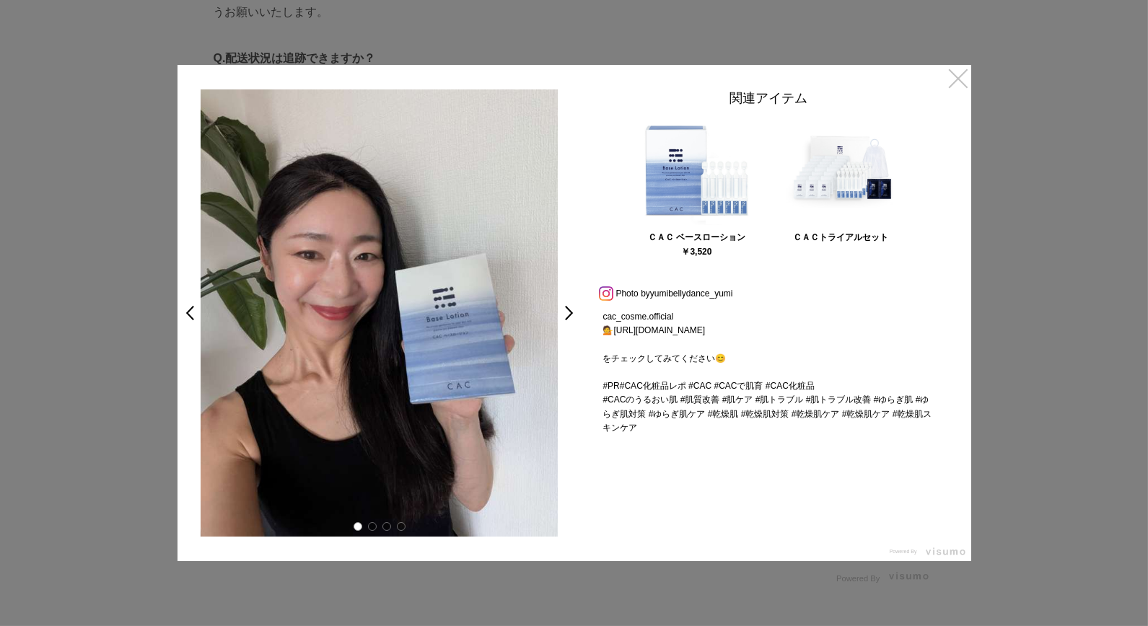
click at [957, 82] on link "×" at bounding box center [958, 78] width 26 height 26
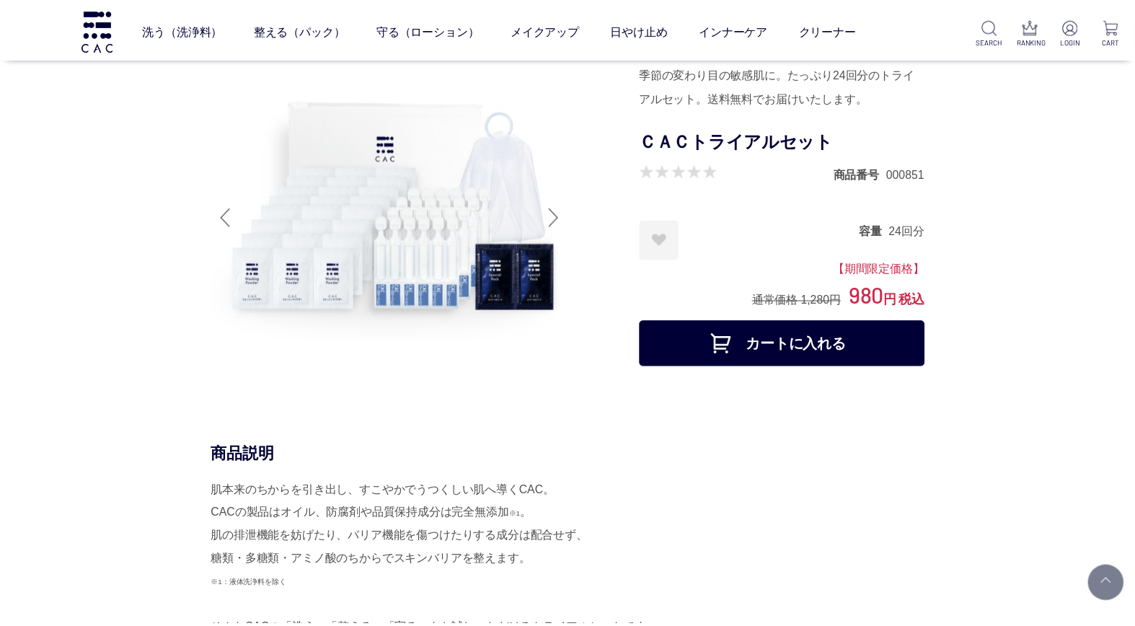
scroll to position [4328, 0]
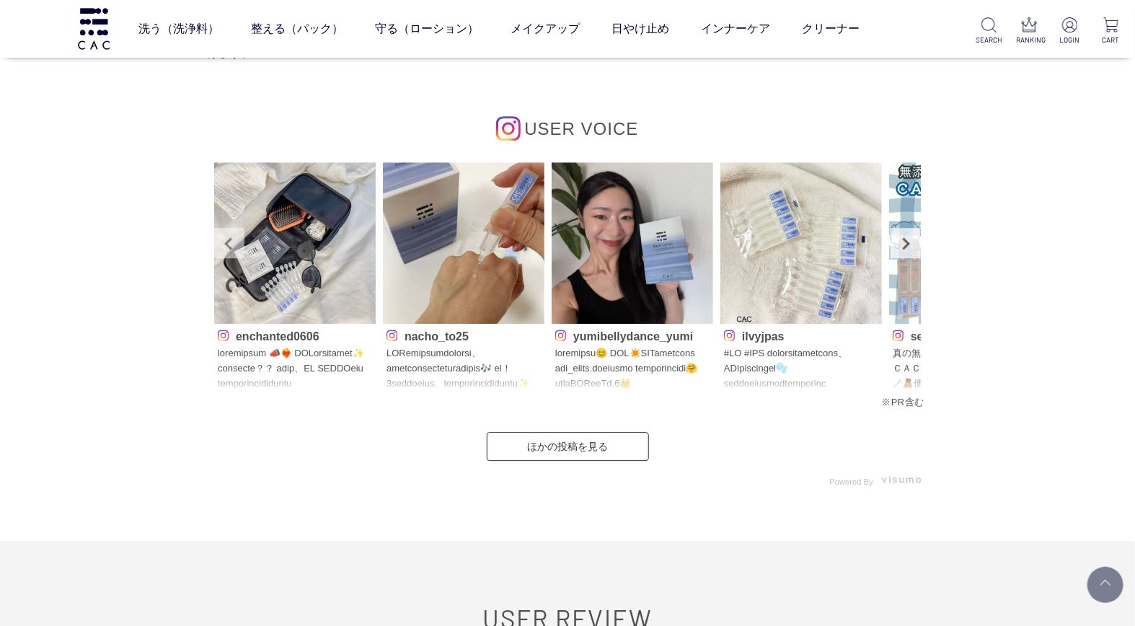
click at [219, 247] on link "Prev" at bounding box center [229, 243] width 30 height 30
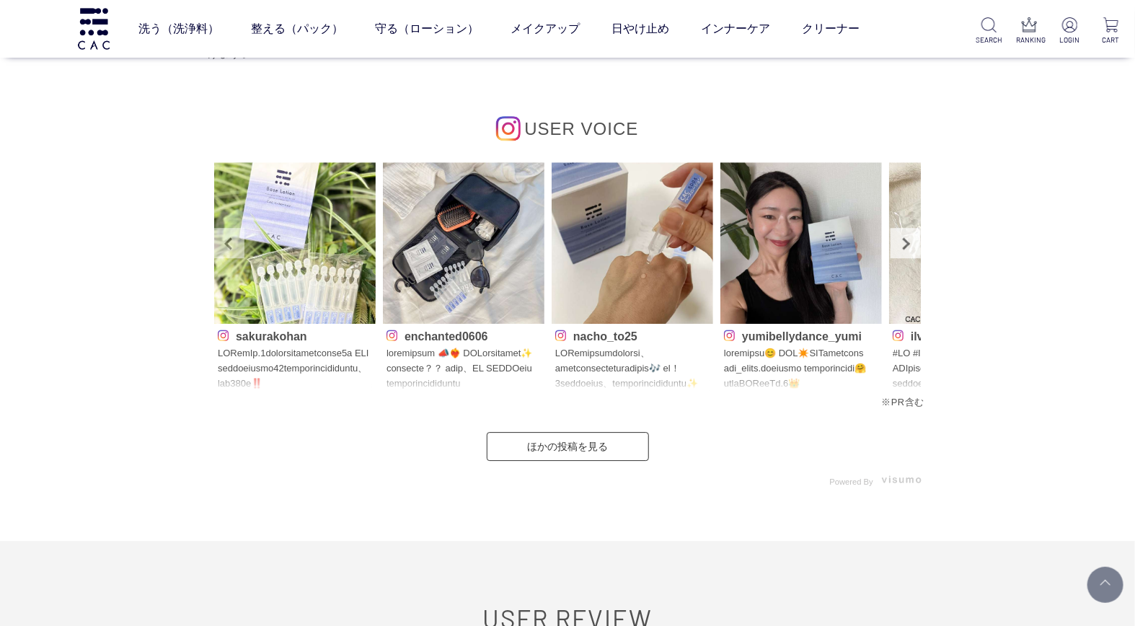
click at [219, 247] on link "Prev" at bounding box center [229, 243] width 30 height 30
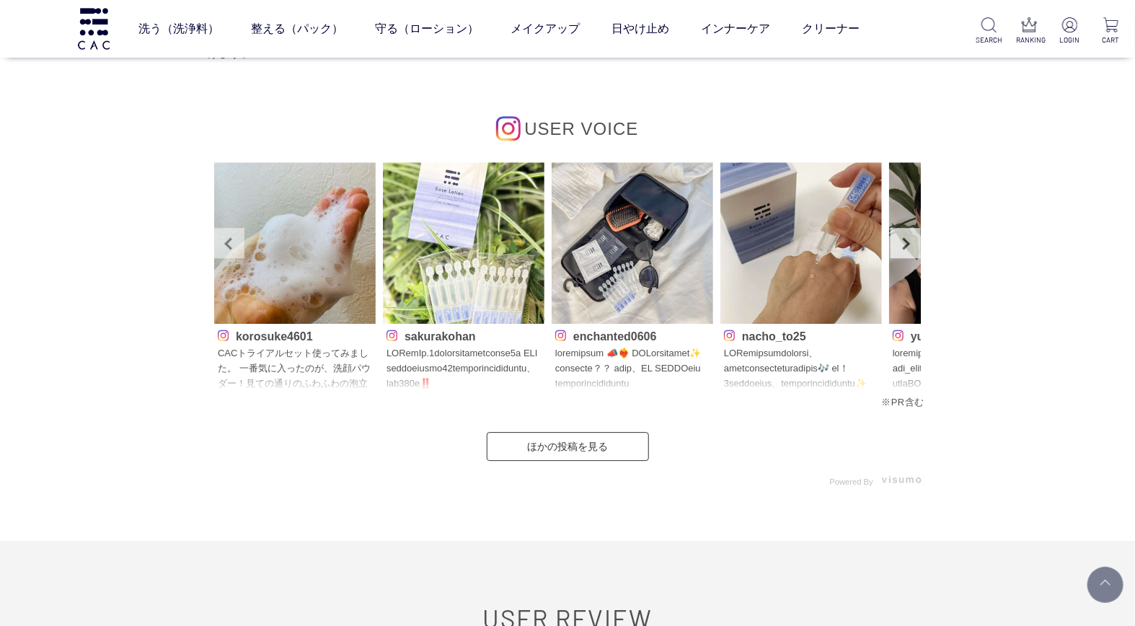
click at [219, 247] on link "Prev" at bounding box center [229, 243] width 30 height 30
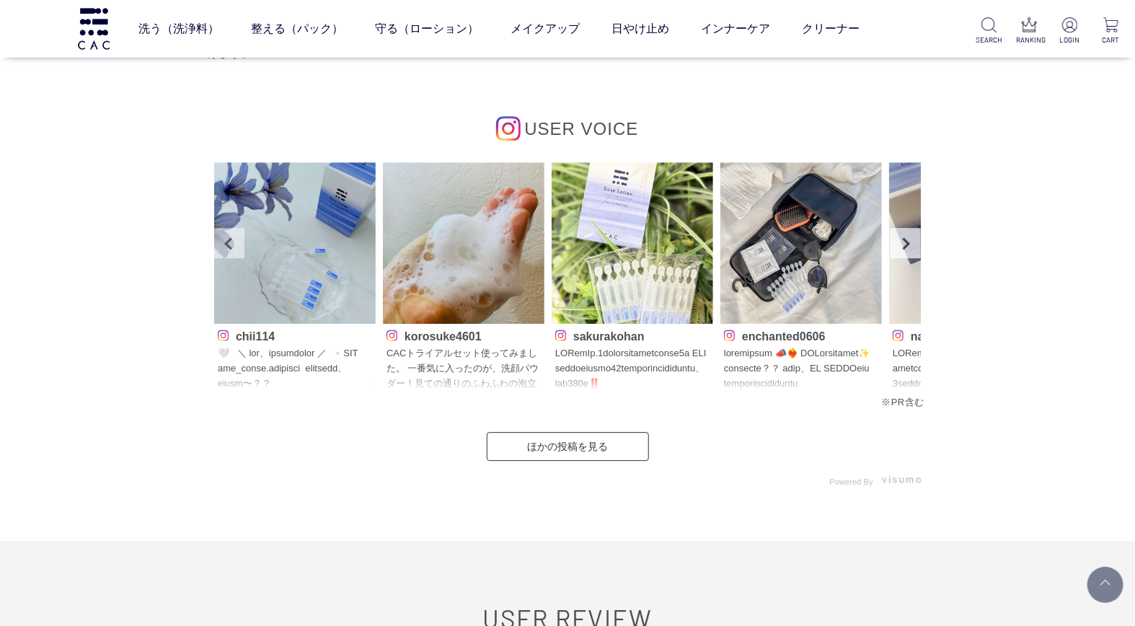
click at [219, 247] on link "Prev" at bounding box center [229, 243] width 30 height 30
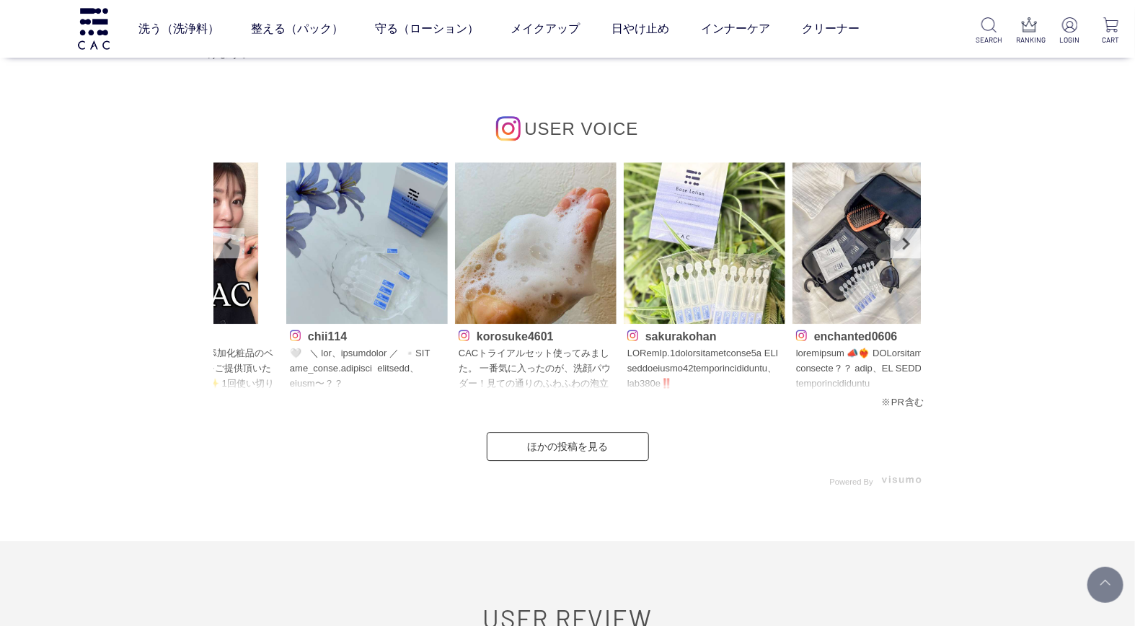
click at [219, 247] on link "Prev" at bounding box center [229, 243] width 30 height 30
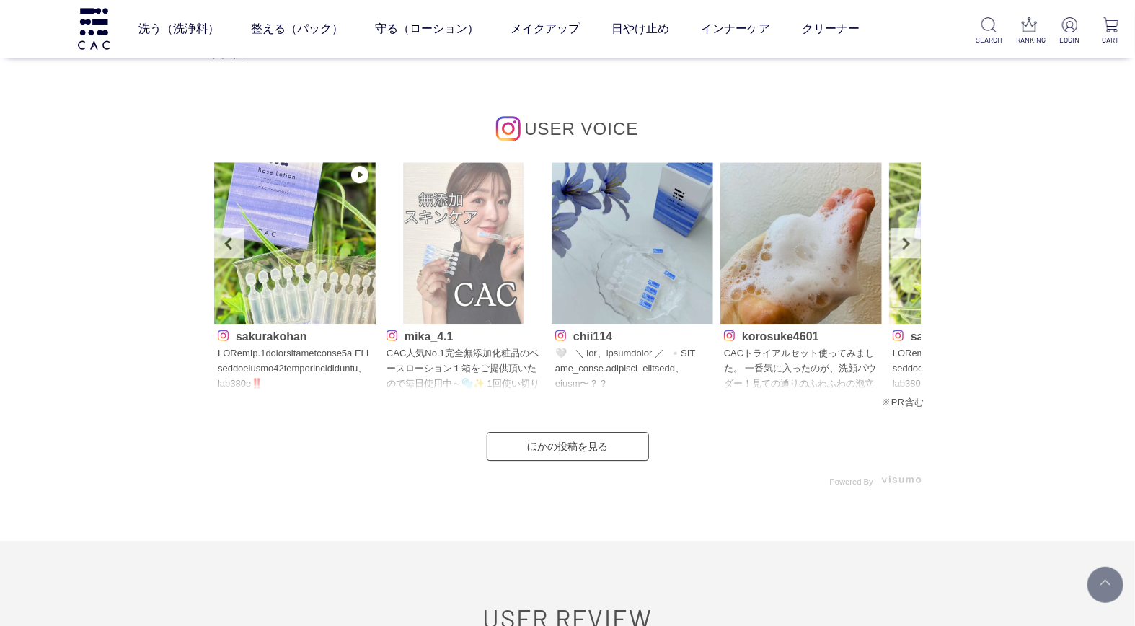
click at [457, 277] on img at bounding box center [464, 243] width 162 height 162
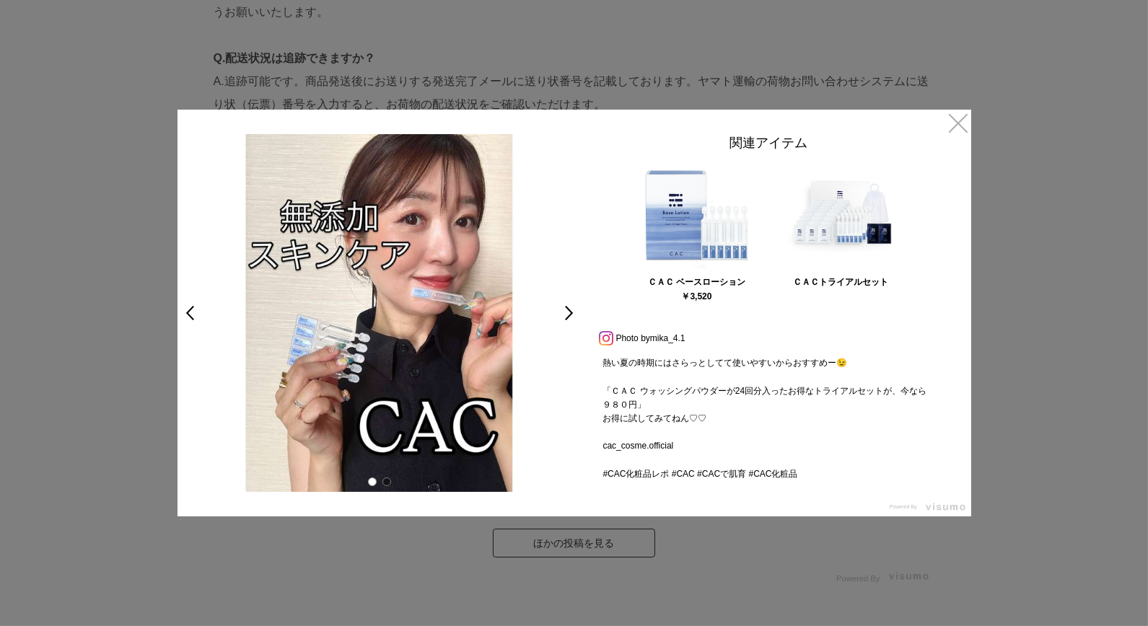
scroll to position [137, 0]
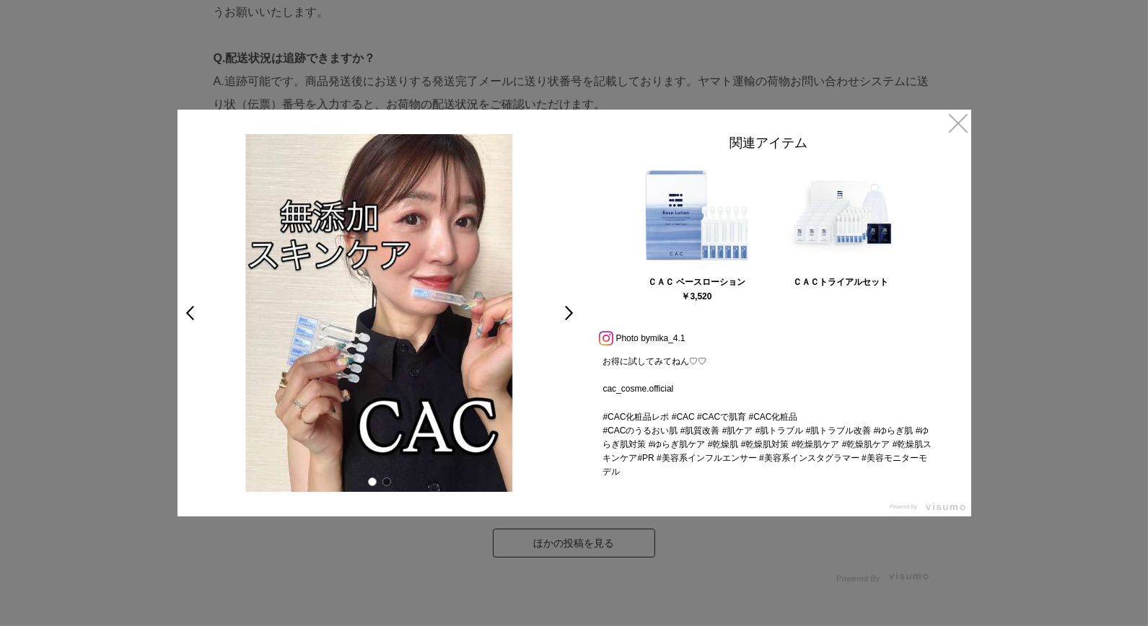
click at [1068, 351] on div at bounding box center [574, 313] width 1148 height 626
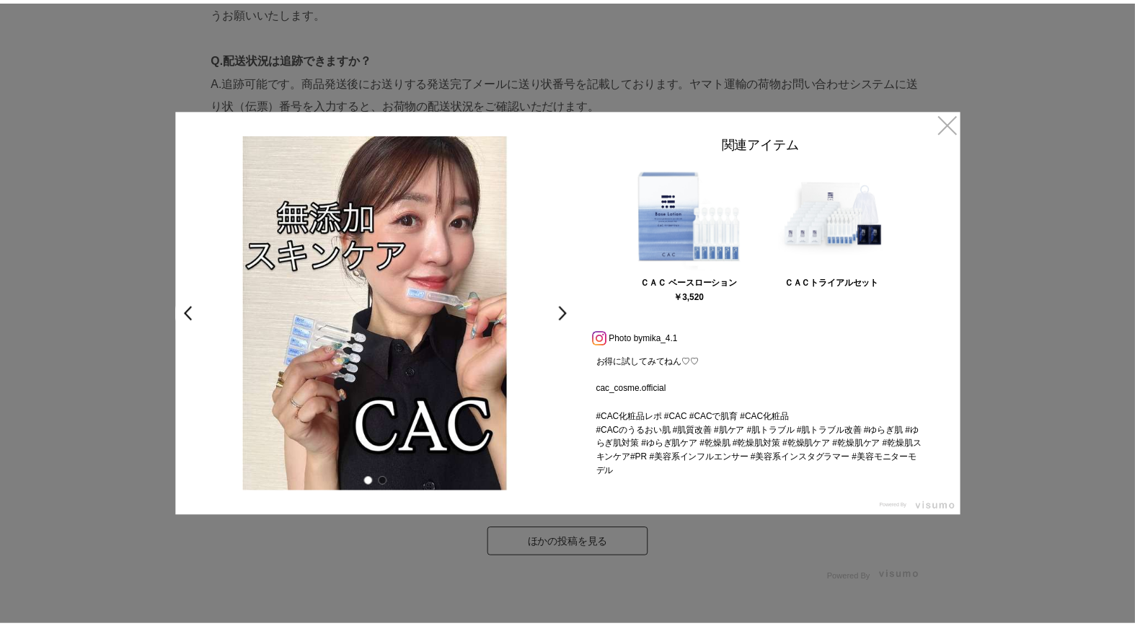
scroll to position [4328, 0]
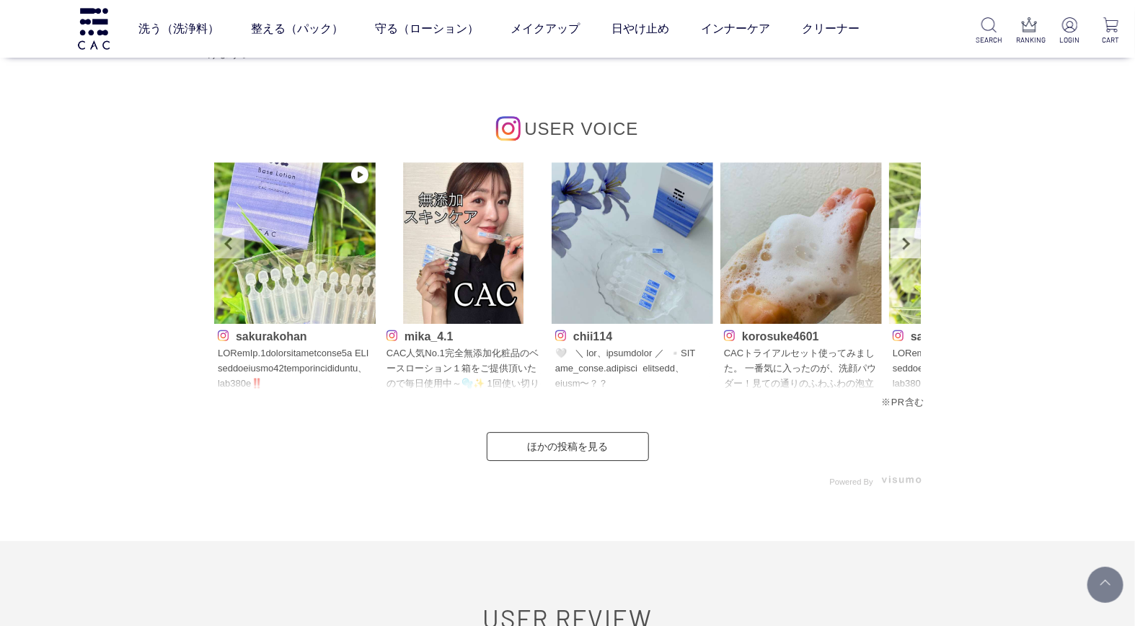
click at [231, 247] on link "Prev" at bounding box center [229, 243] width 30 height 30
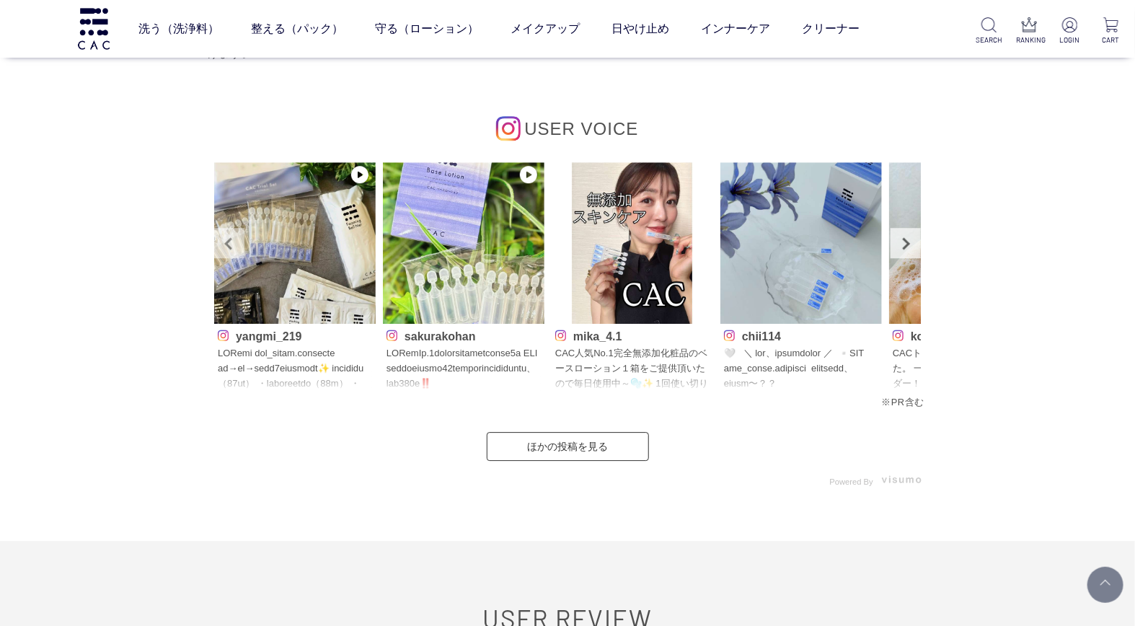
click at [231, 247] on link "Prev" at bounding box center [229, 243] width 30 height 30
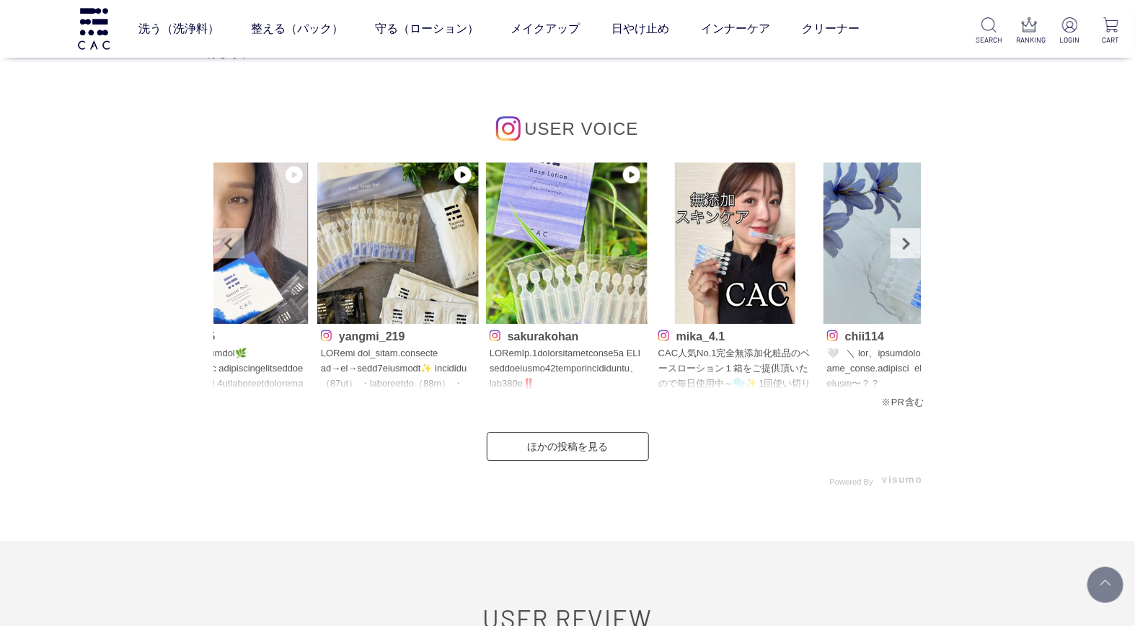
click at [231, 247] on link "Prev" at bounding box center [229, 243] width 30 height 30
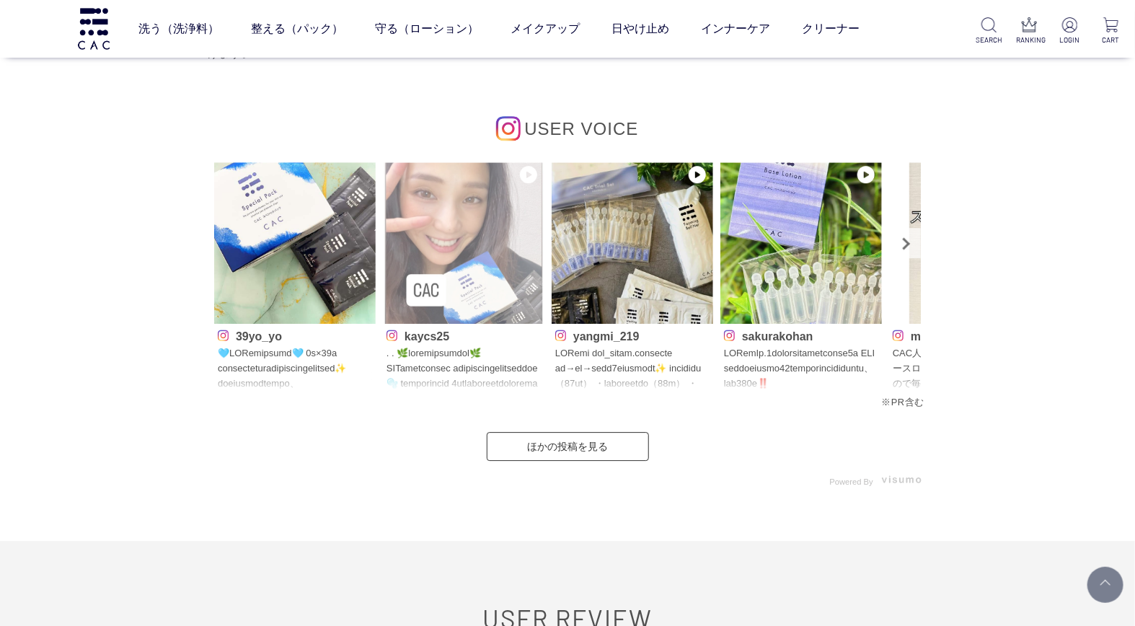
click at [477, 291] on img at bounding box center [464, 243] width 162 height 162
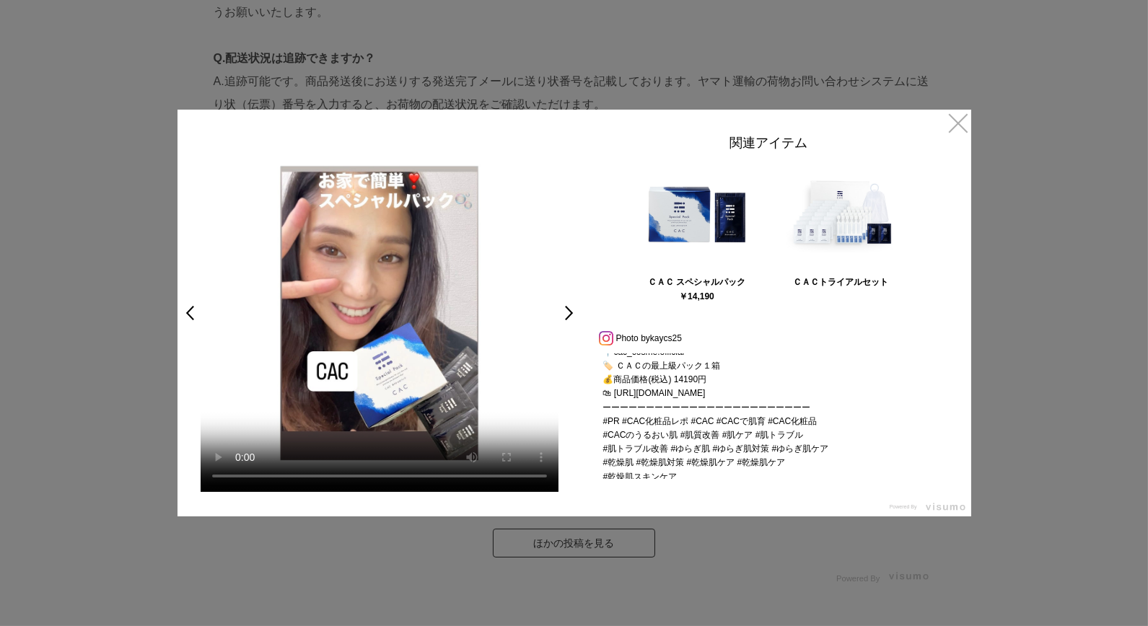
scroll to position [372, 0]
click at [958, 125] on link "×" at bounding box center [958, 123] width 26 height 26
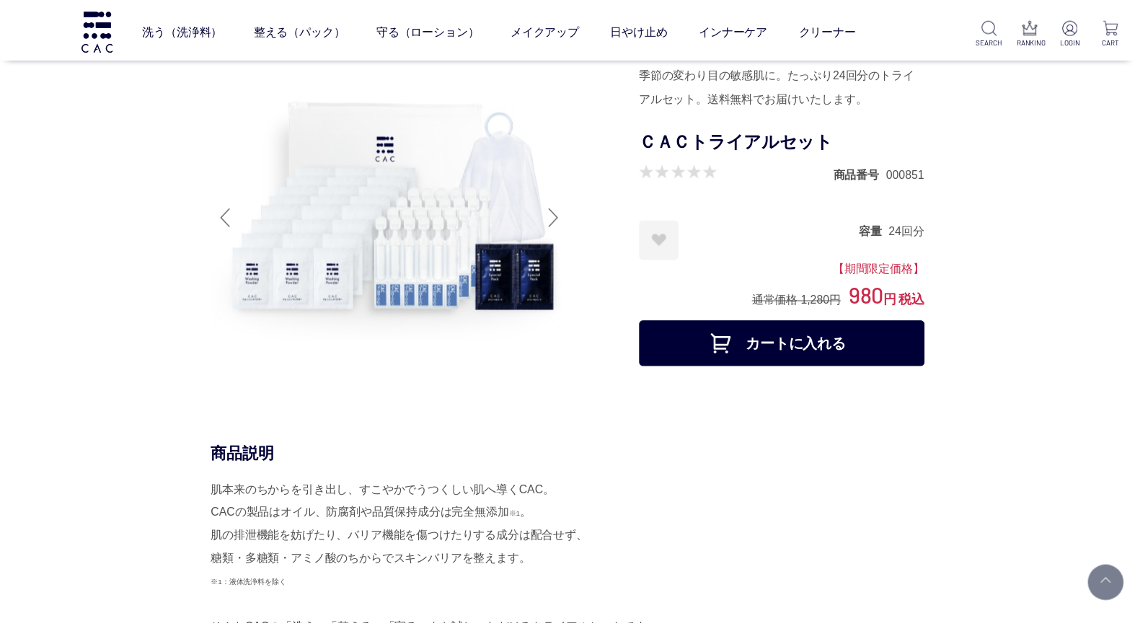
scroll to position [4328, 0]
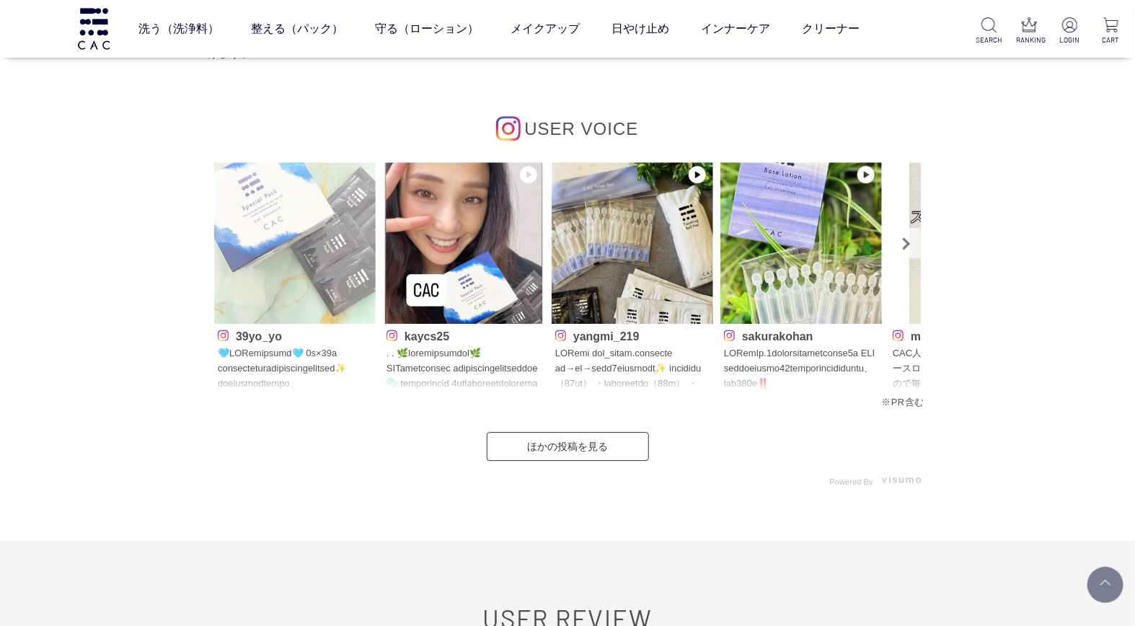
click at [272, 276] on img at bounding box center [295, 243] width 162 height 162
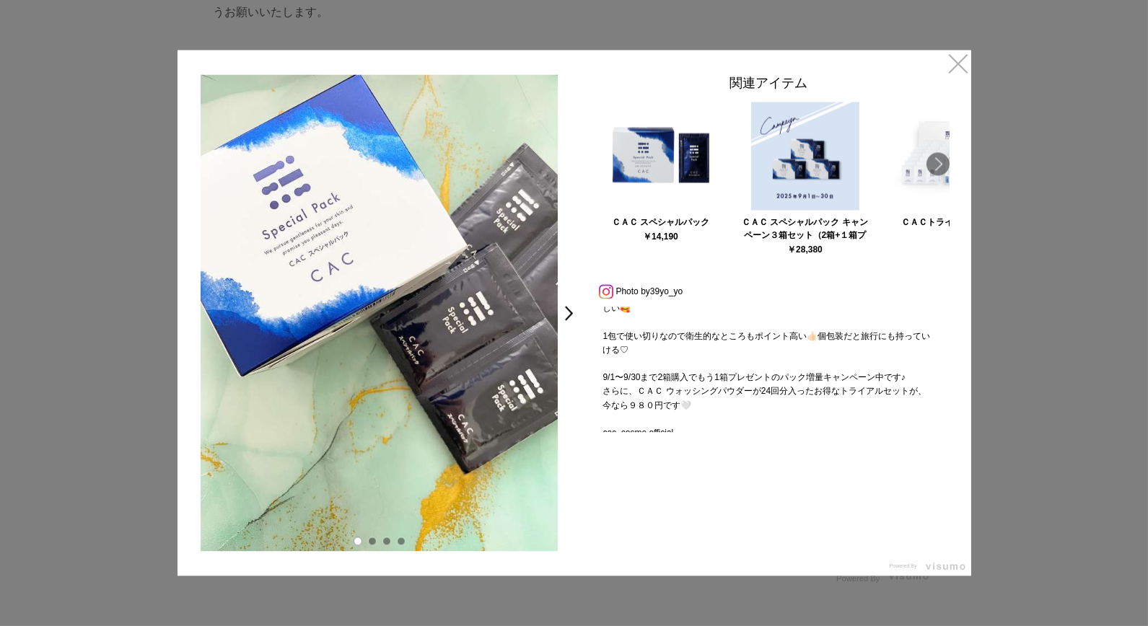
scroll to position [317, 0]
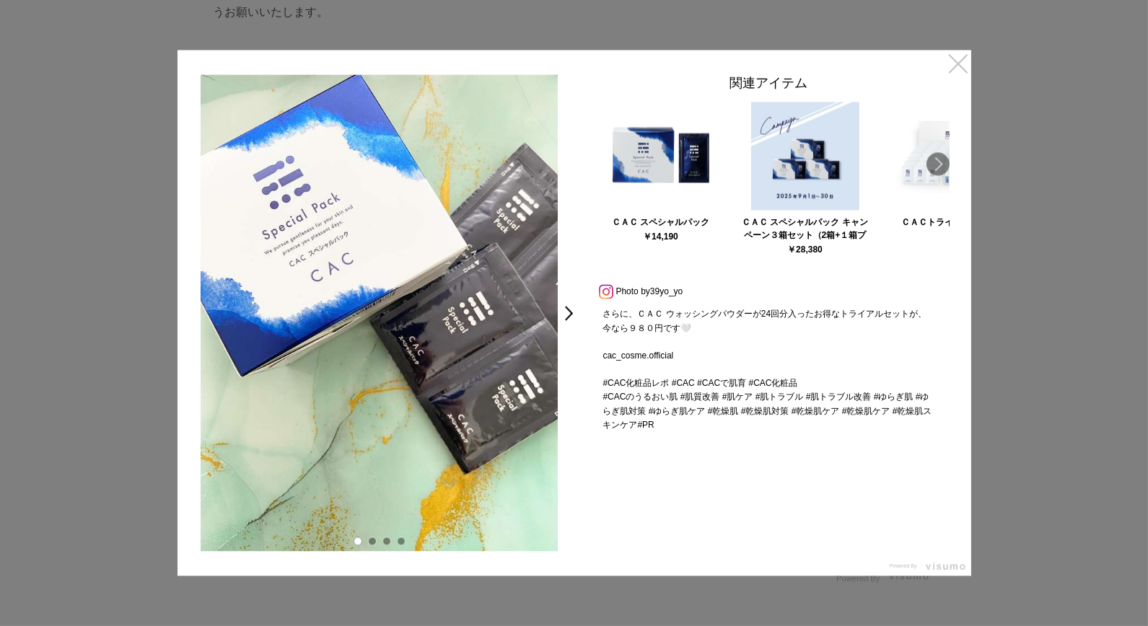
click at [962, 59] on link "×" at bounding box center [958, 63] width 26 height 26
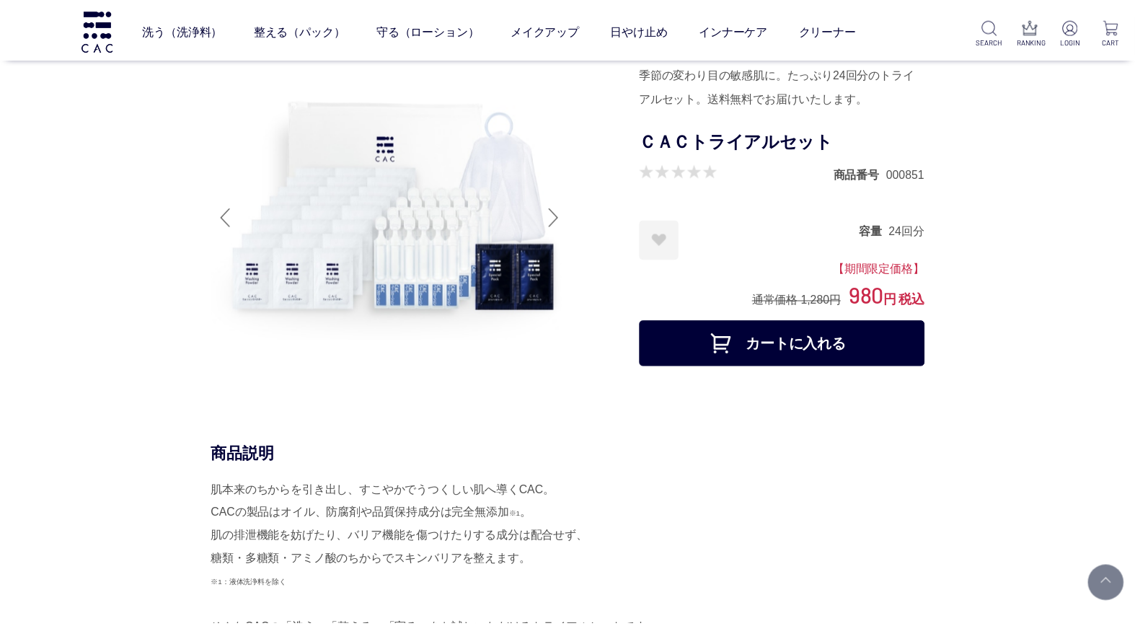
scroll to position [4328, 0]
